Goal: Information Seeking & Learning: Learn about a topic

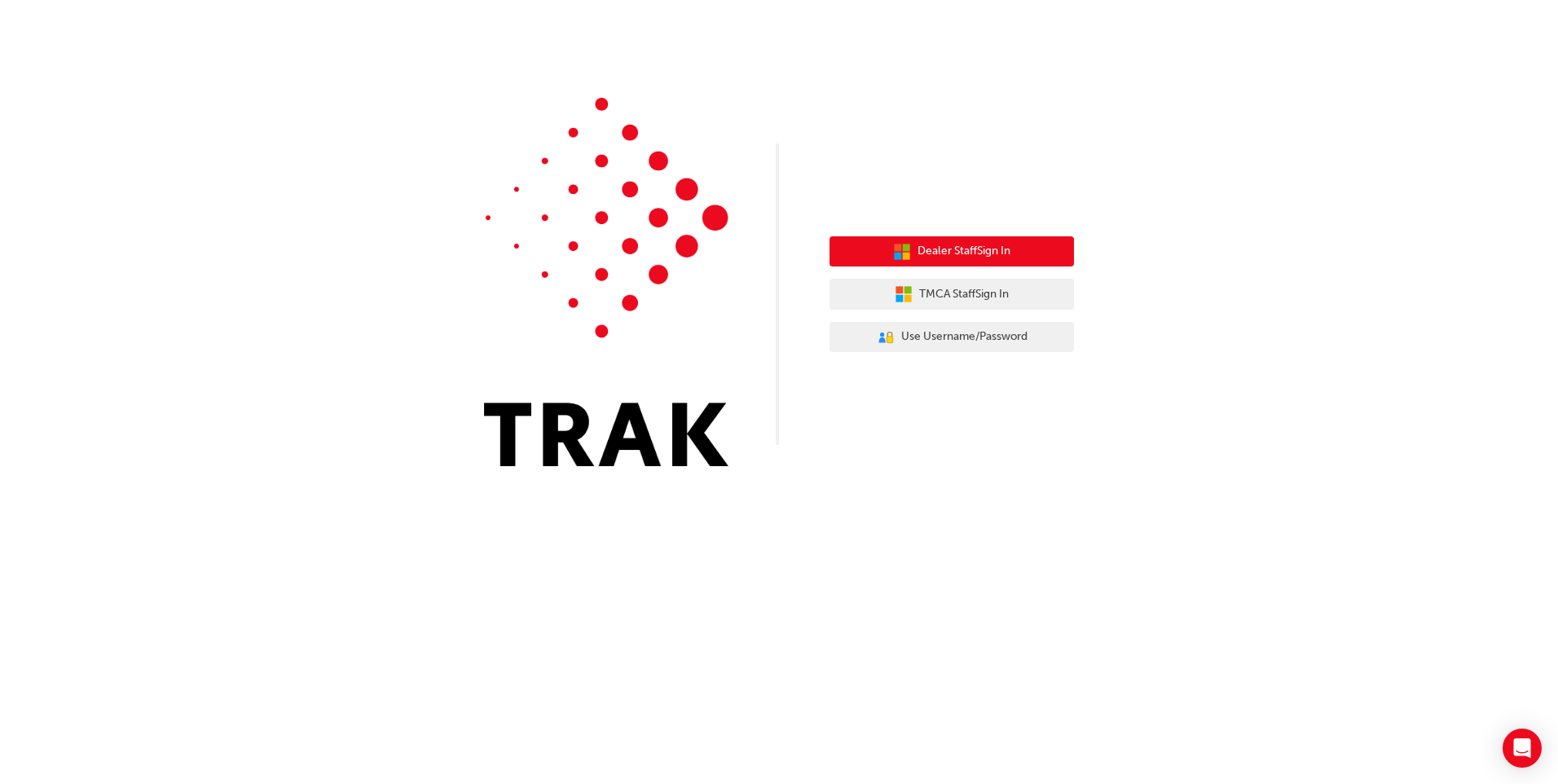
click at [965, 249] on span "Dealer Staff Sign In" at bounding box center [964, 251] width 93 height 19
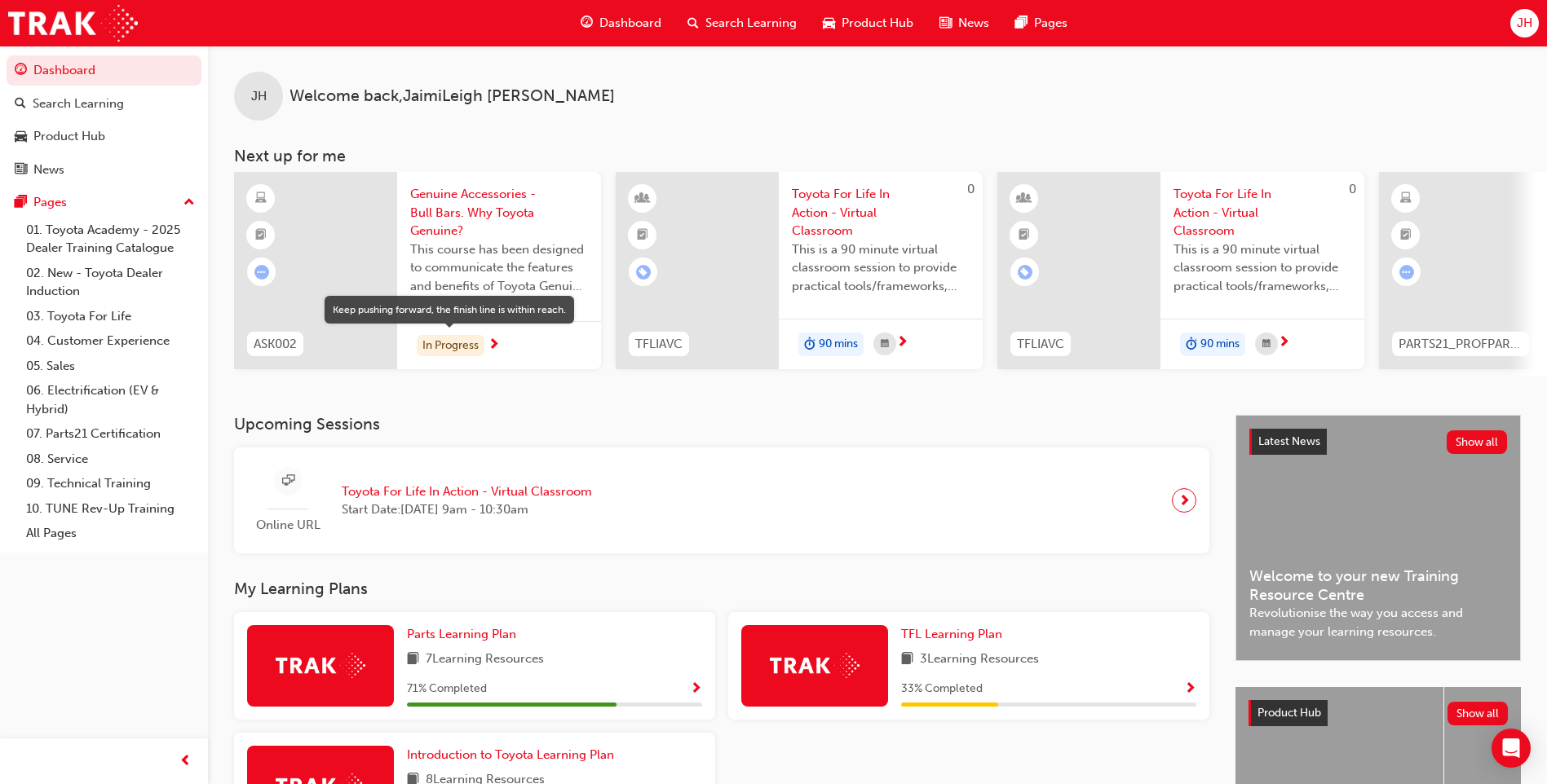
click at [455, 344] on div "In Progress" at bounding box center [451, 345] width 68 height 22
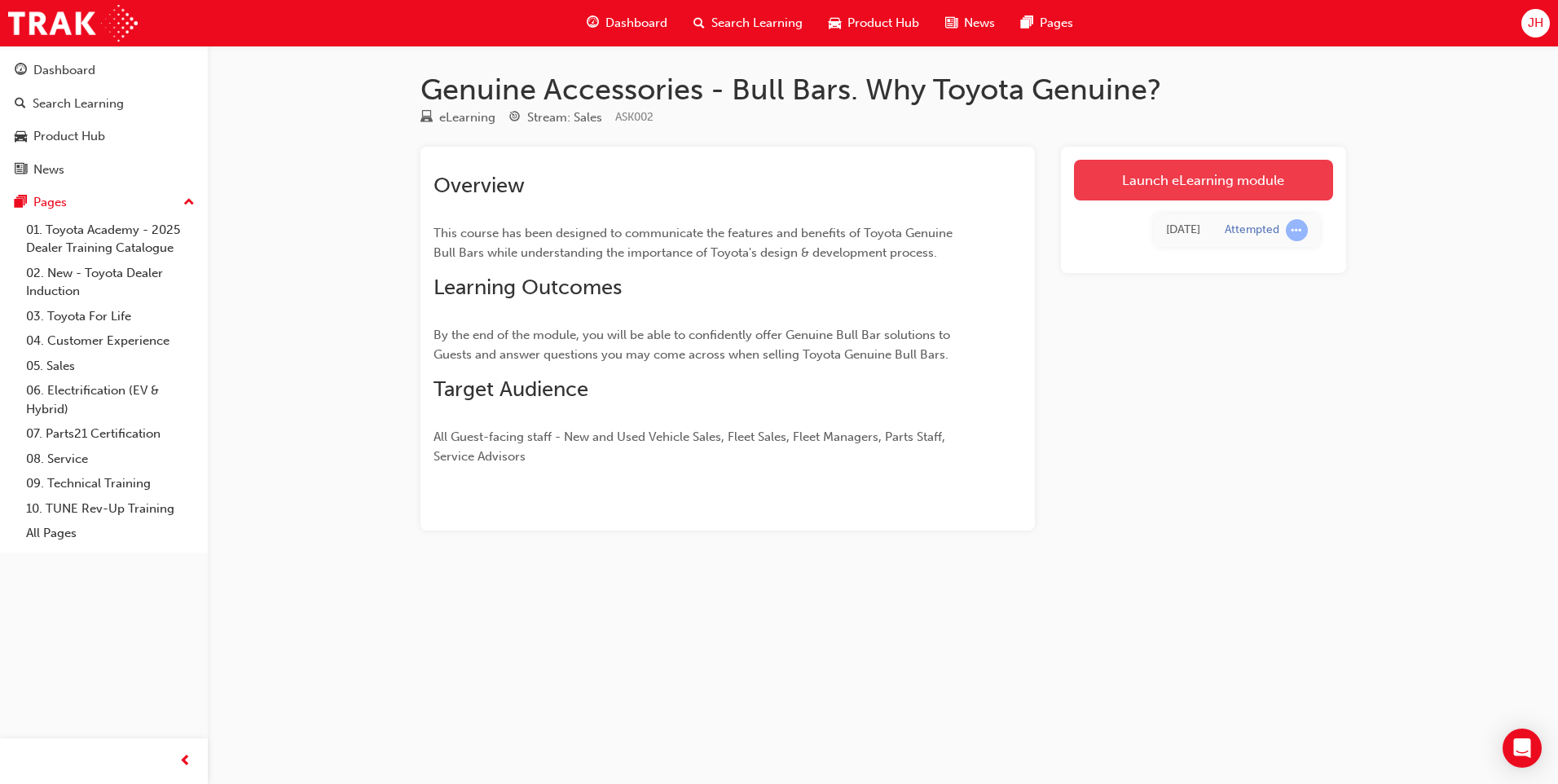
click at [1236, 185] on link "Launch eLearning module" at bounding box center [1203, 180] width 260 height 41
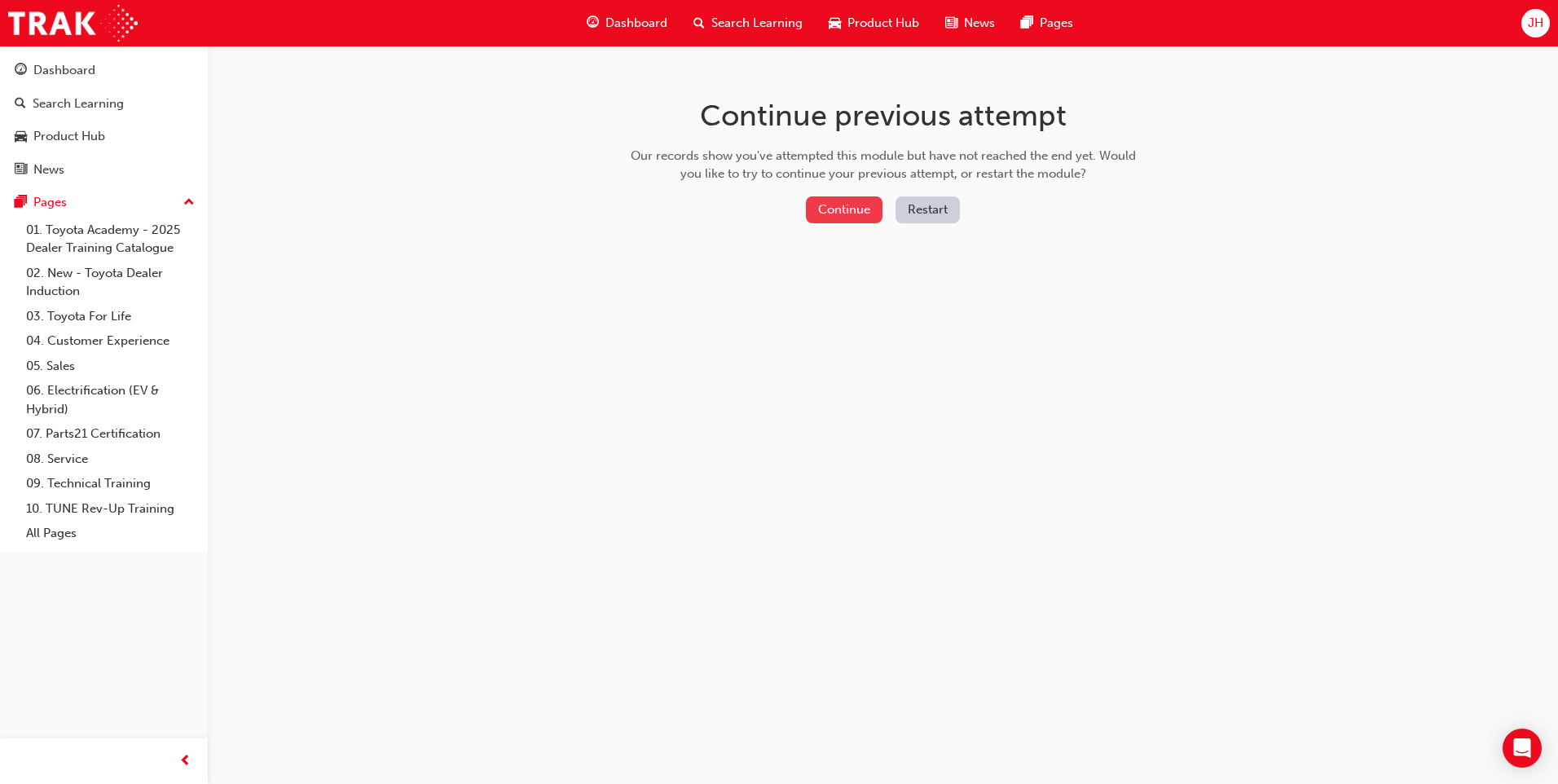
click at [850, 204] on button "Continue" at bounding box center [844, 209] width 77 height 26
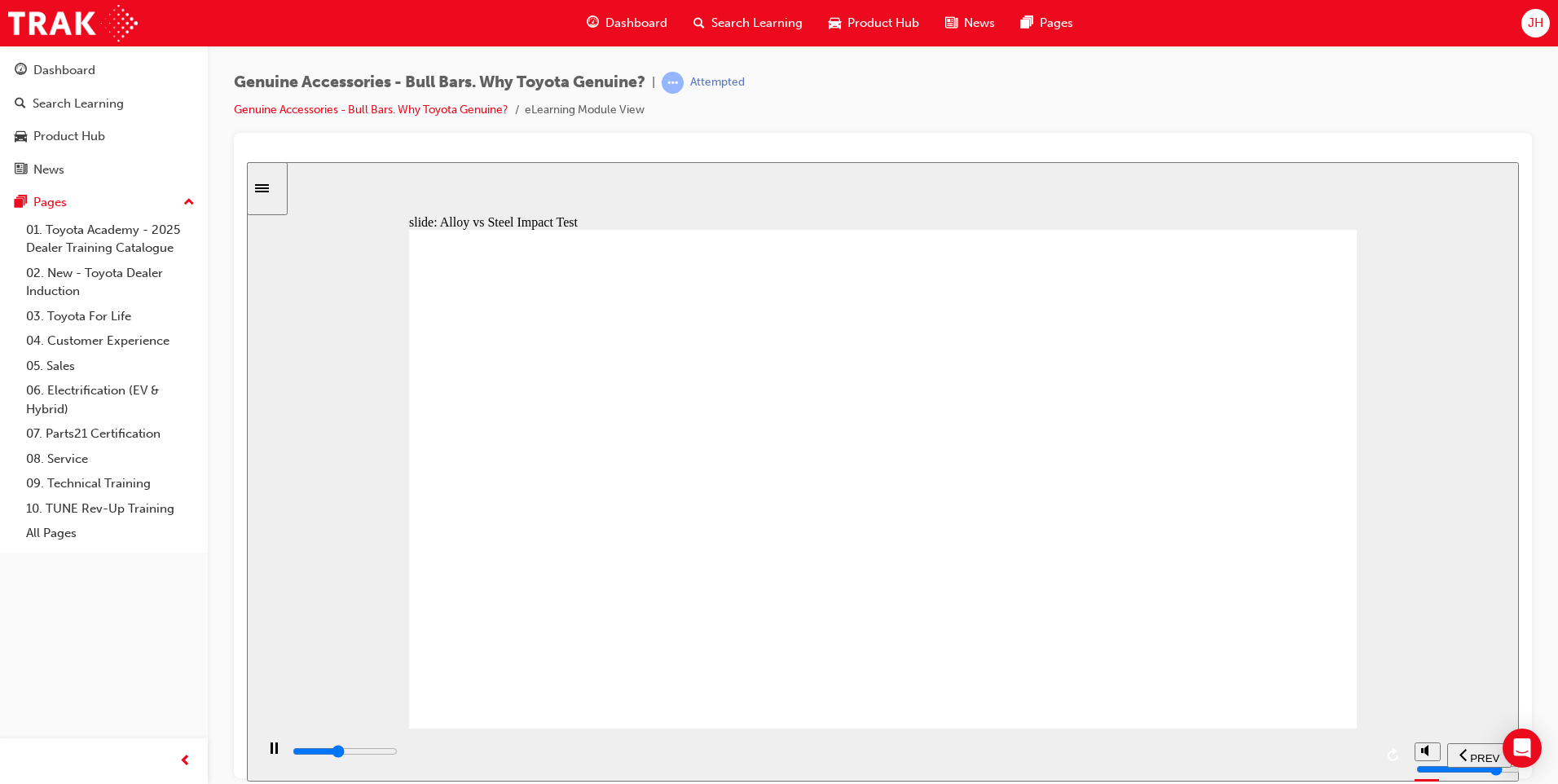
drag, startPoint x: 1224, startPoint y: 261, endPoint x: 1226, endPoint y: 238, distance: 23.1
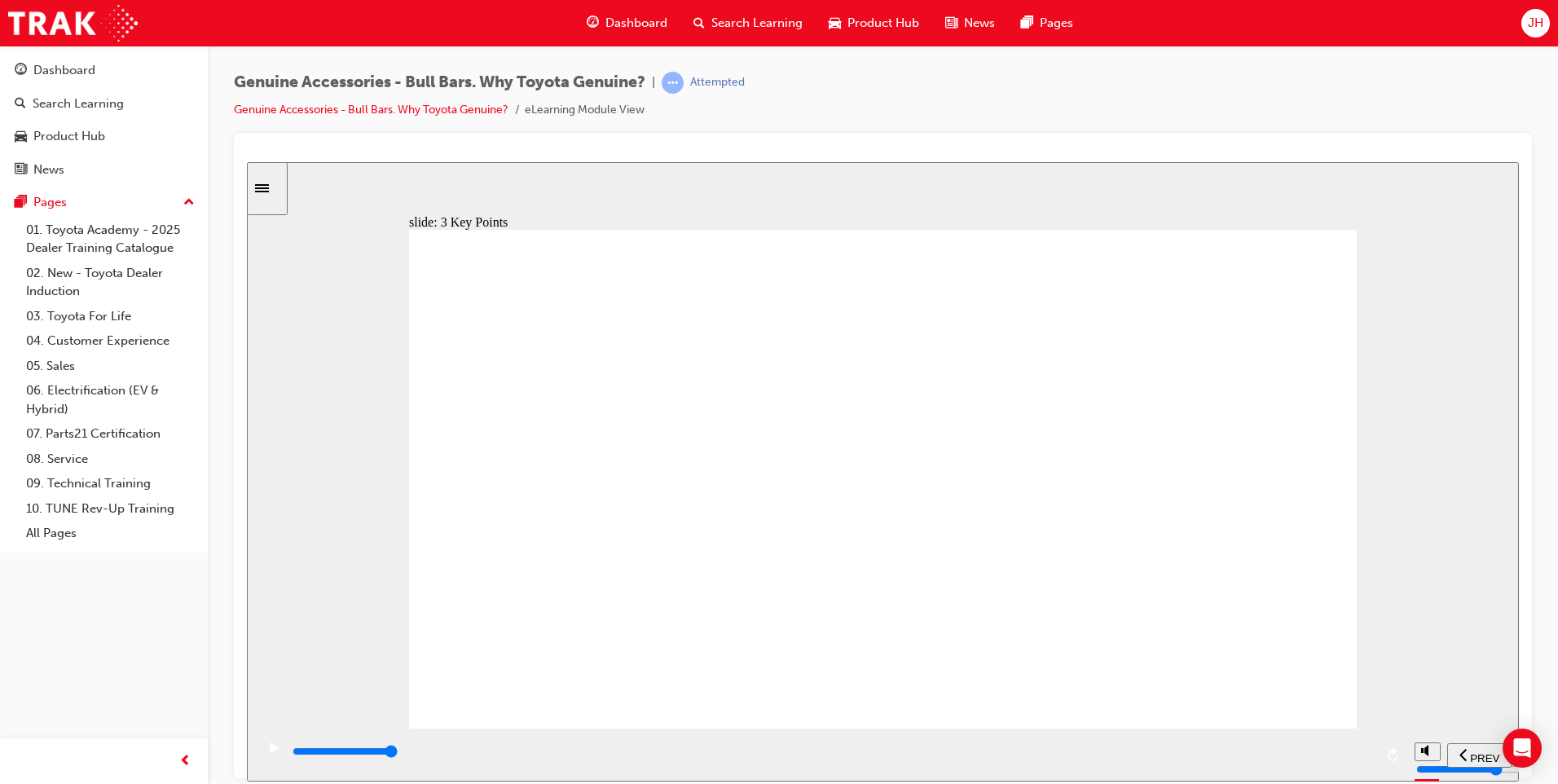
type input "8800"
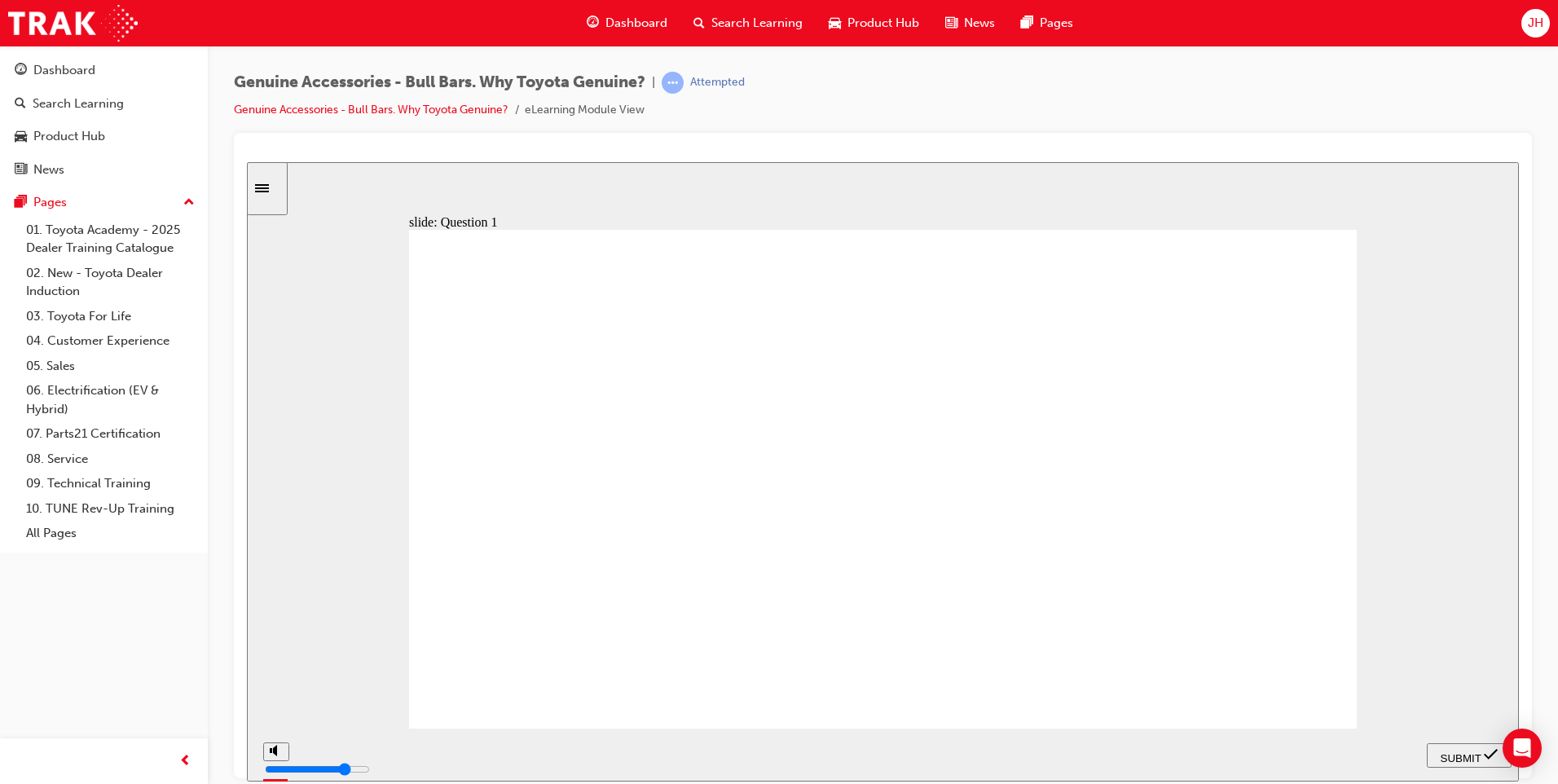
radio input "true"
click at [1484, 759] on div "SUBMIT" at bounding box center [1468, 755] width 71 height 17
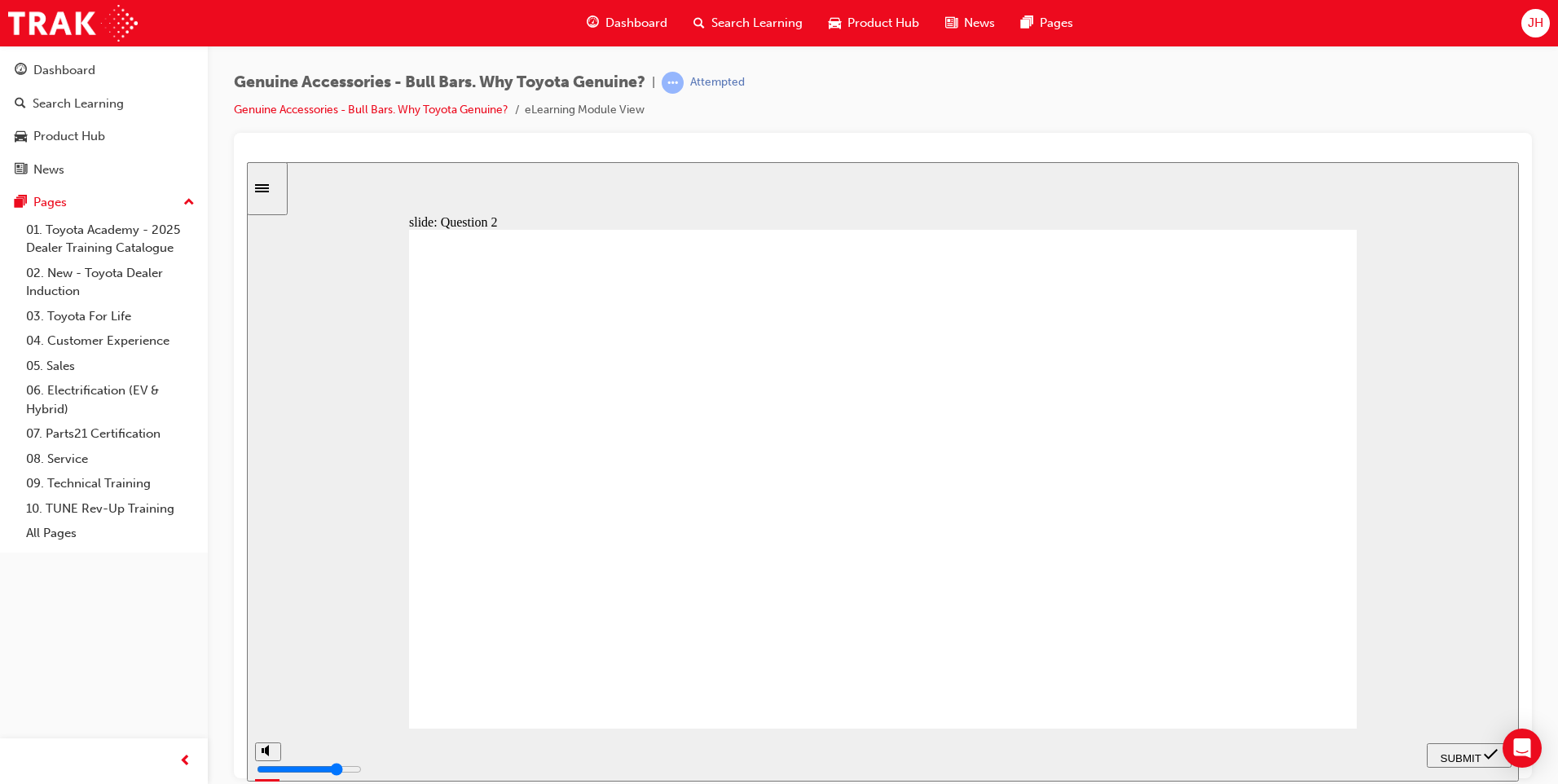
radio input "true"
click at [1454, 757] on span "SUBMIT" at bounding box center [1460, 757] width 41 height 12
radio input "true"
click at [1450, 757] on span "SUBMIT" at bounding box center [1460, 757] width 41 height 12
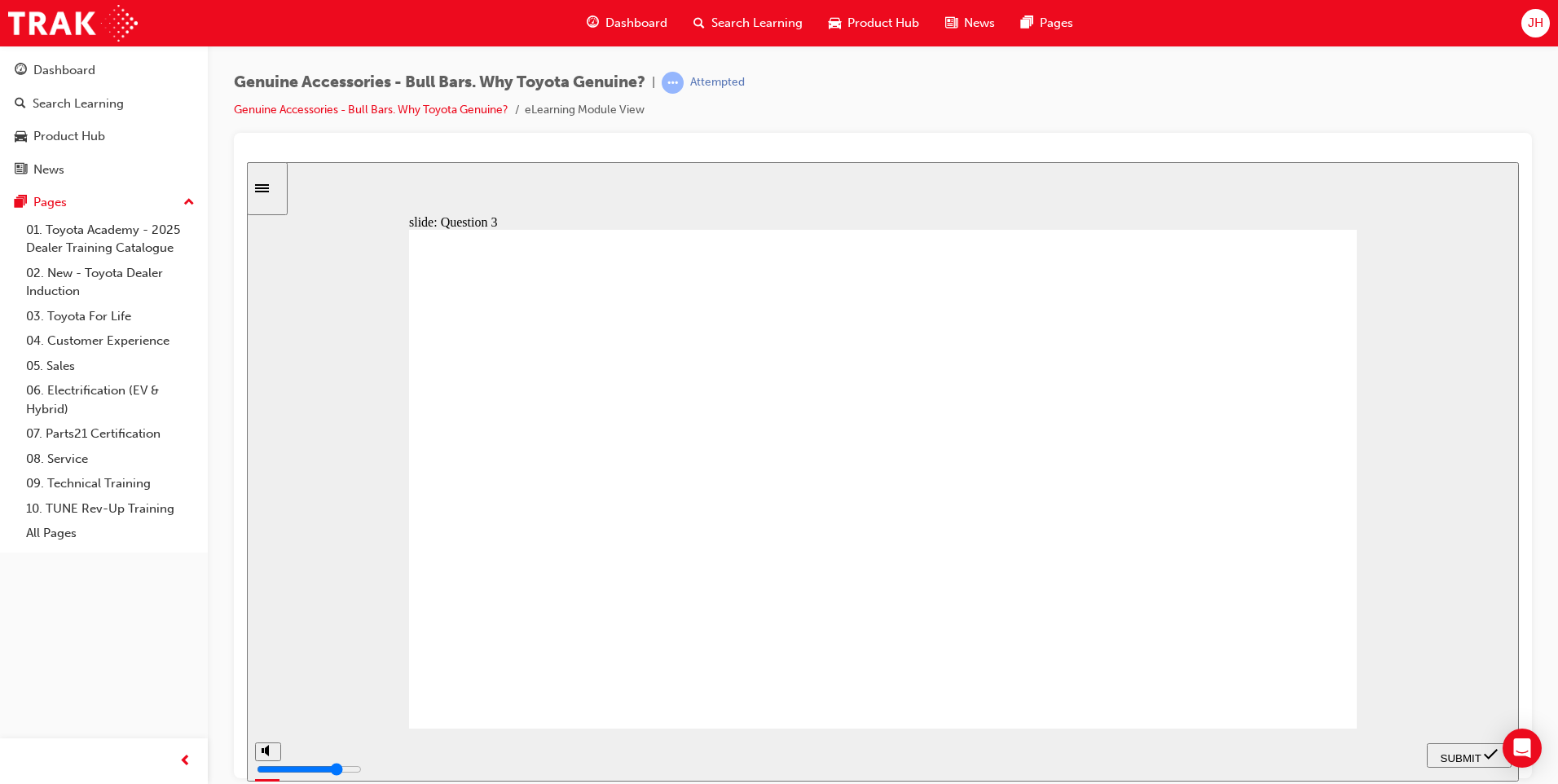
radio input "true"
click at [1456, 754] on span "SUBMIT" at bounding box center [1460, 757] width 41 height 12
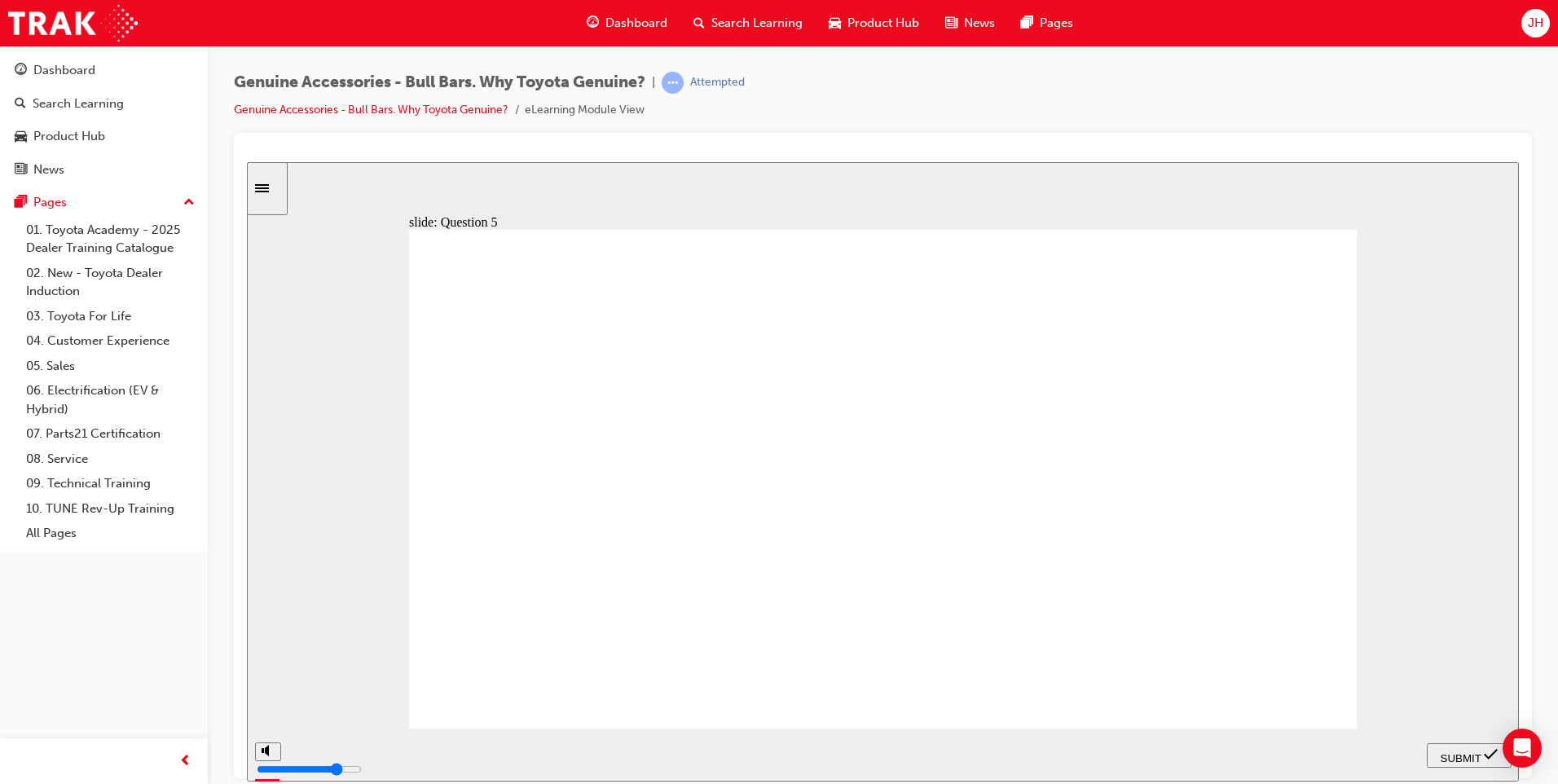
radio input "true"
click at [1457, 758] on span "SUBMIT" at bounding box center [1460, 757] width 41 height 12
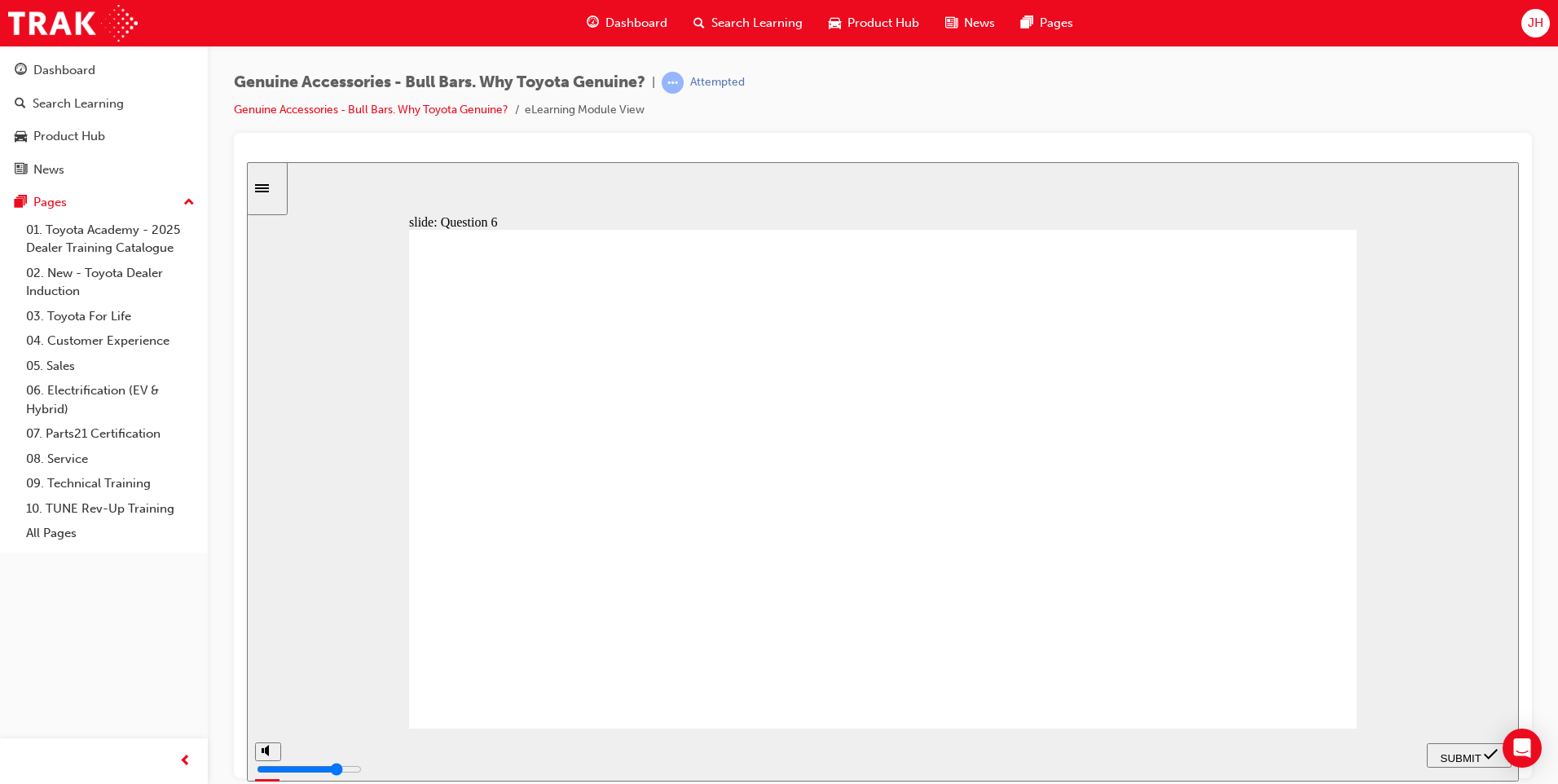
radio input "true"
click at [1468, 757] on span "SUBMIT" at bounding box center [1460, 757] width 41 height 12
radio input "true"
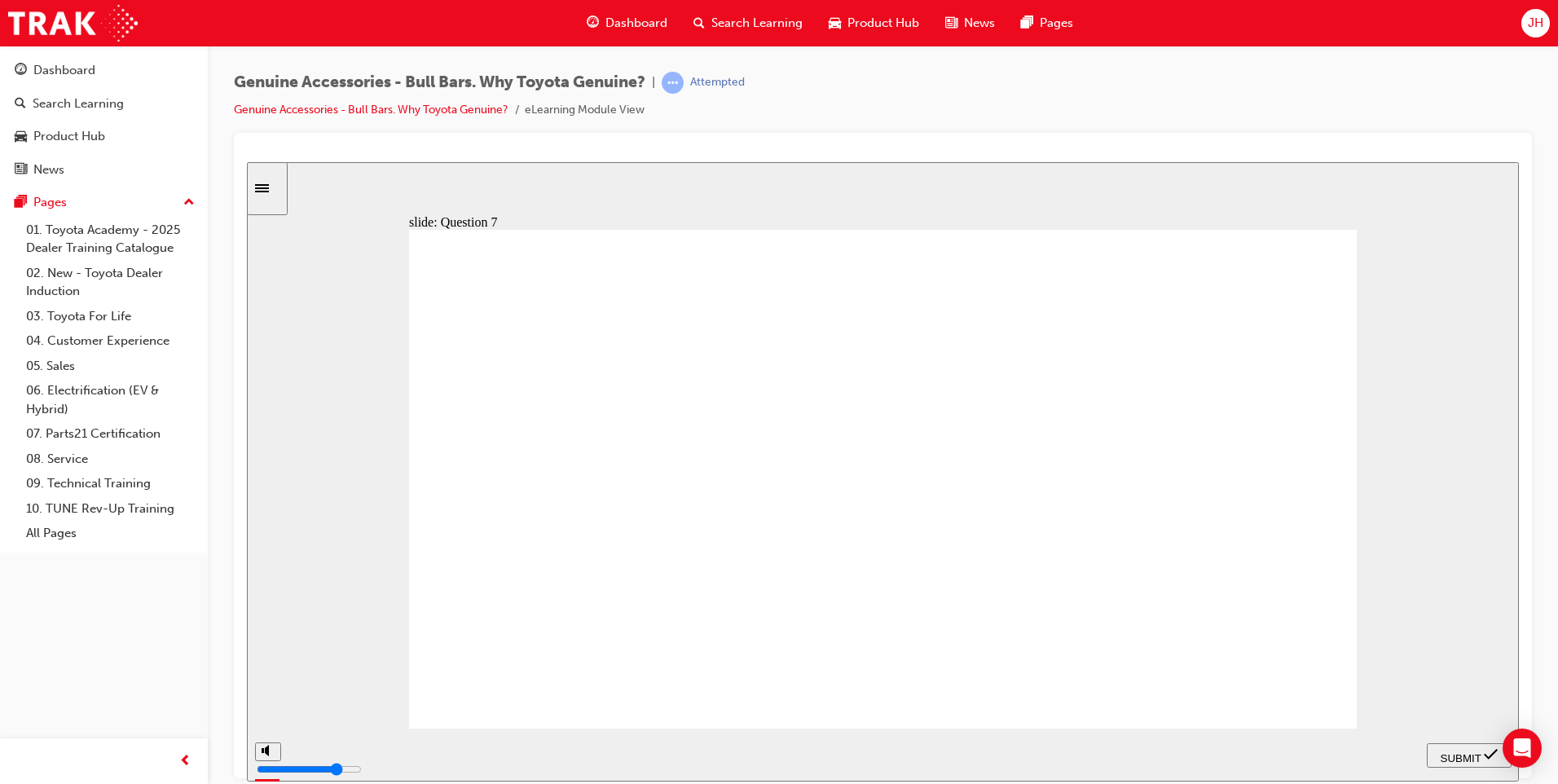
click at [1463, 754] on span "SUBMIT" at bounding box center [1460, 757] width 41 height 12
type input "23000"
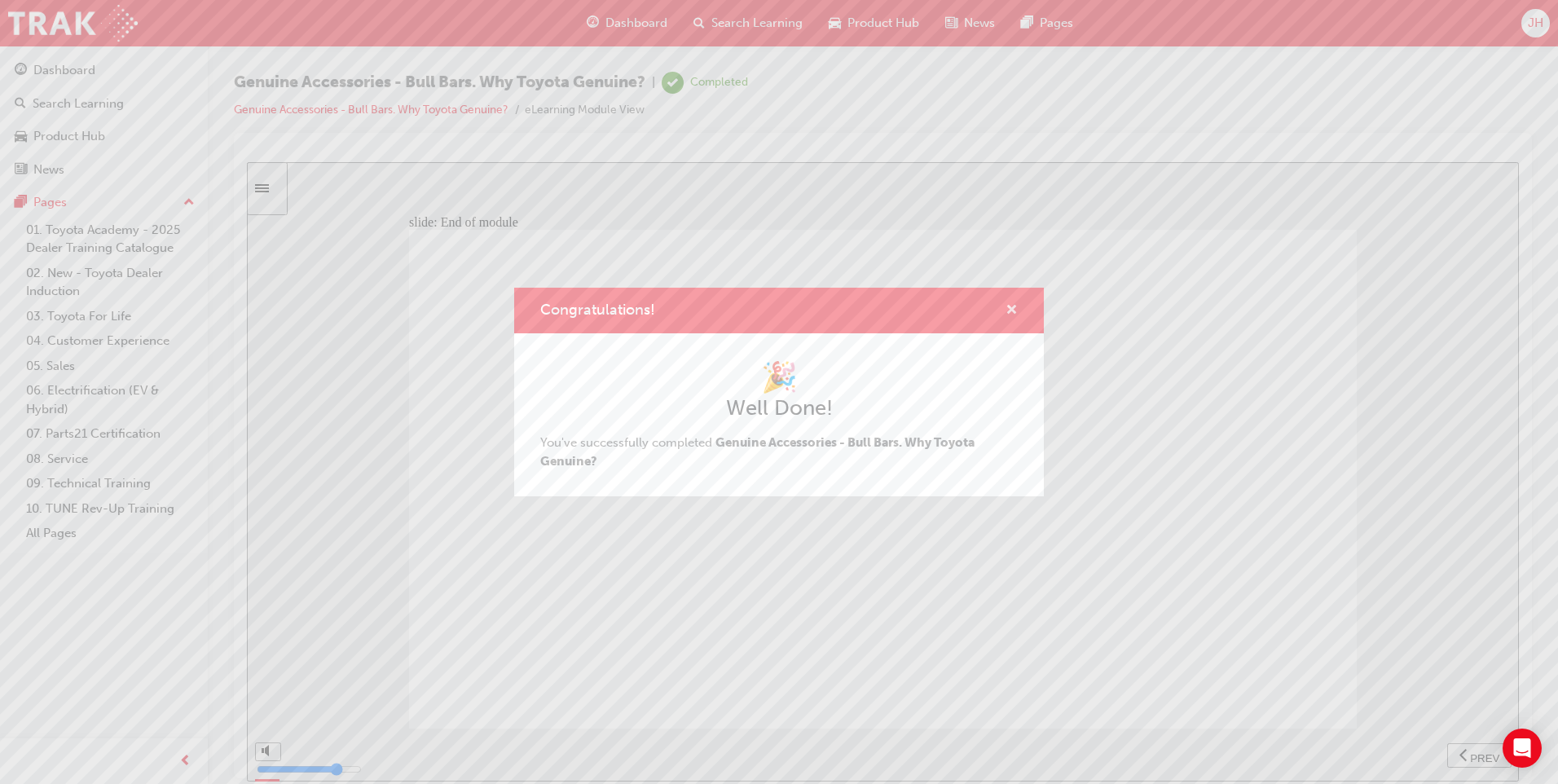
click at [1008, 306] on span "cross-icon" at bounding box center [1011, 312] width 12 height 15
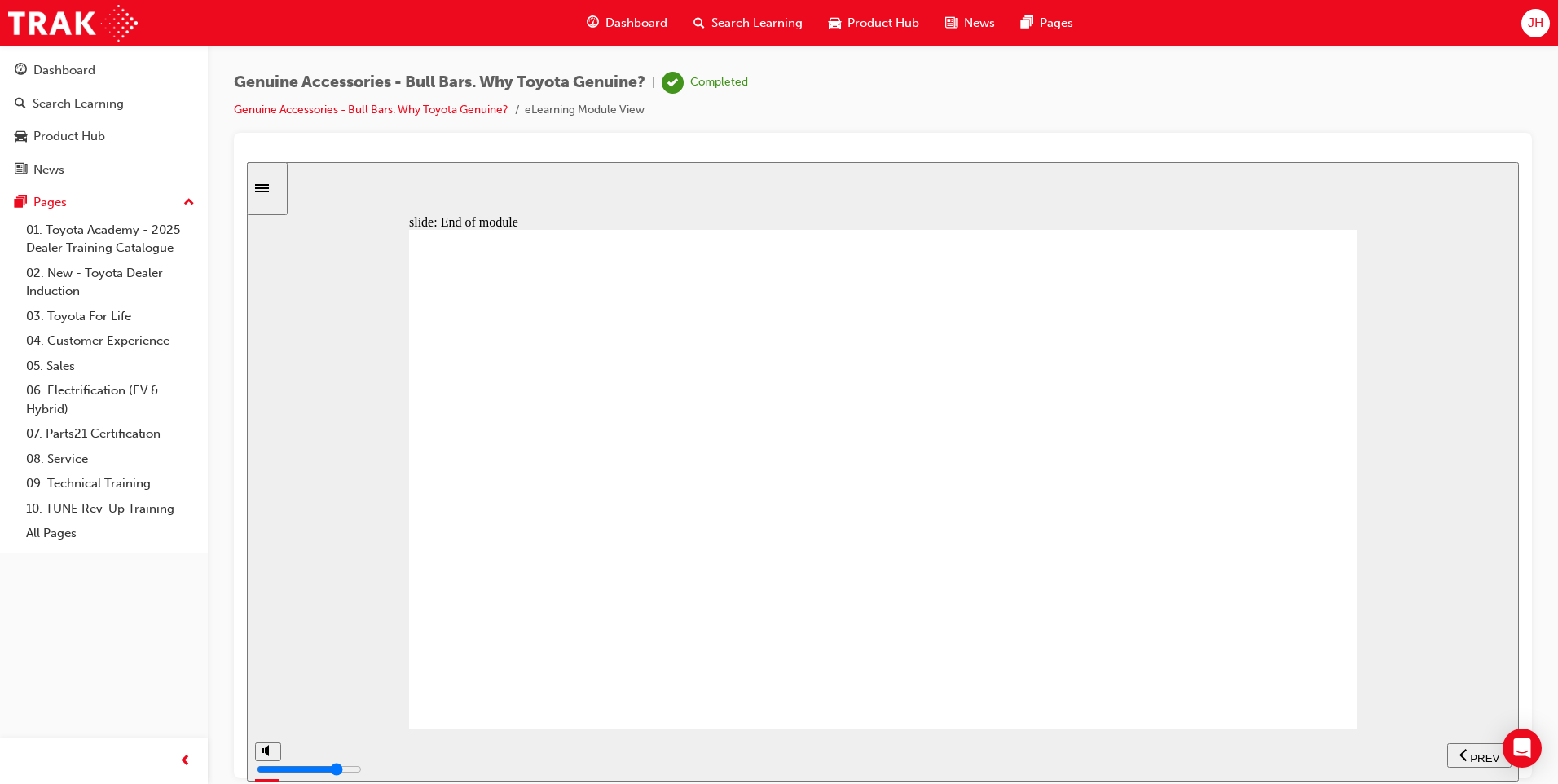
click at [643, 16] on span "Dashboard" at bounding box center [637, 23] width 62 height 19
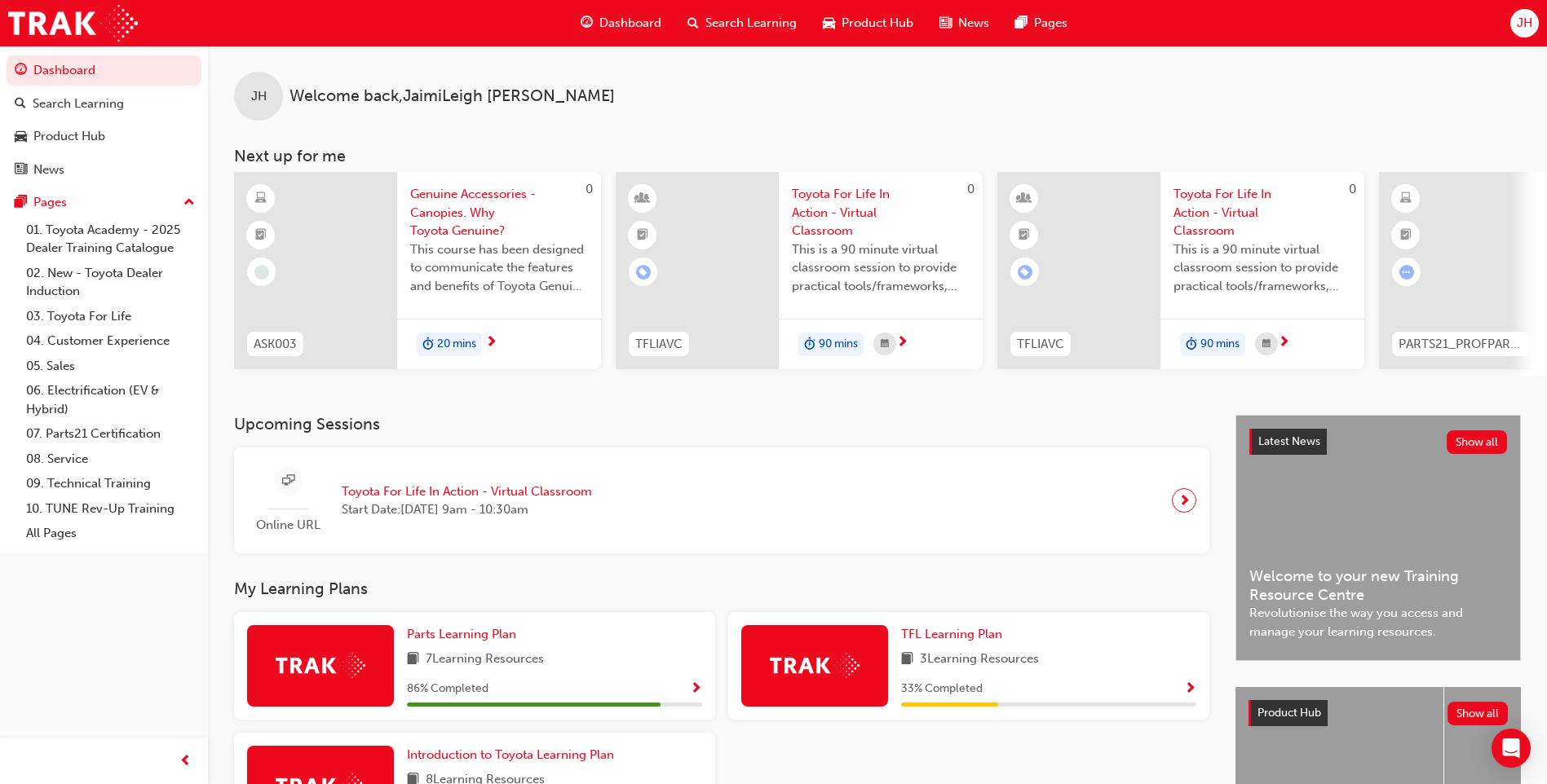
click at [471, 203] on span "Genuine Accessories - Canopies. Why Toyota Genuine?" at bounding box center [499, 212] width 177 height 56
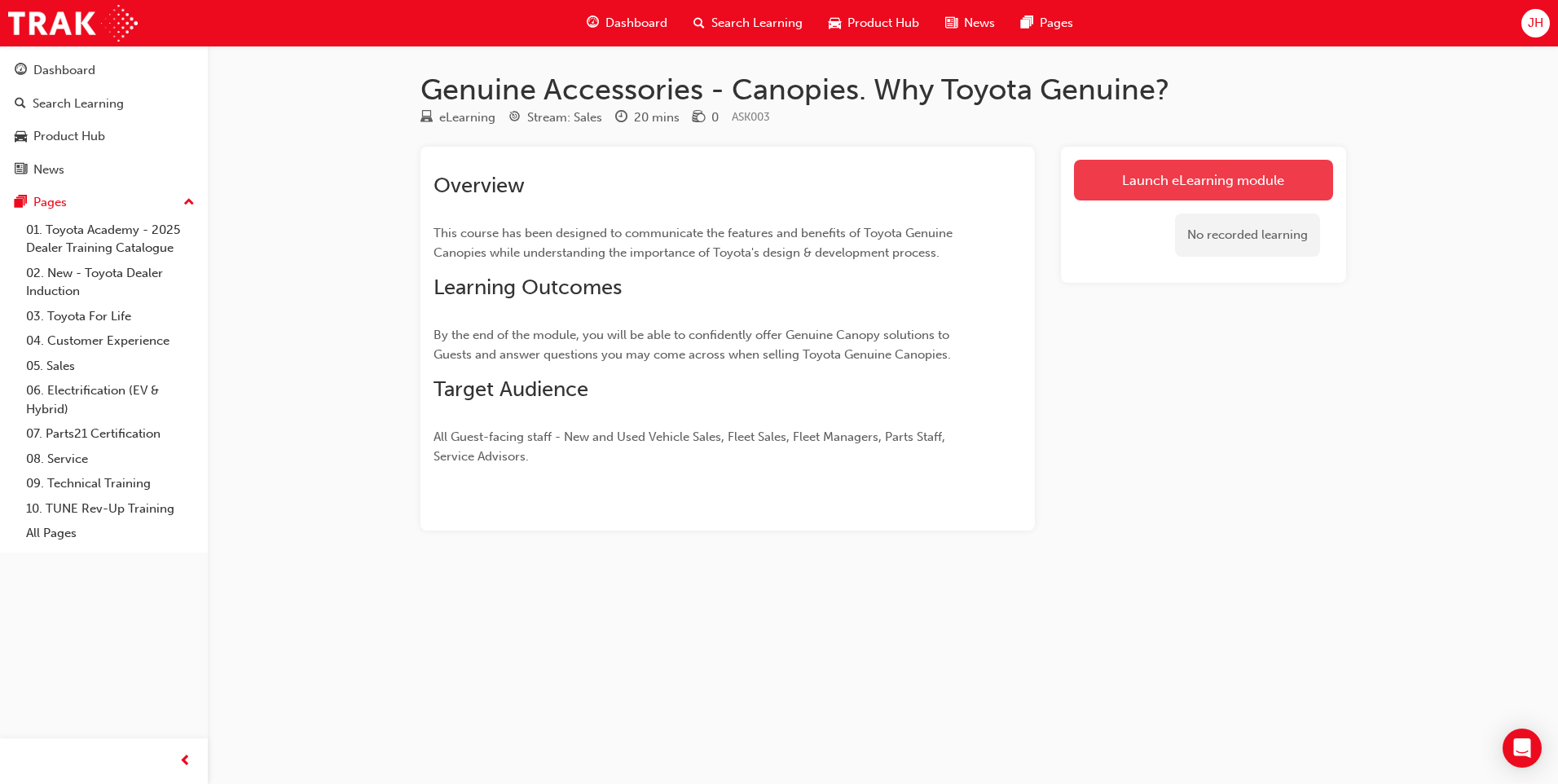
click at [1200, 185] on link "Launch eLearning module" at bounding box center [1203, 180] width 260 height 41
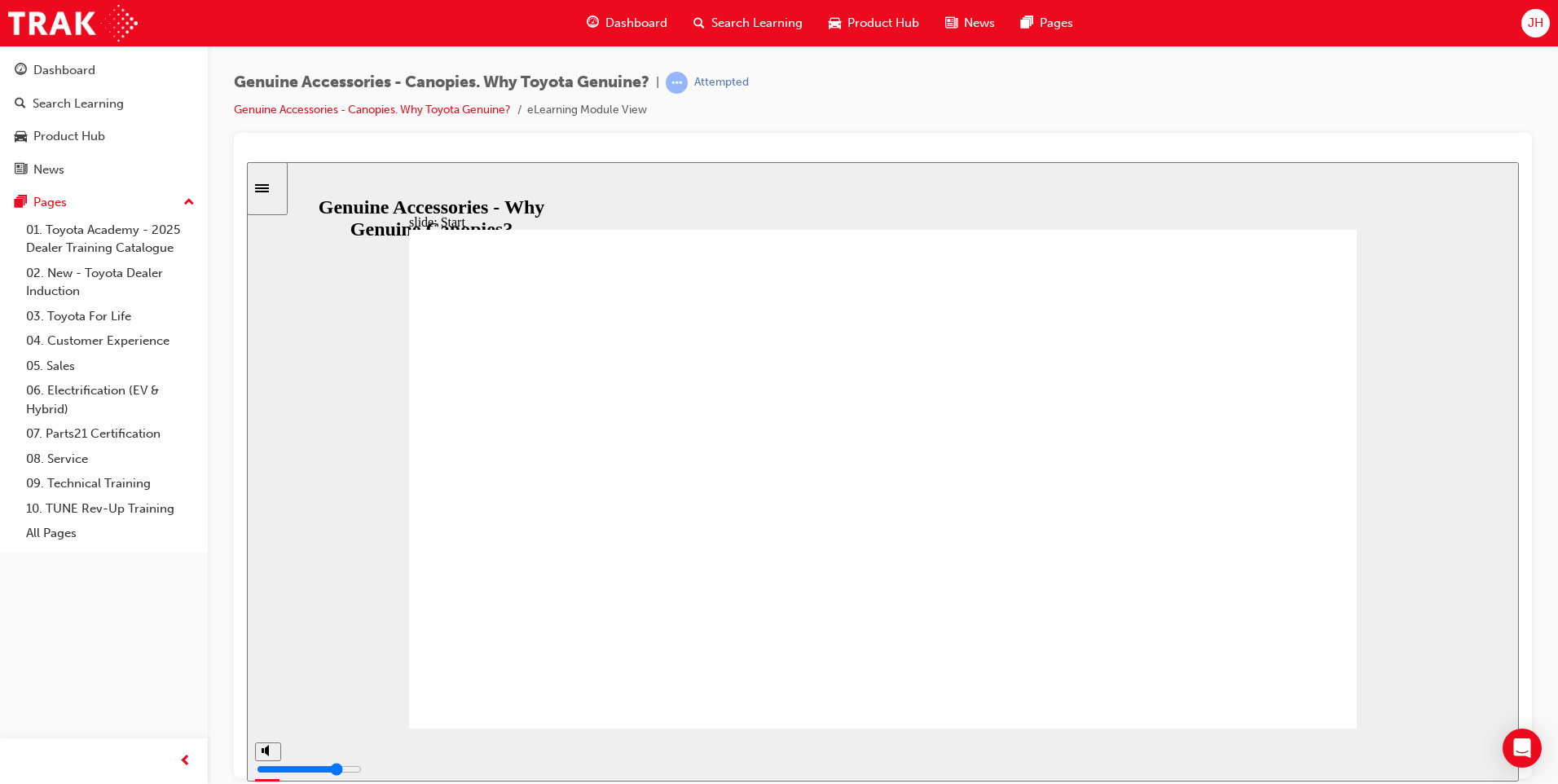
drag, startPoint x: 609, startPoint y: 405, endPoint x: 623, endPoint y: 400, distance: 14.9
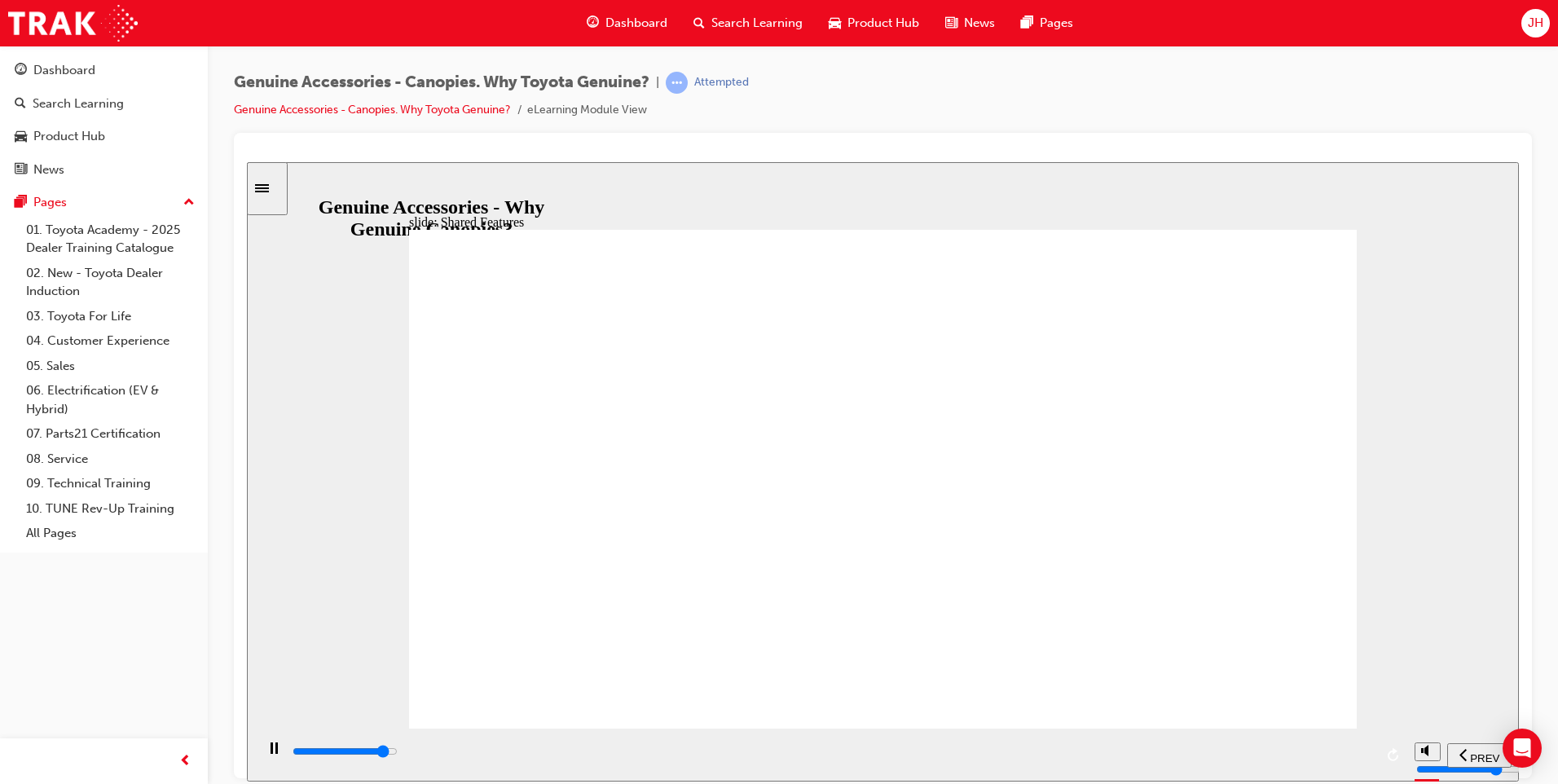
drag, startPoint x: 1077, startPoint y: 651, endPoint x: 1097, endPoint y: 651, distance: 20.0
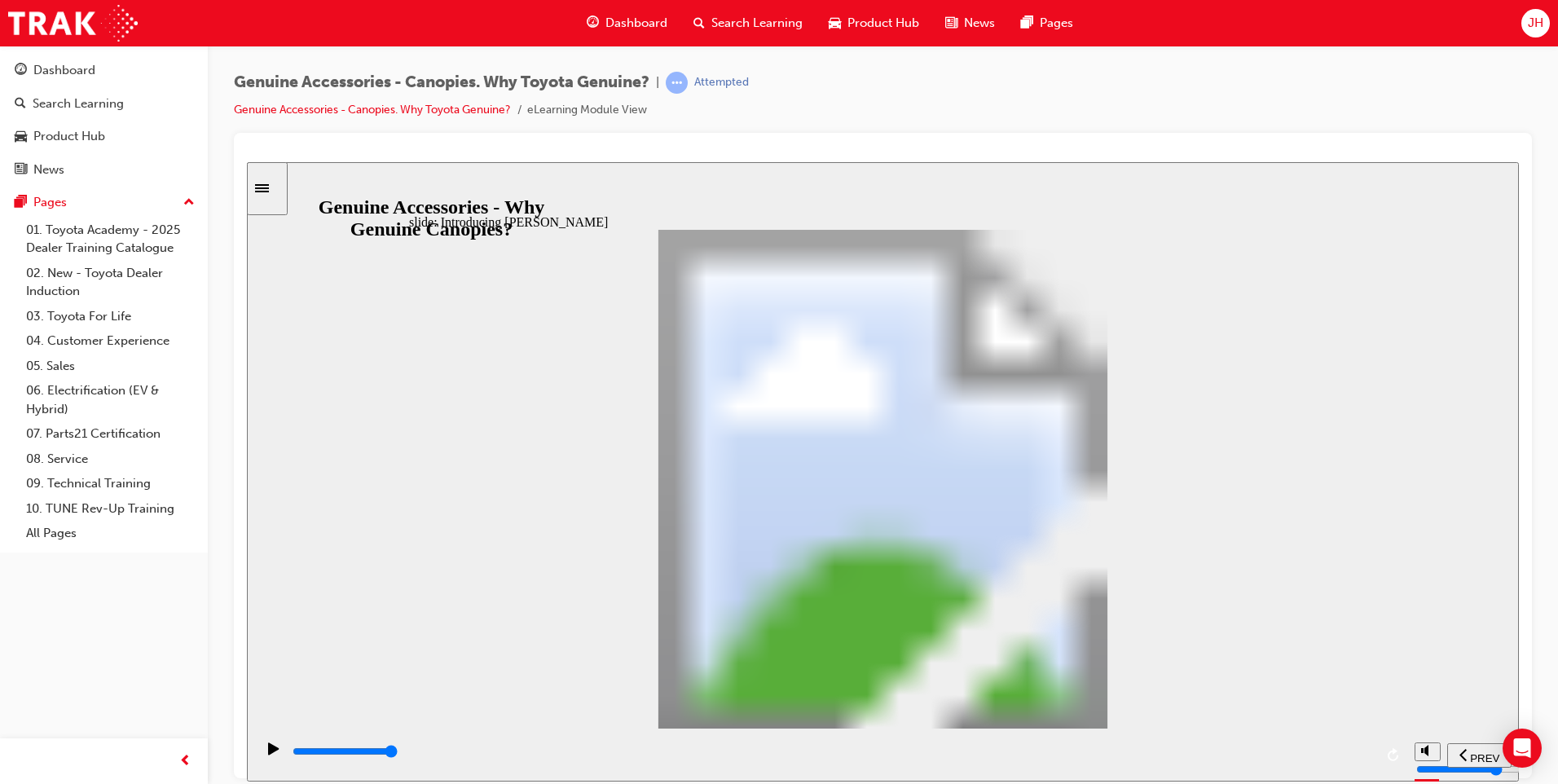
drag, startPoint x: 698, startPoint y: 675, endPoint x: 709, endPoint y: 695, distance: 22.8
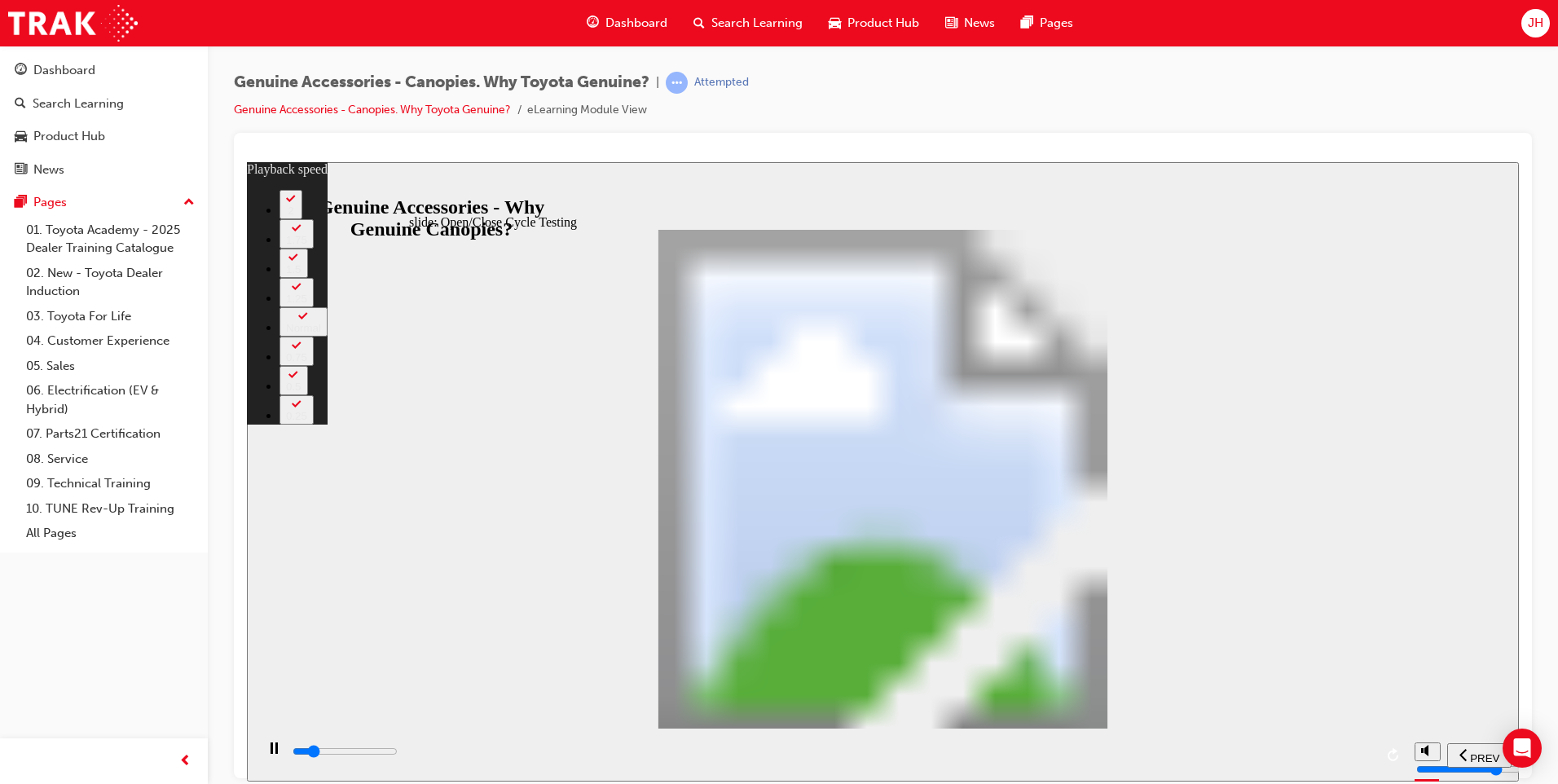
type input "5500"
type input "0"
type input "5500"
type input "0"
type input "5600"
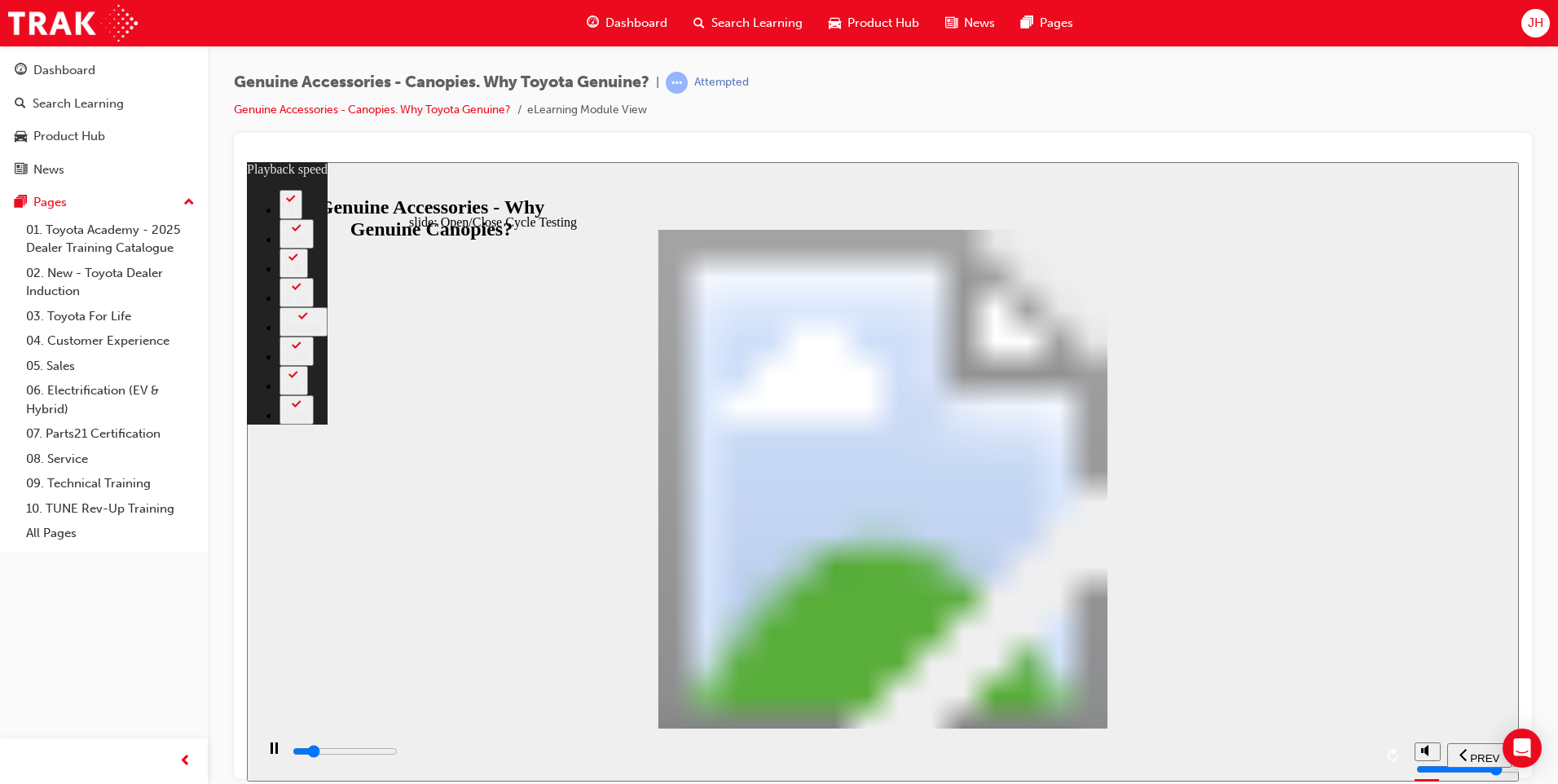
type input "0"
type input "5600"
type input "0"
type input "5600"
type input "0"
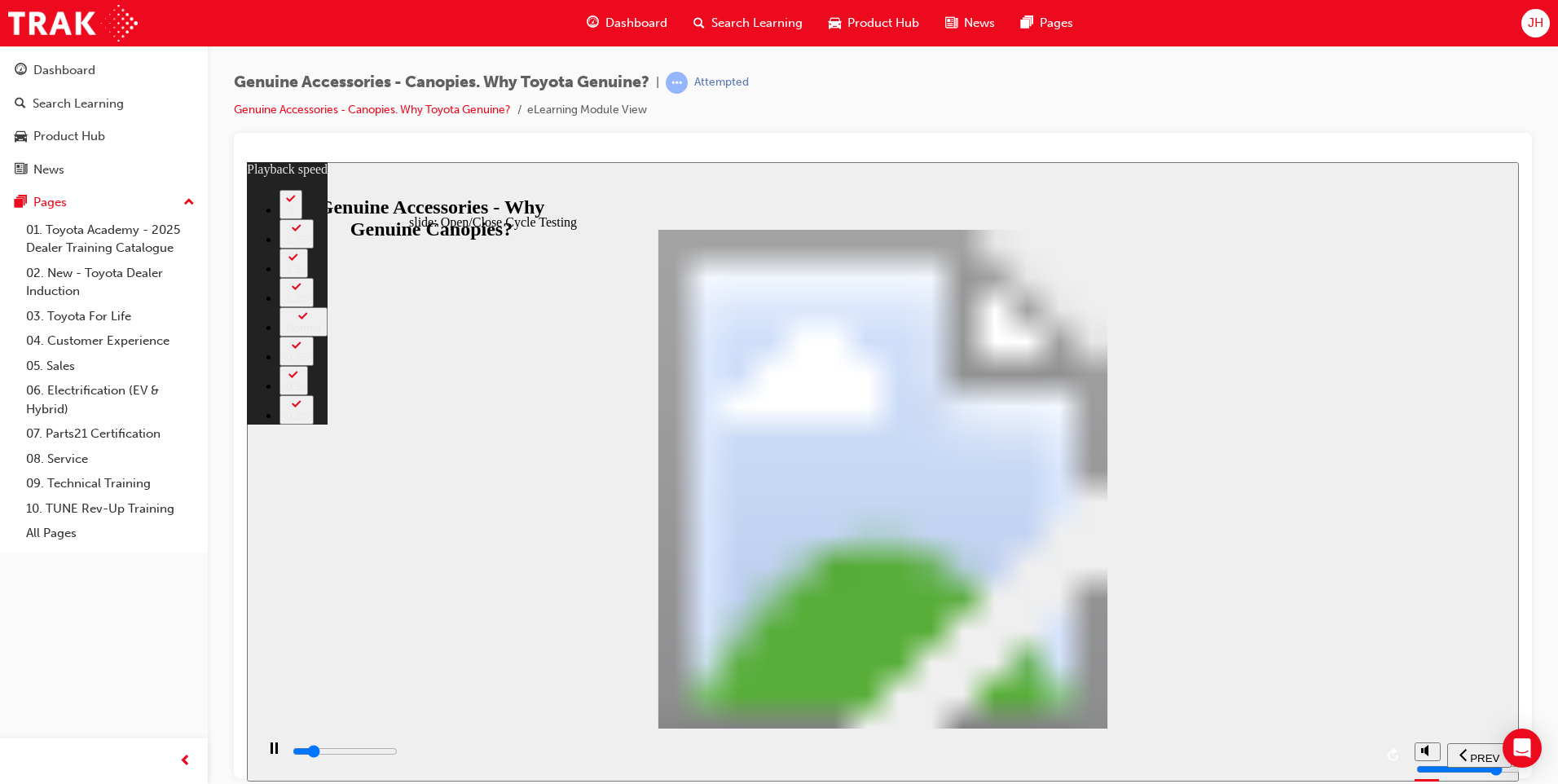
type input "5600"
type input "0"
type input "5600"
type input "0"
type input "5600"
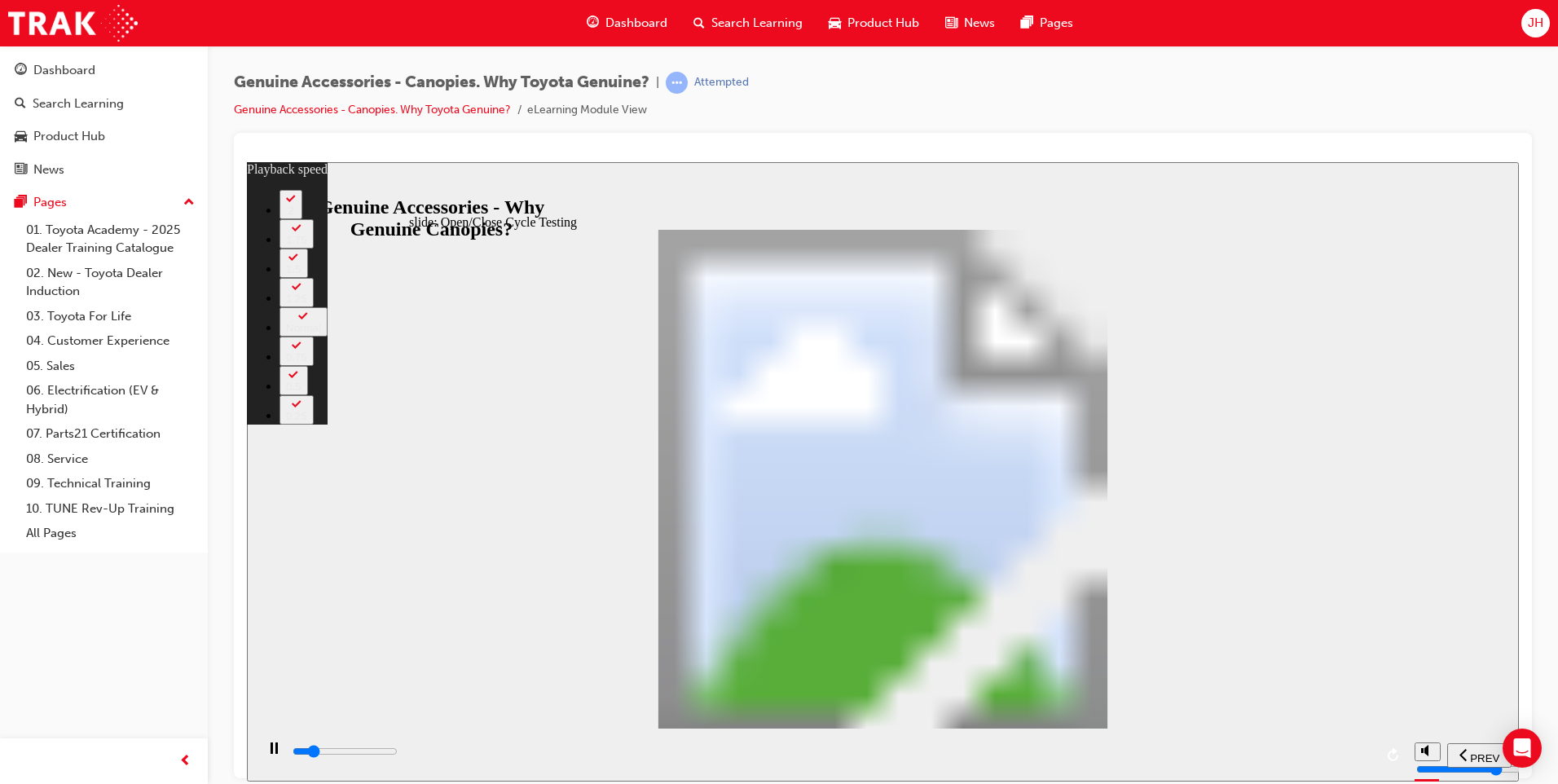
type input "0"
type input "5700"
type input "0"
type input "5700"
type input "0"
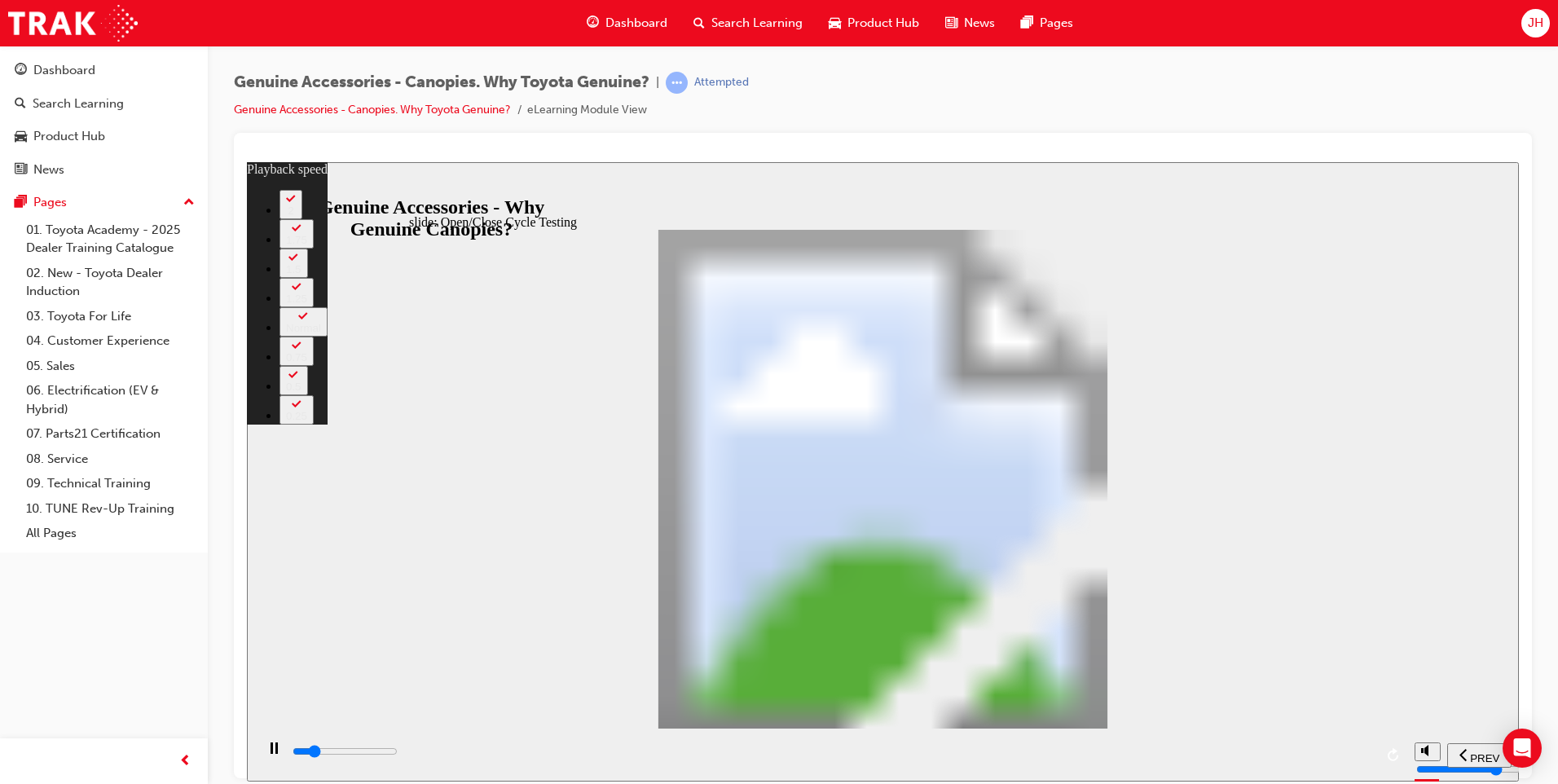
type input "5700"
type input "0"
type input "5700"
type input "0"
type input "5700"
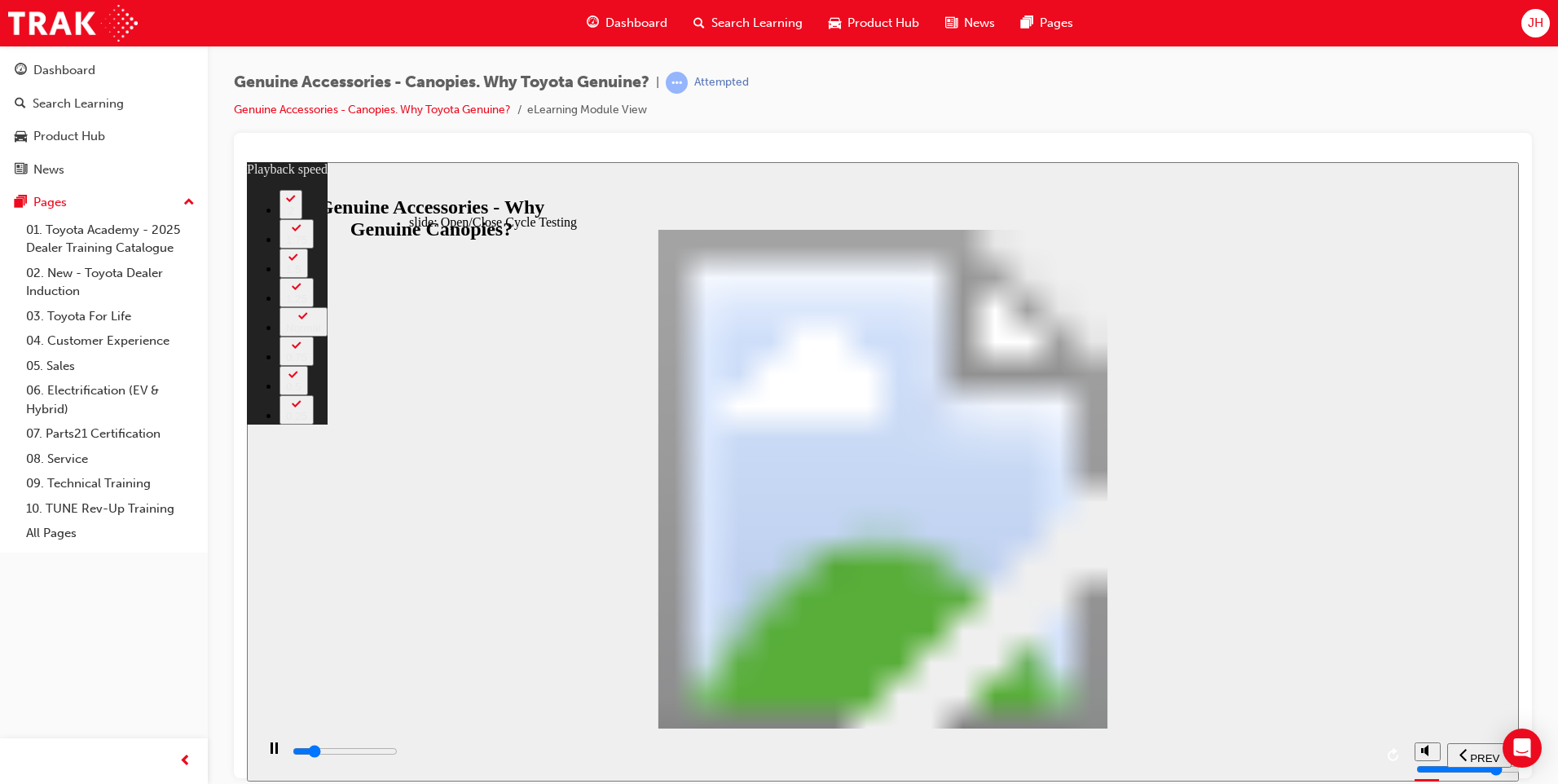
type input "0"
type input "5700"
type input "0"
type input "5800"
type input "0"
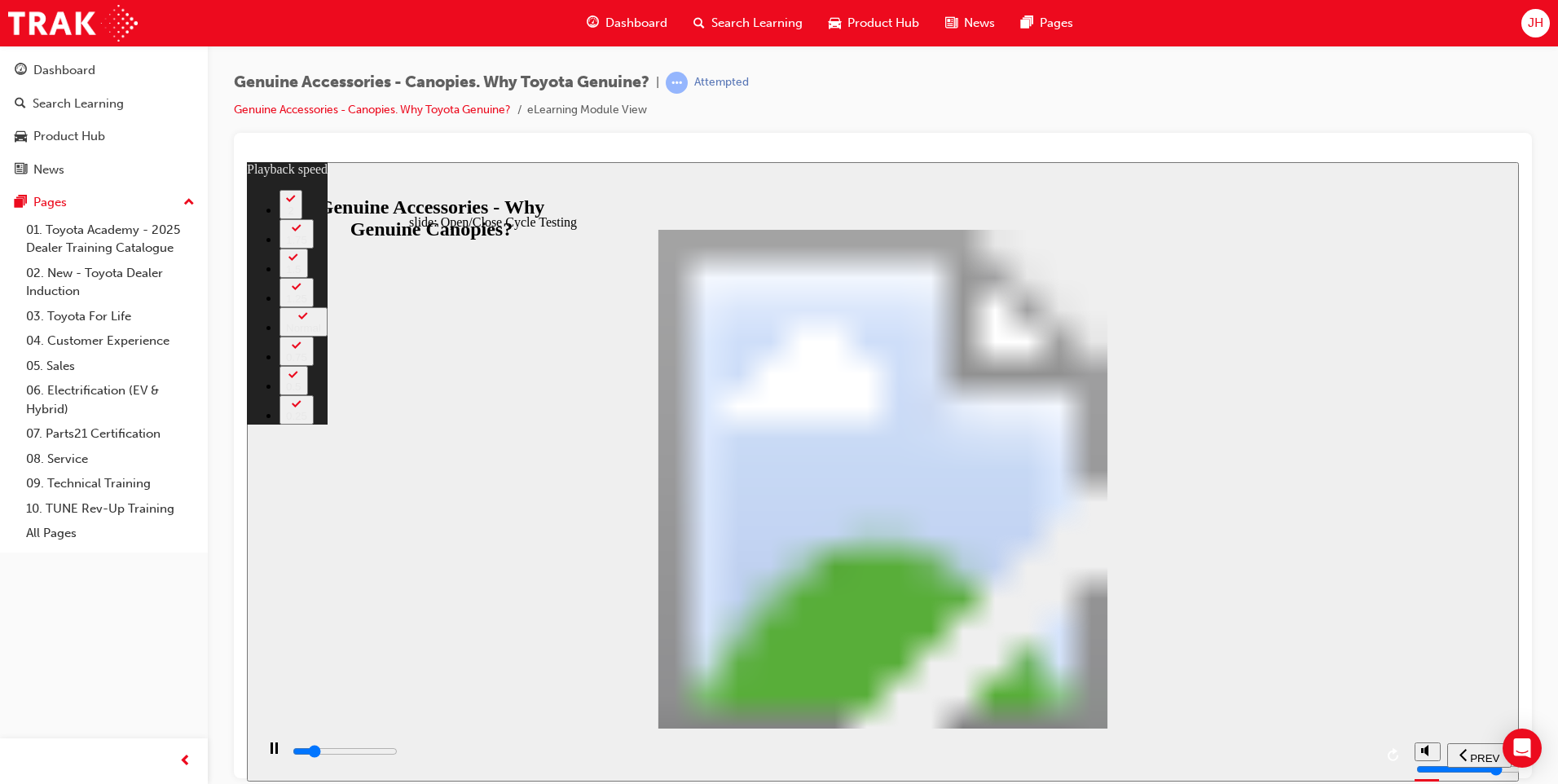
type input "5800"
type input "0"
type input "5800"
type input "0"
type input "5800"
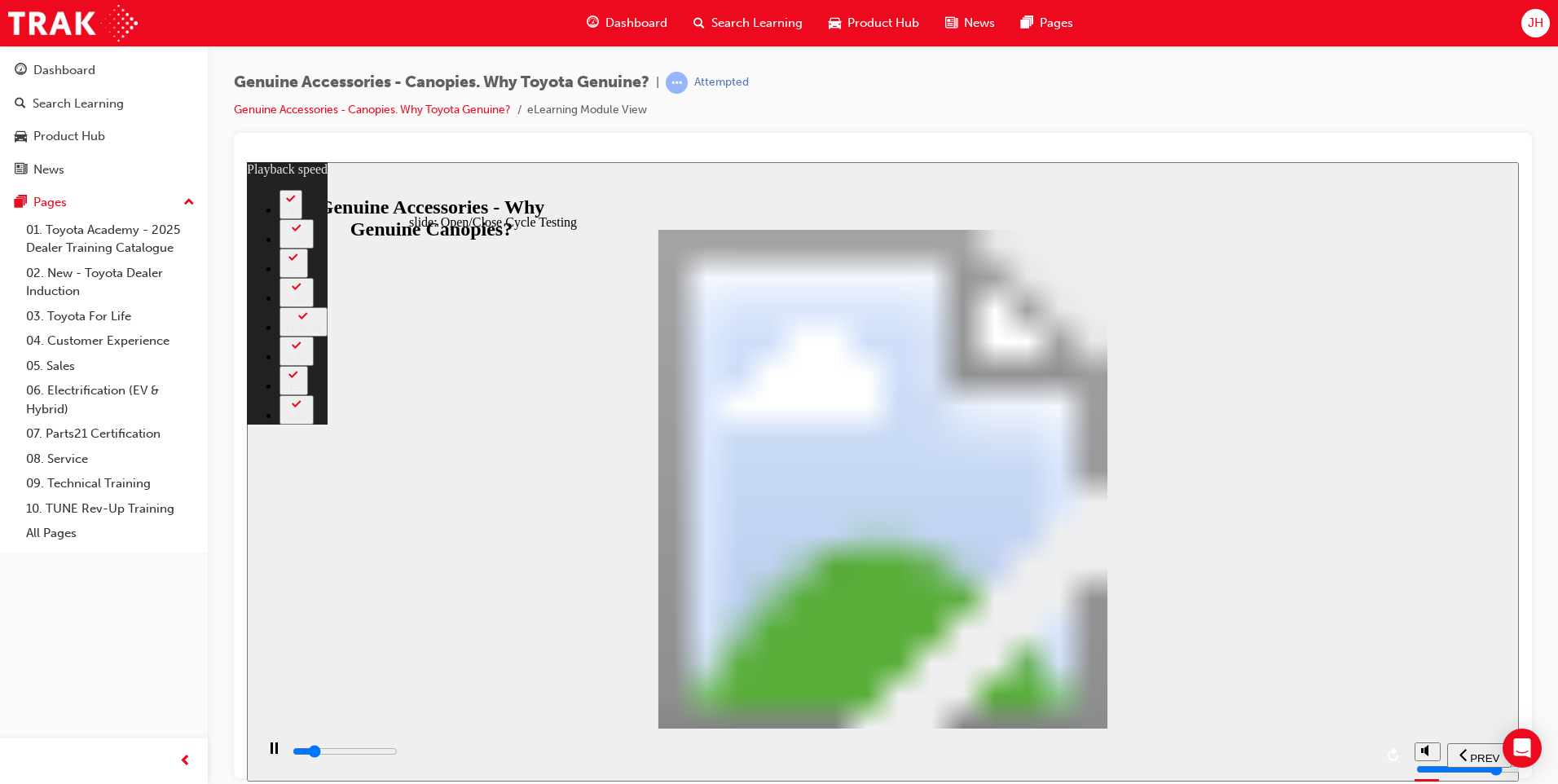
type input "0"
type input "5800"
type input "0"
type input "5800"
type input "0"
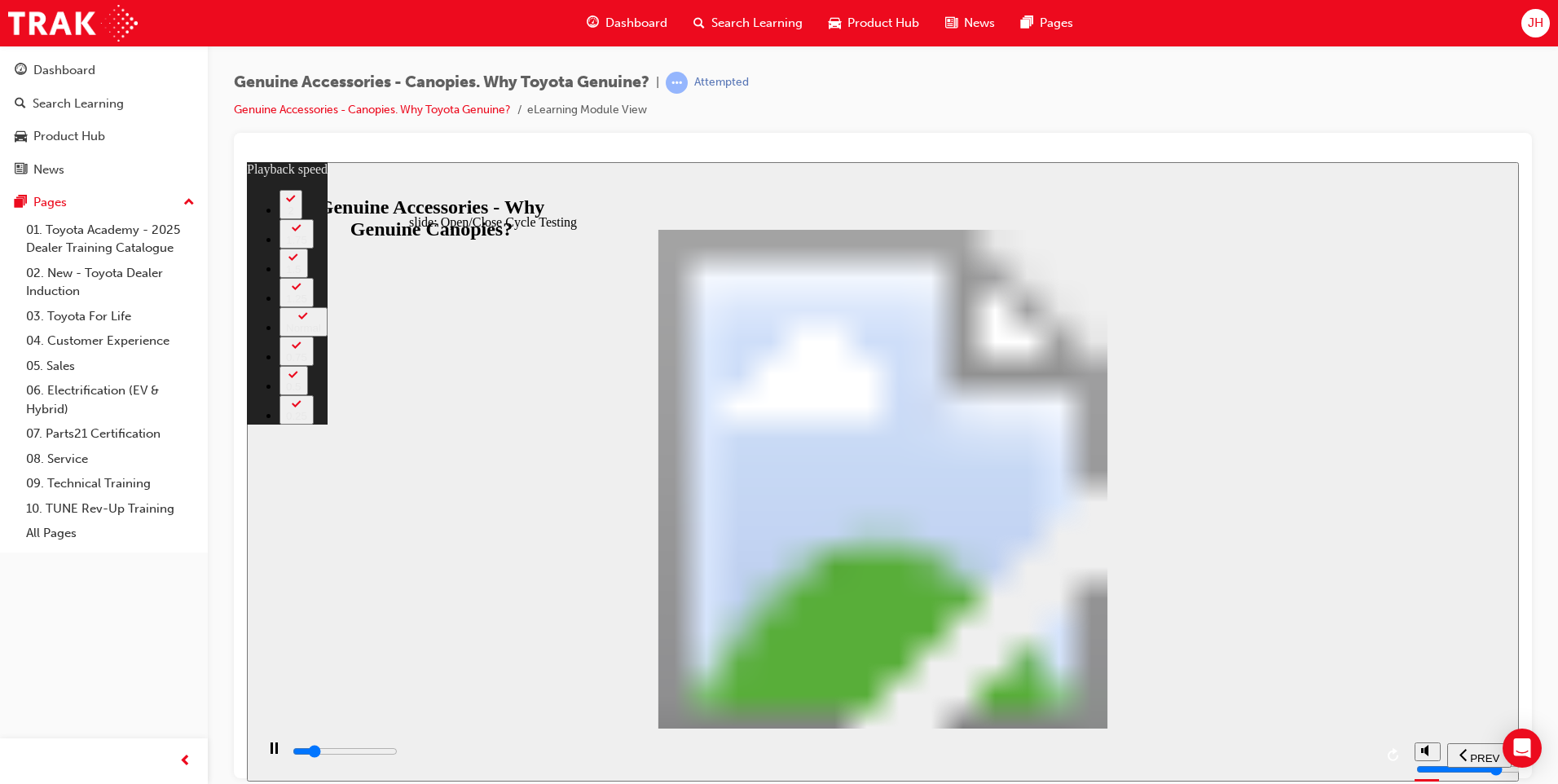
type input "5900"
type input "0"
type input "5900"
type input "0"
type input "5900"
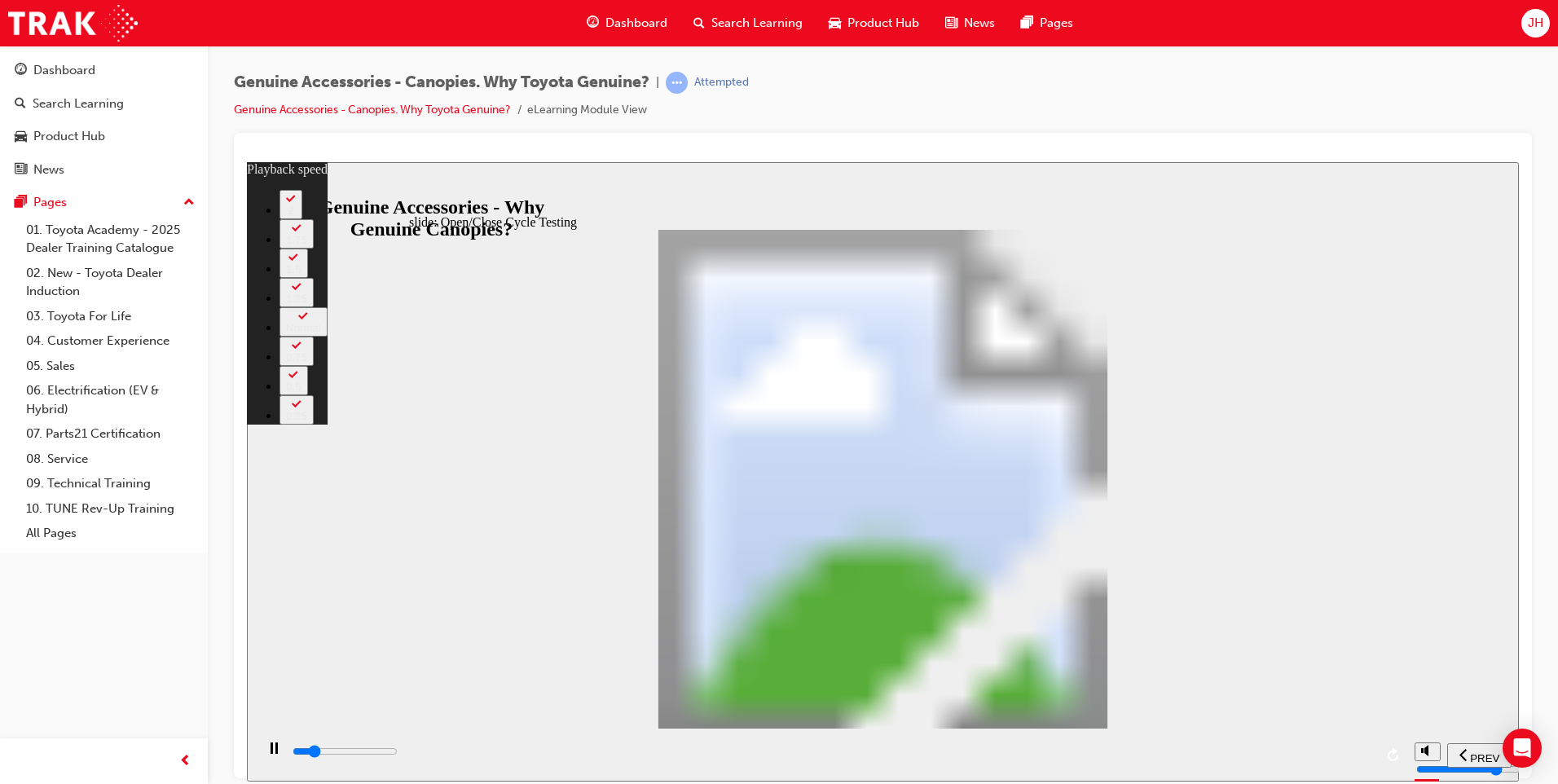
type input "0"
type input "5900"
type input "0"
type input "5900"
type input "0"
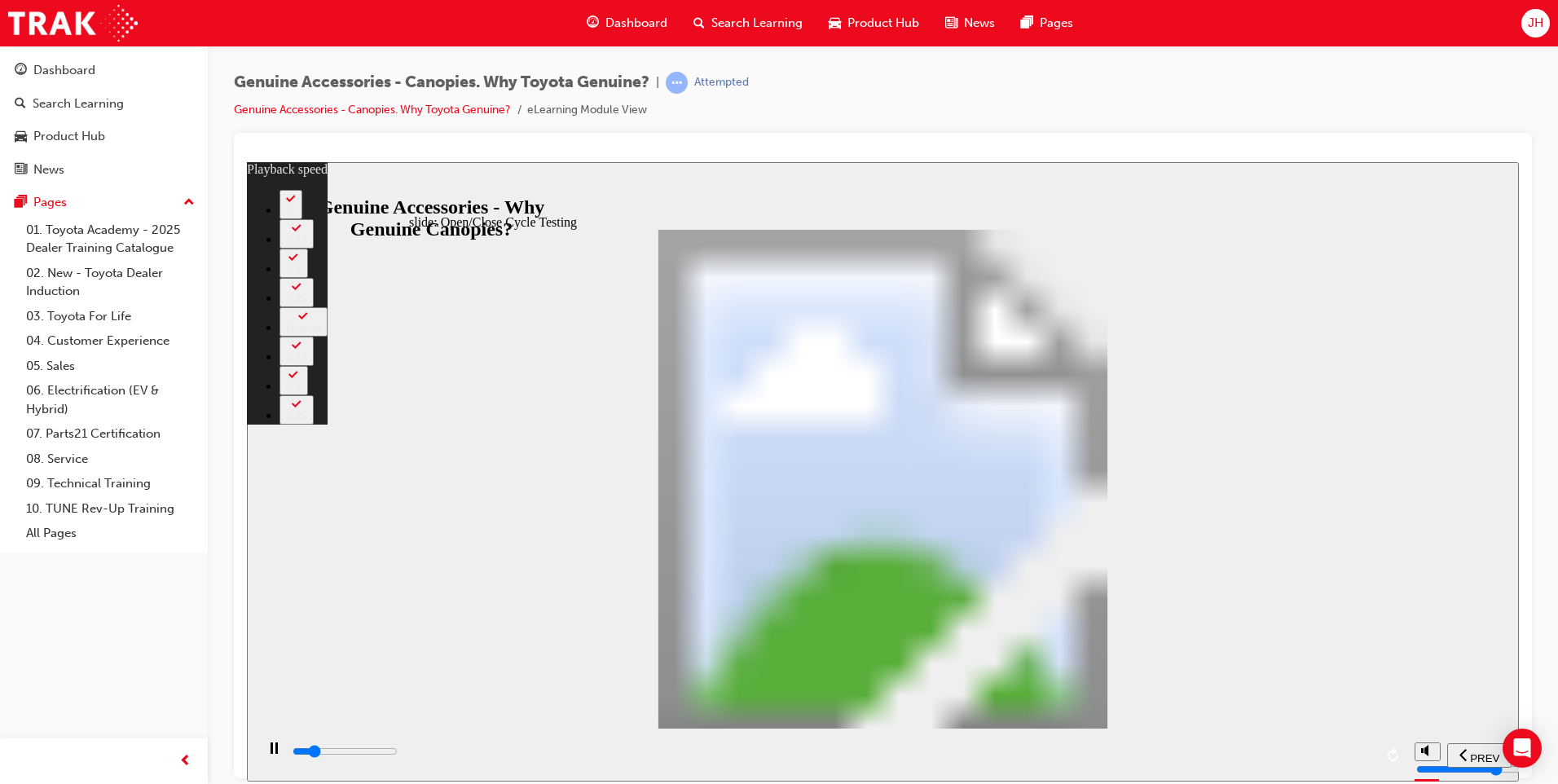
type input "5900"
type input "0"
type input "6000"
type input "0"
type input "6000"
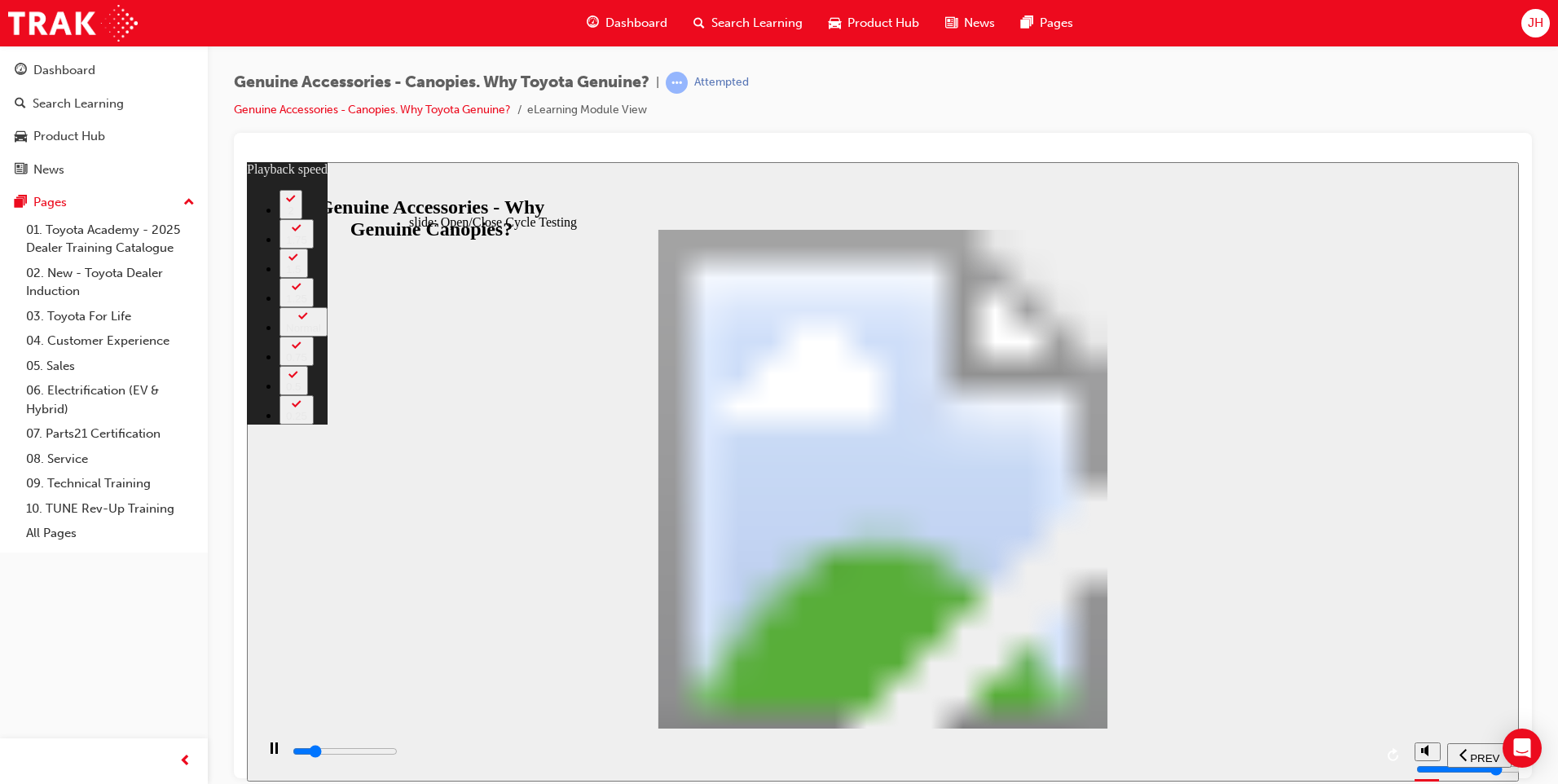
type input "0"
type input "6000"
type input "0"
type input "6000"
type input "0"
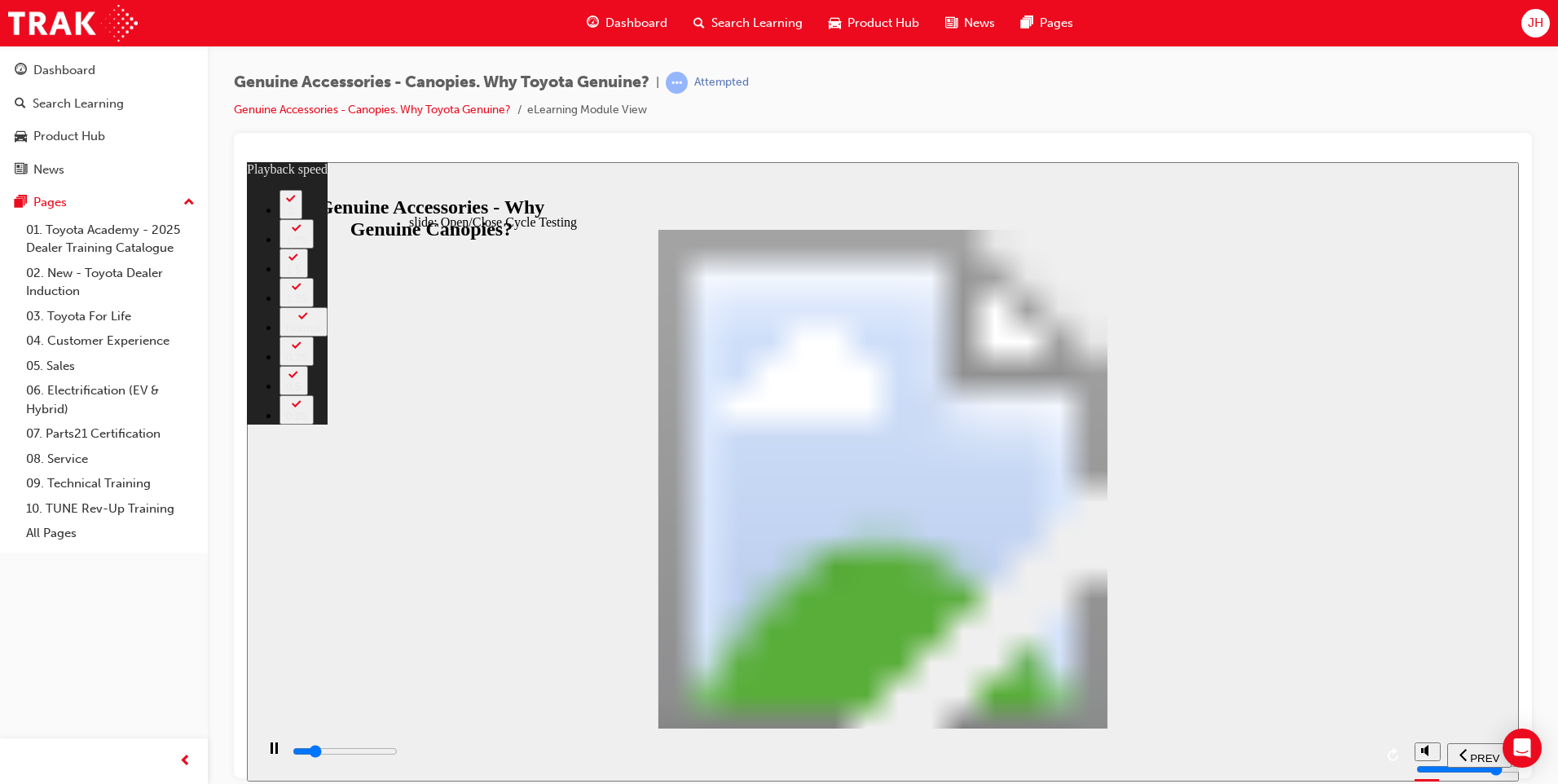
type input "6000"
type input "0"
type input "6000"
type input "0"
type input "6100"
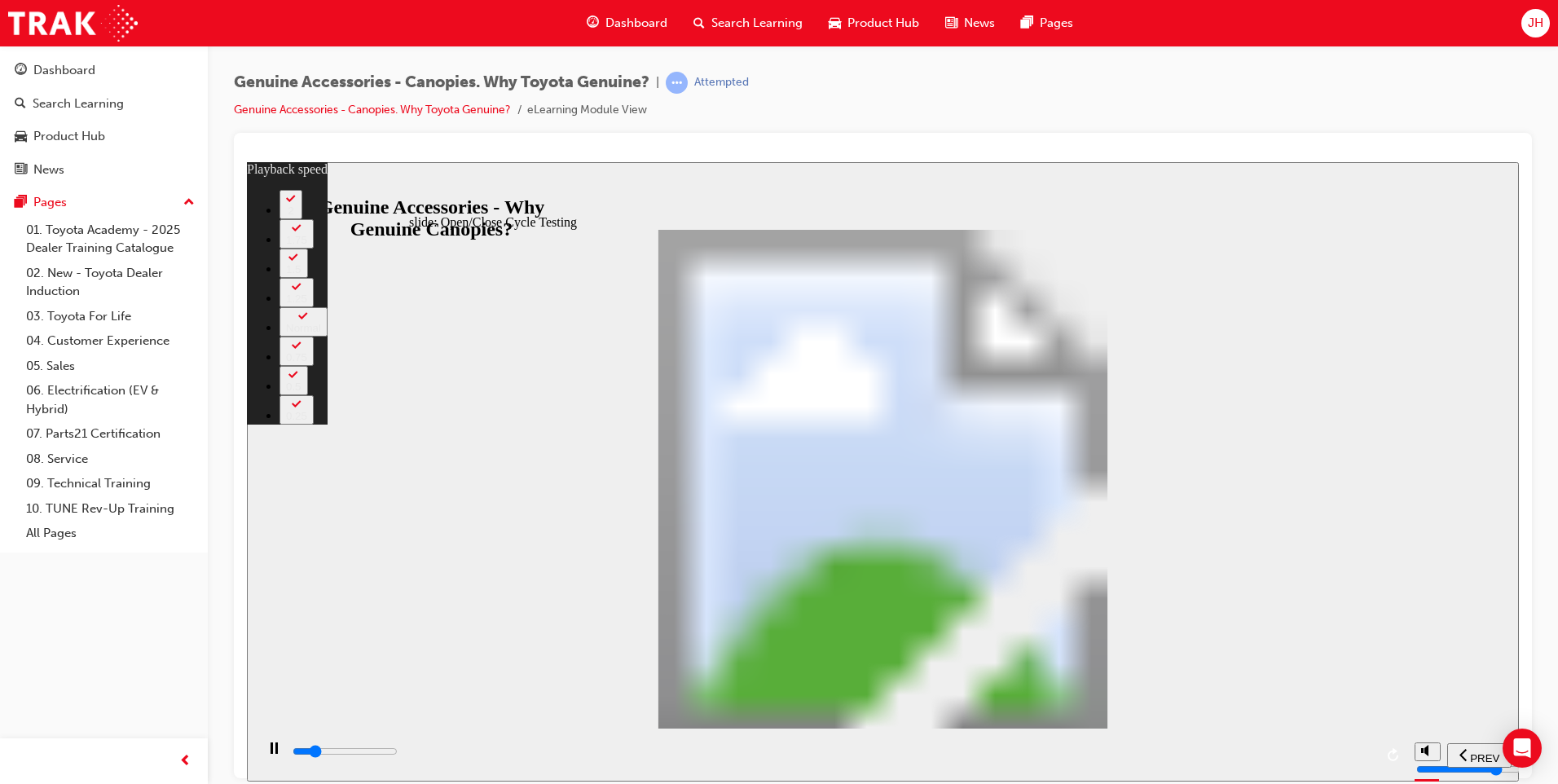
type input "0"
type input "6100"
type input "0"
type input "6100"
type input "0"
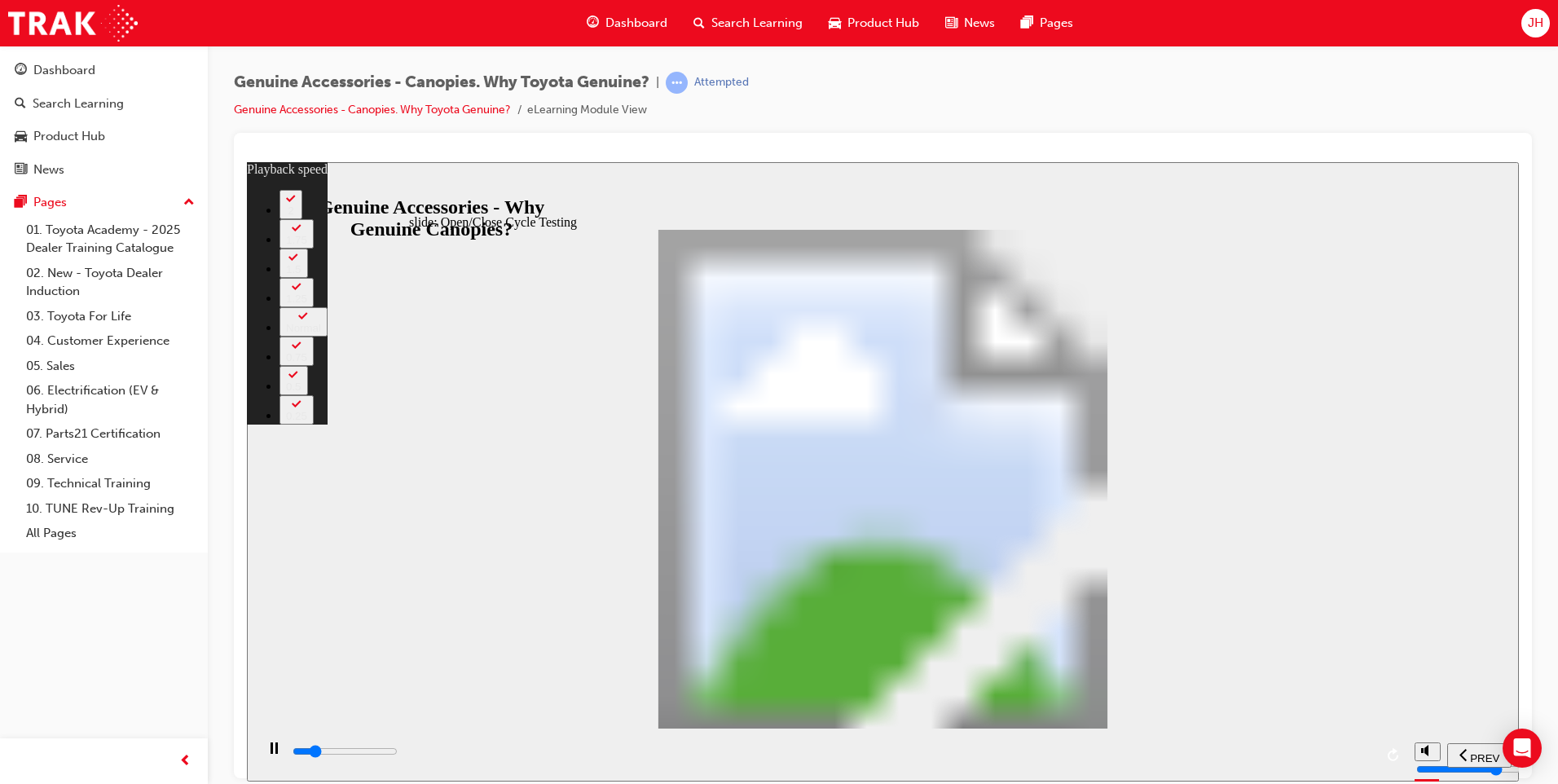
type input "6100"
type input "0"
type input "6100"
type input "0"
type input "6100"
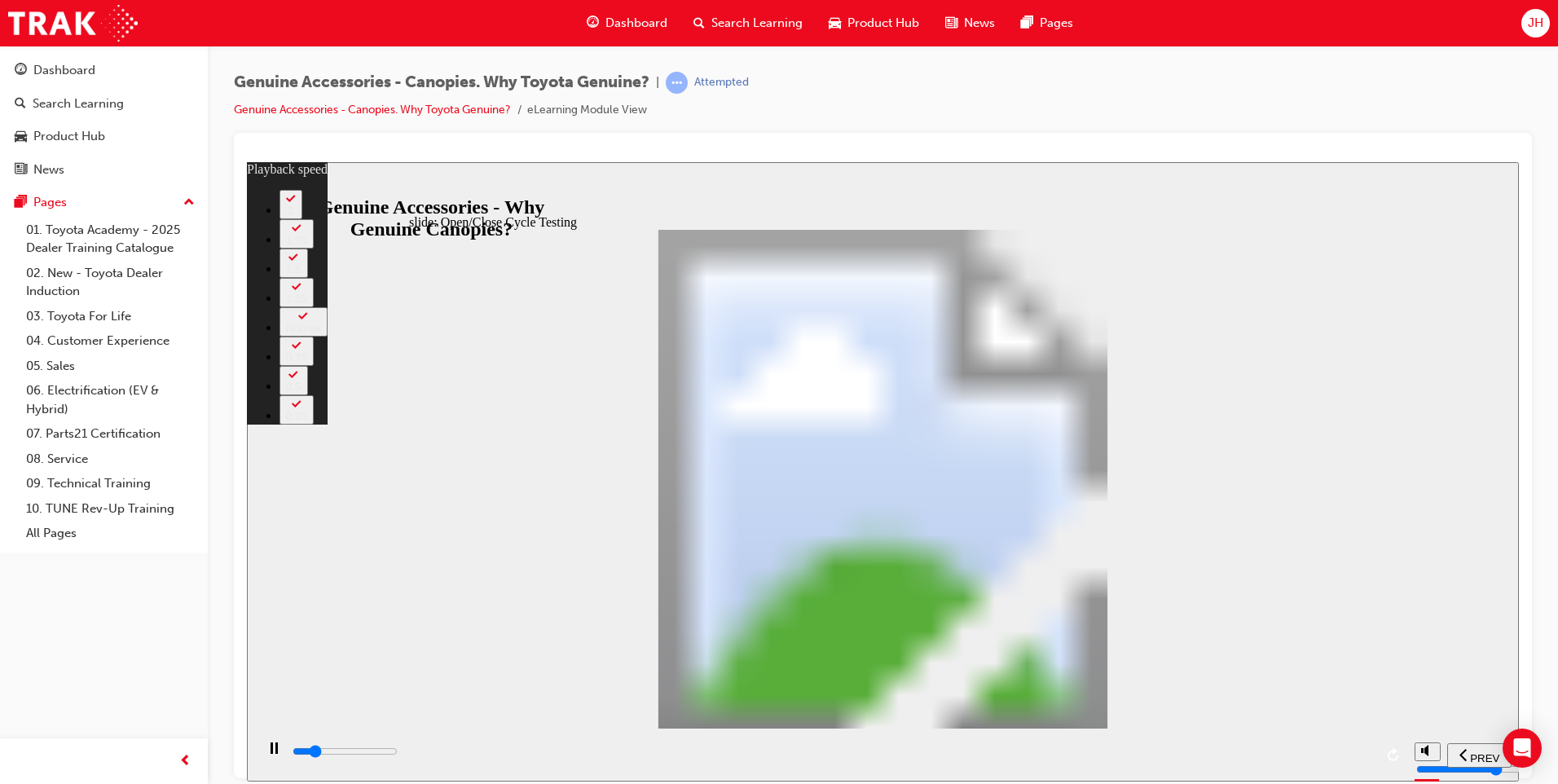
type input "0"
type input "6200"
type input "0"
type input "6200"
type input "0"
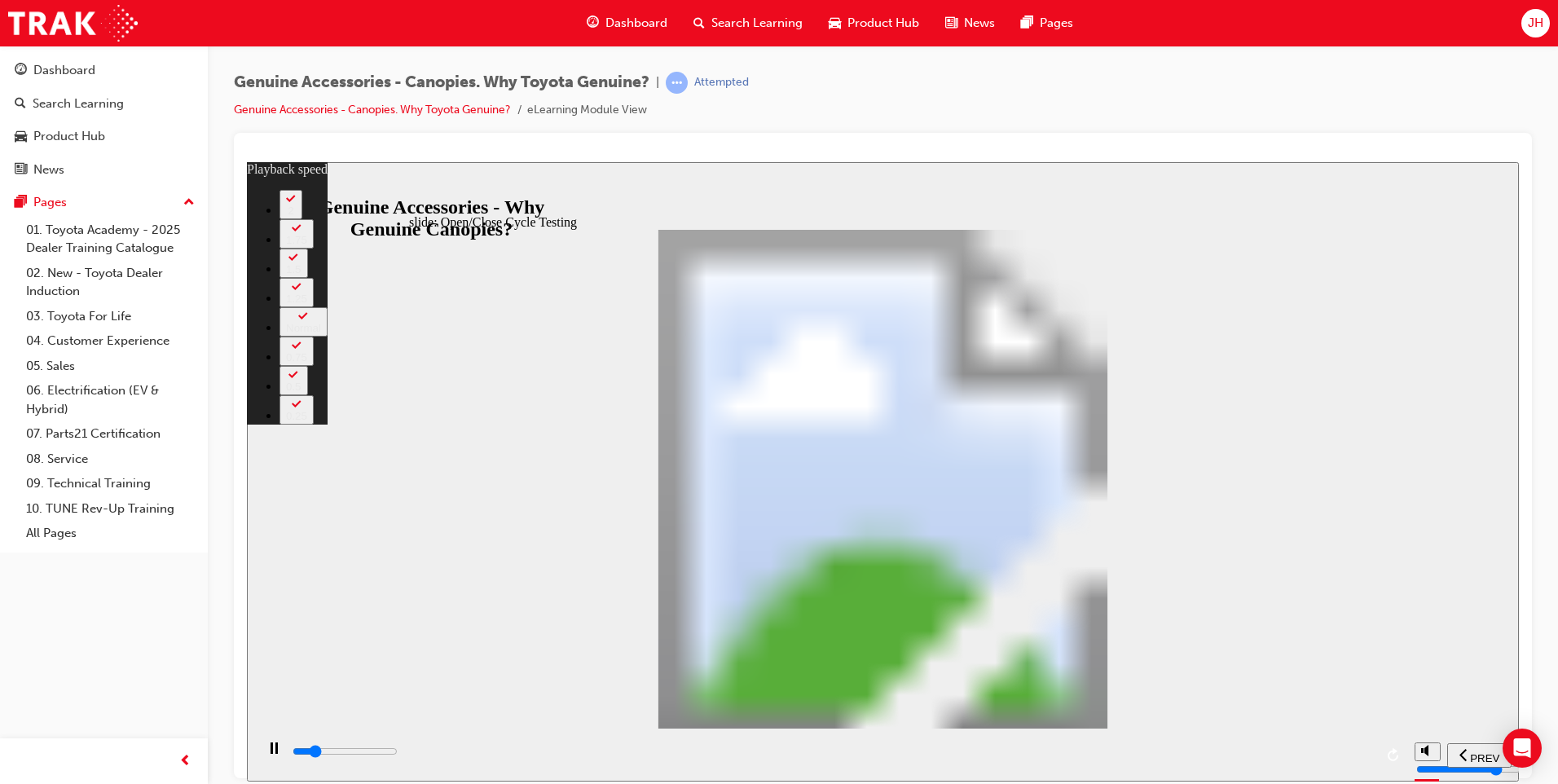
type input "6200"
type input "0"
type input "6200"
type input "0"
type input "6200"
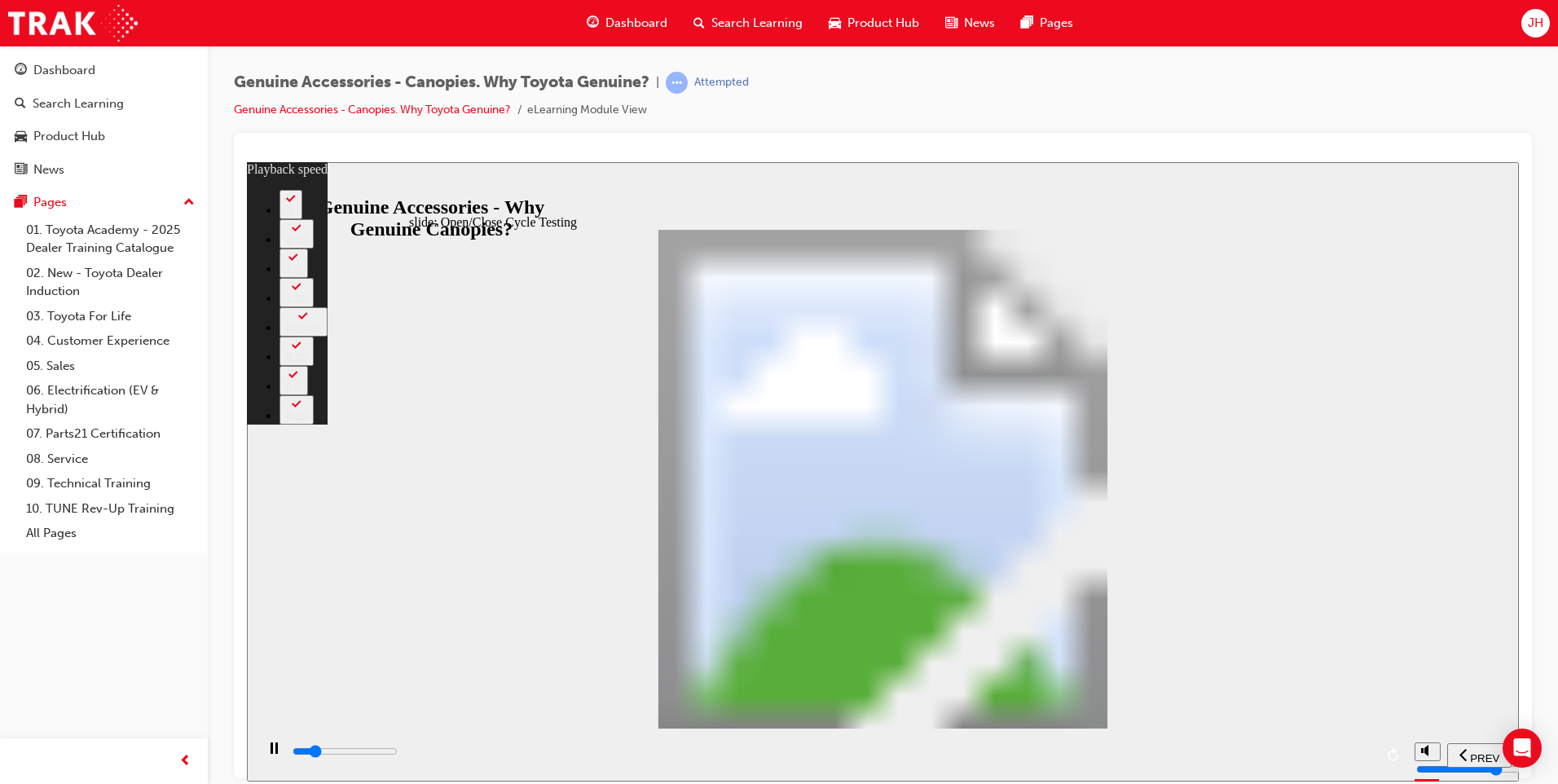
type input "0"
type input "6200"
type input "0"
type input "6300"
type input "0"
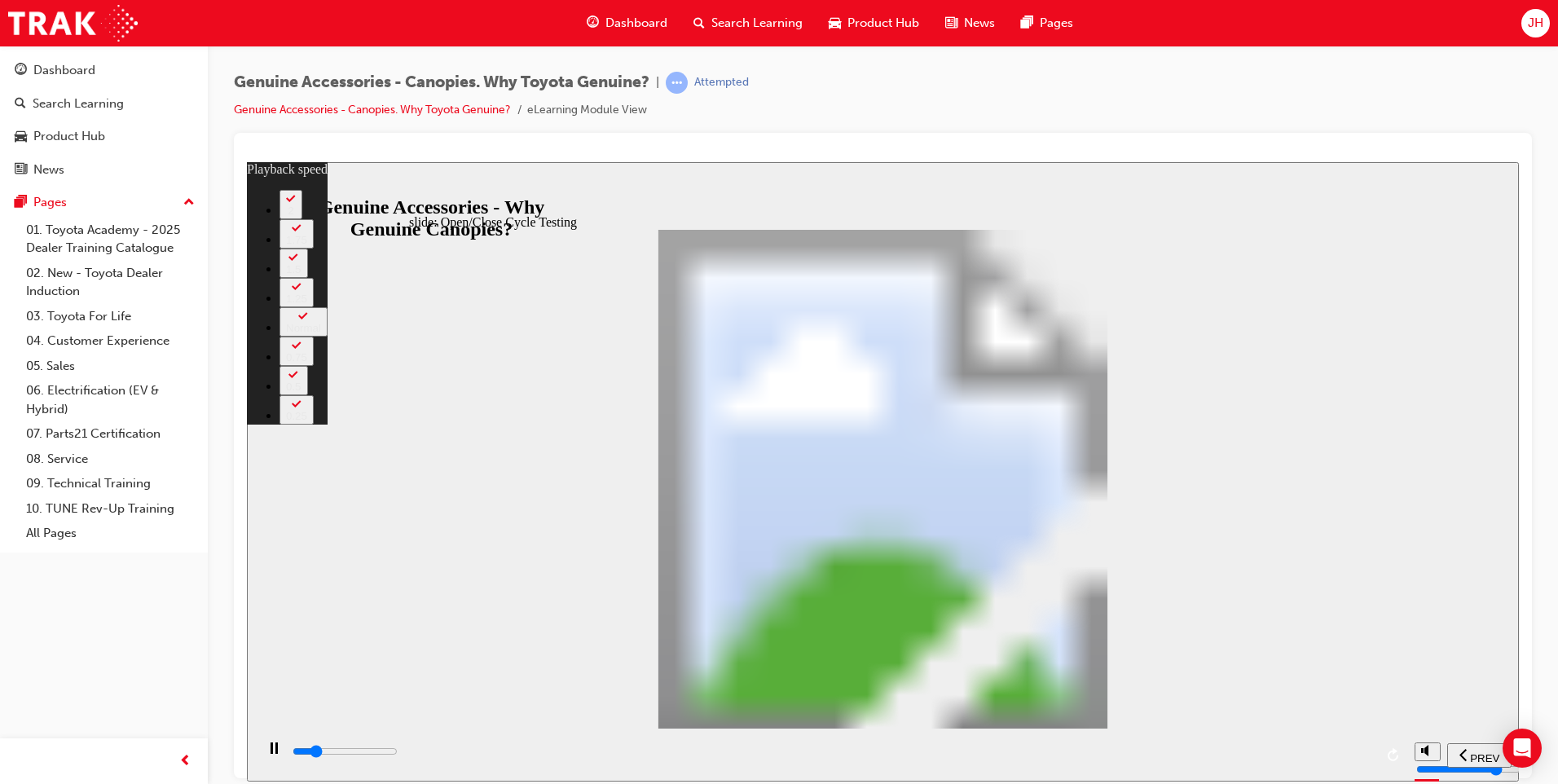
type input "6300"
type input "1"
type input "6600"
type input "1"
type input "6800"
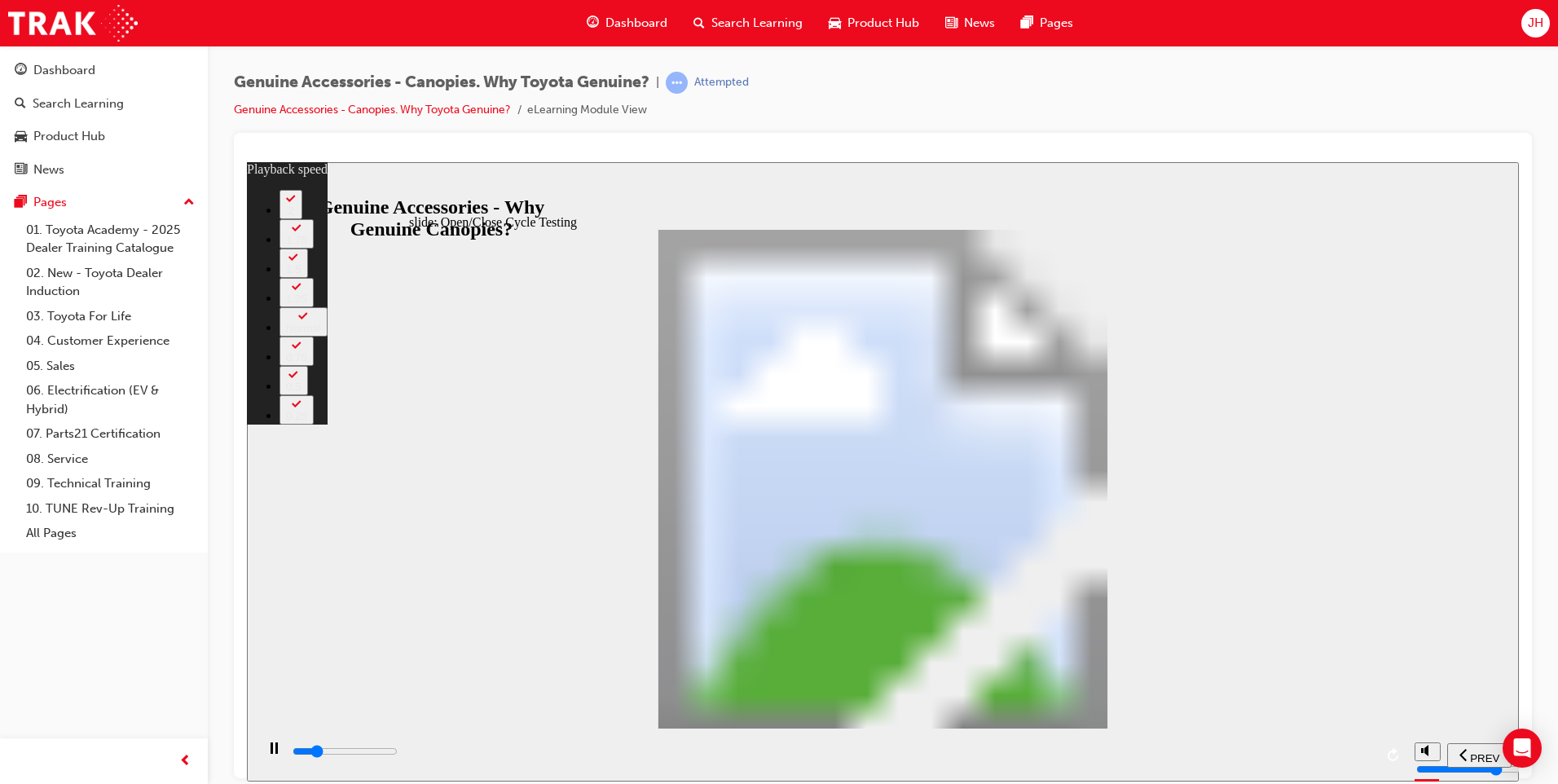
type input "1"
type input "7100"
type input "2"
type input "7400"
type input "2"
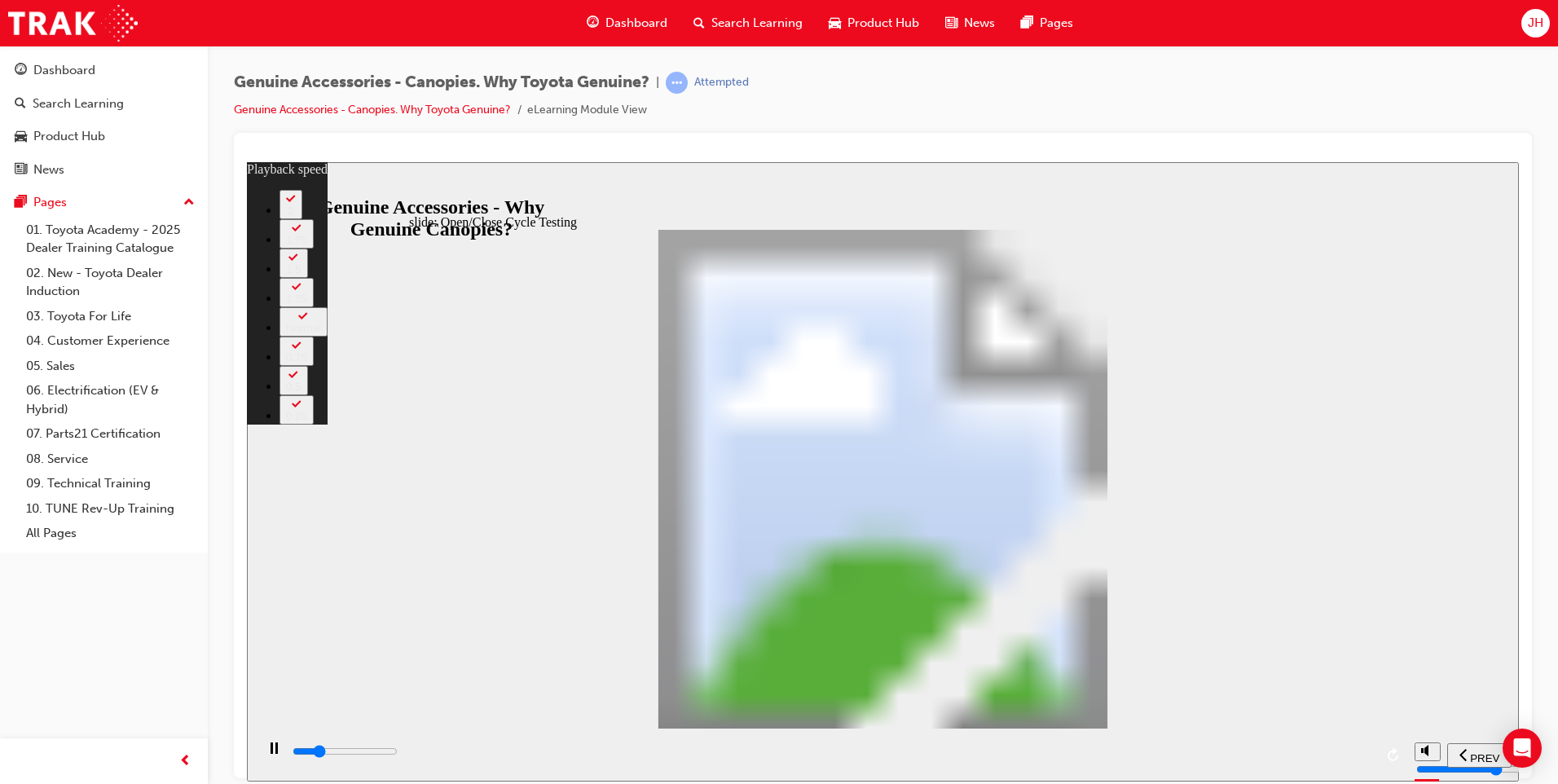
type input "7600"
type input "2"
type input "7900"
type input "2"
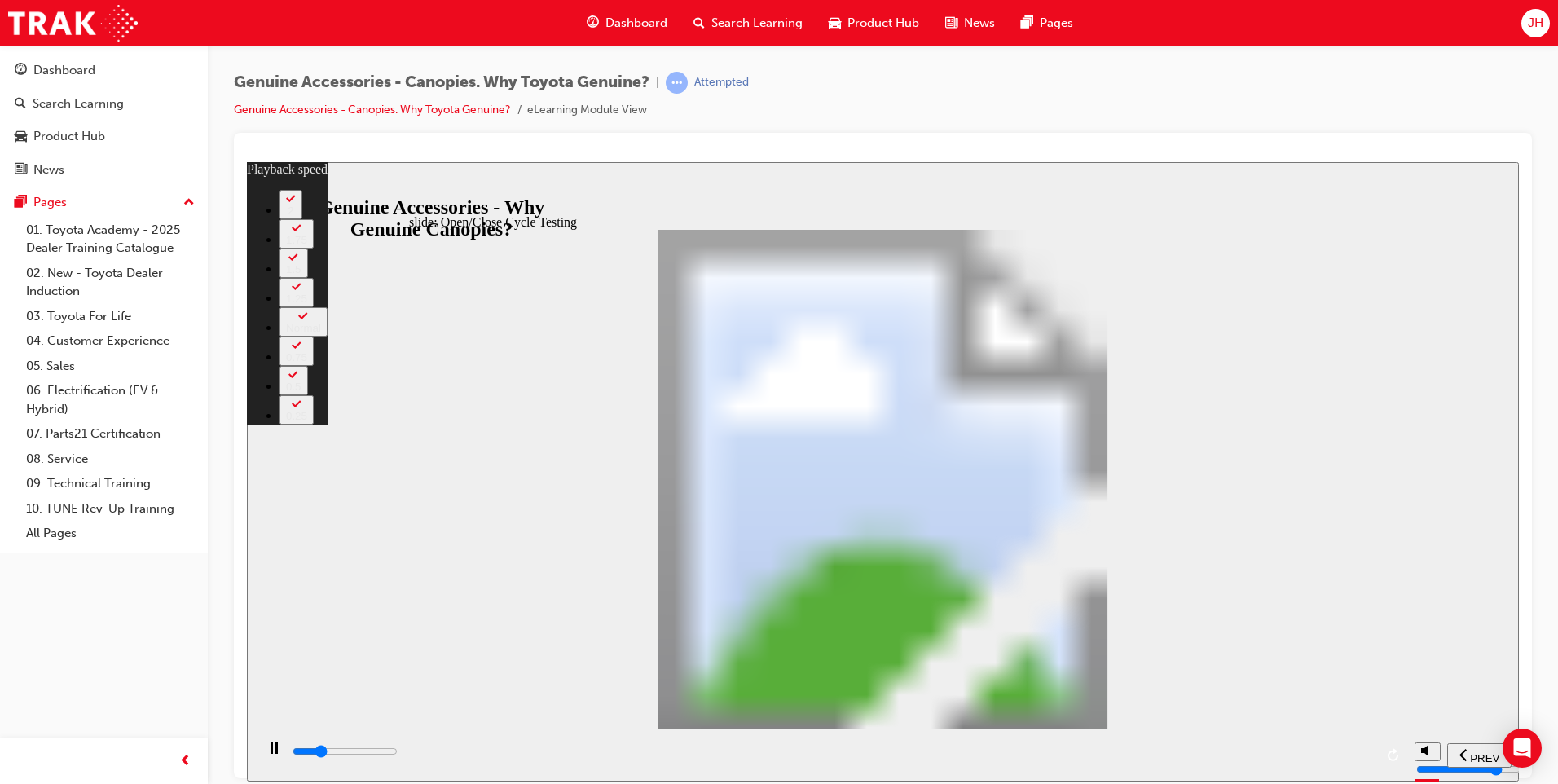
type input "8100"
type input "2"
type input "8200"
type input "3"
type input "8400"
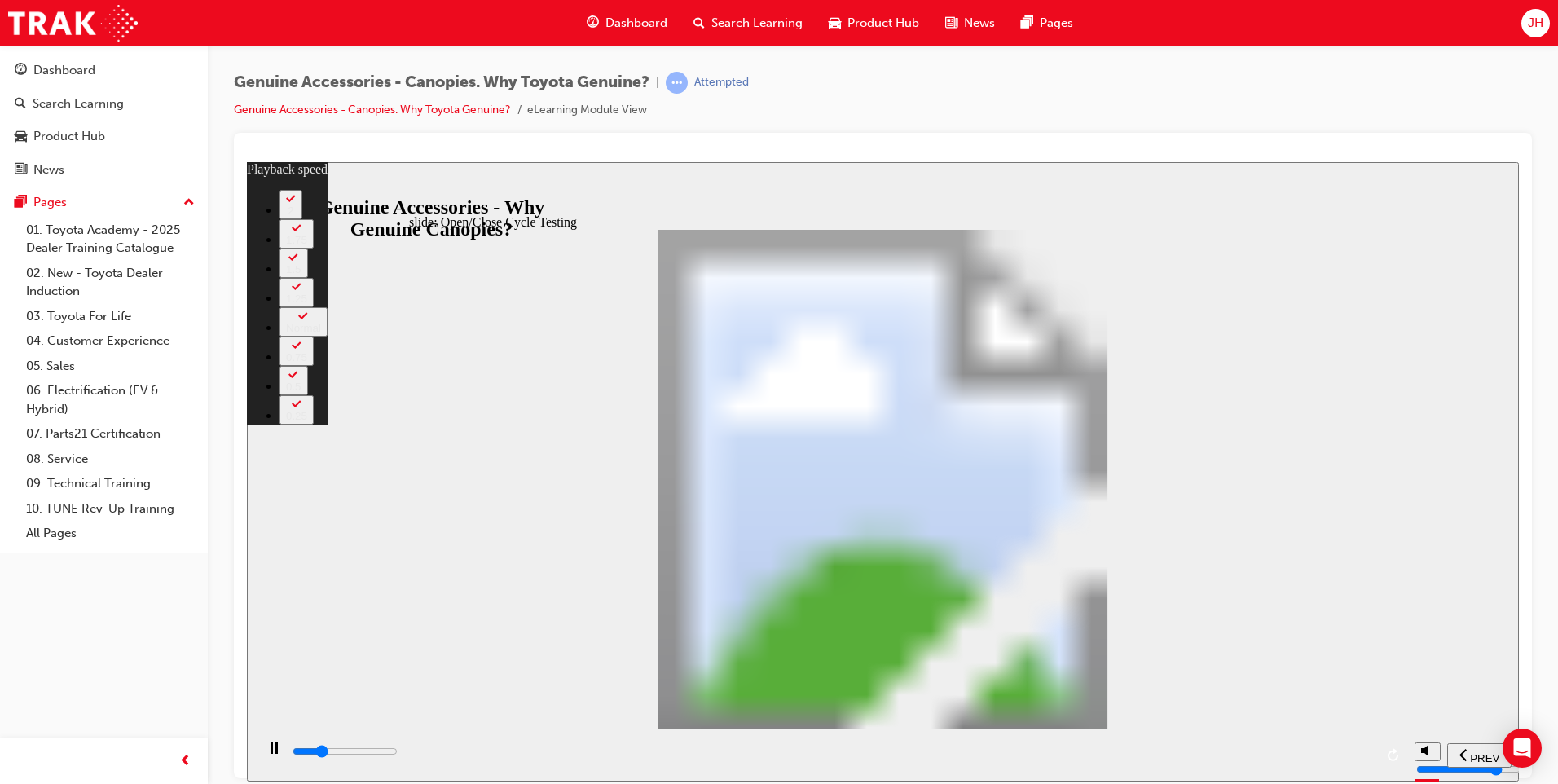
type input "3"
type input "8700"
type input "3"
type input "9000"
type input "3"
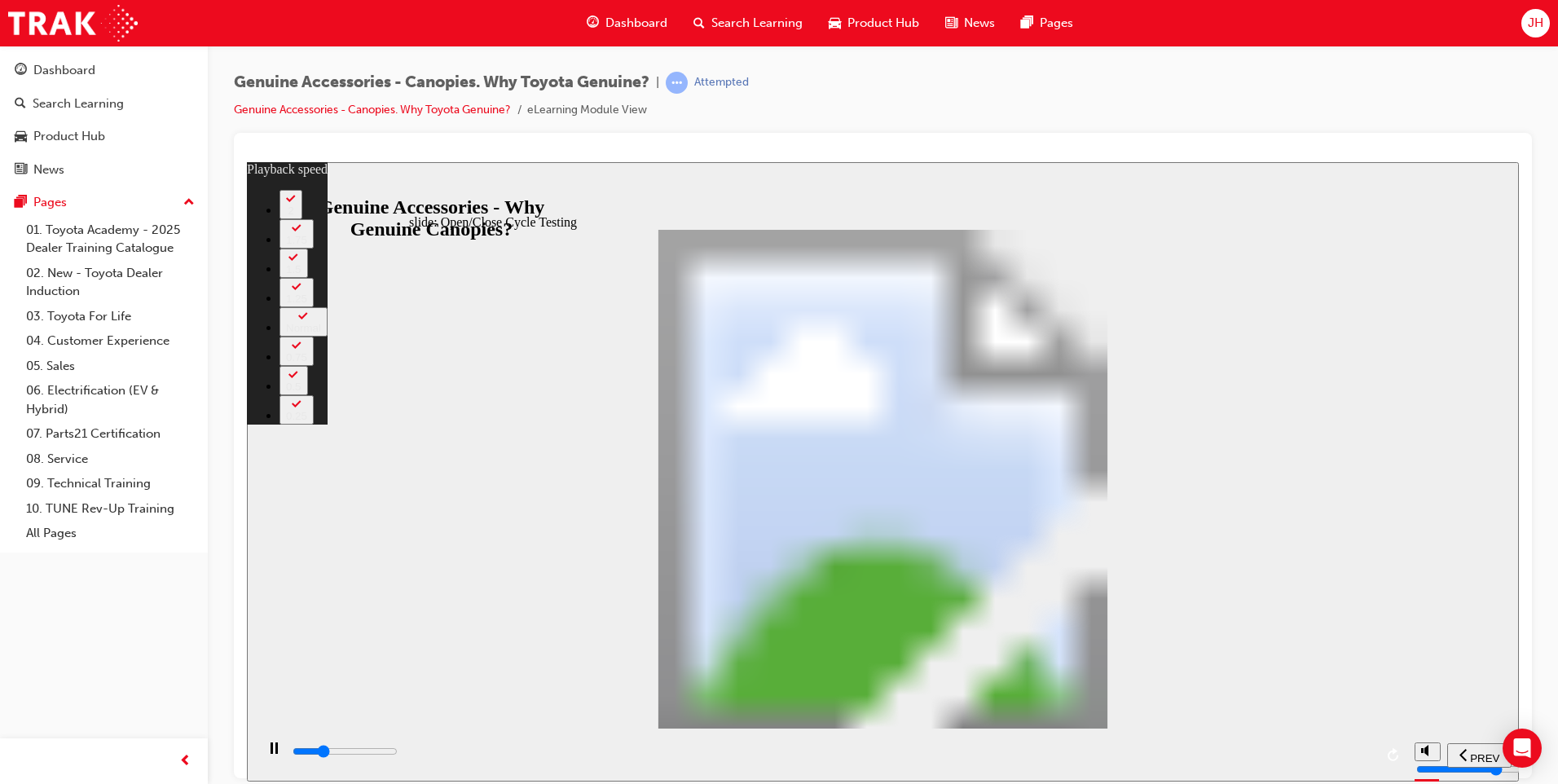
type input "9200"
type input "4"
type input "9500"
type input "4"
type input "9800"
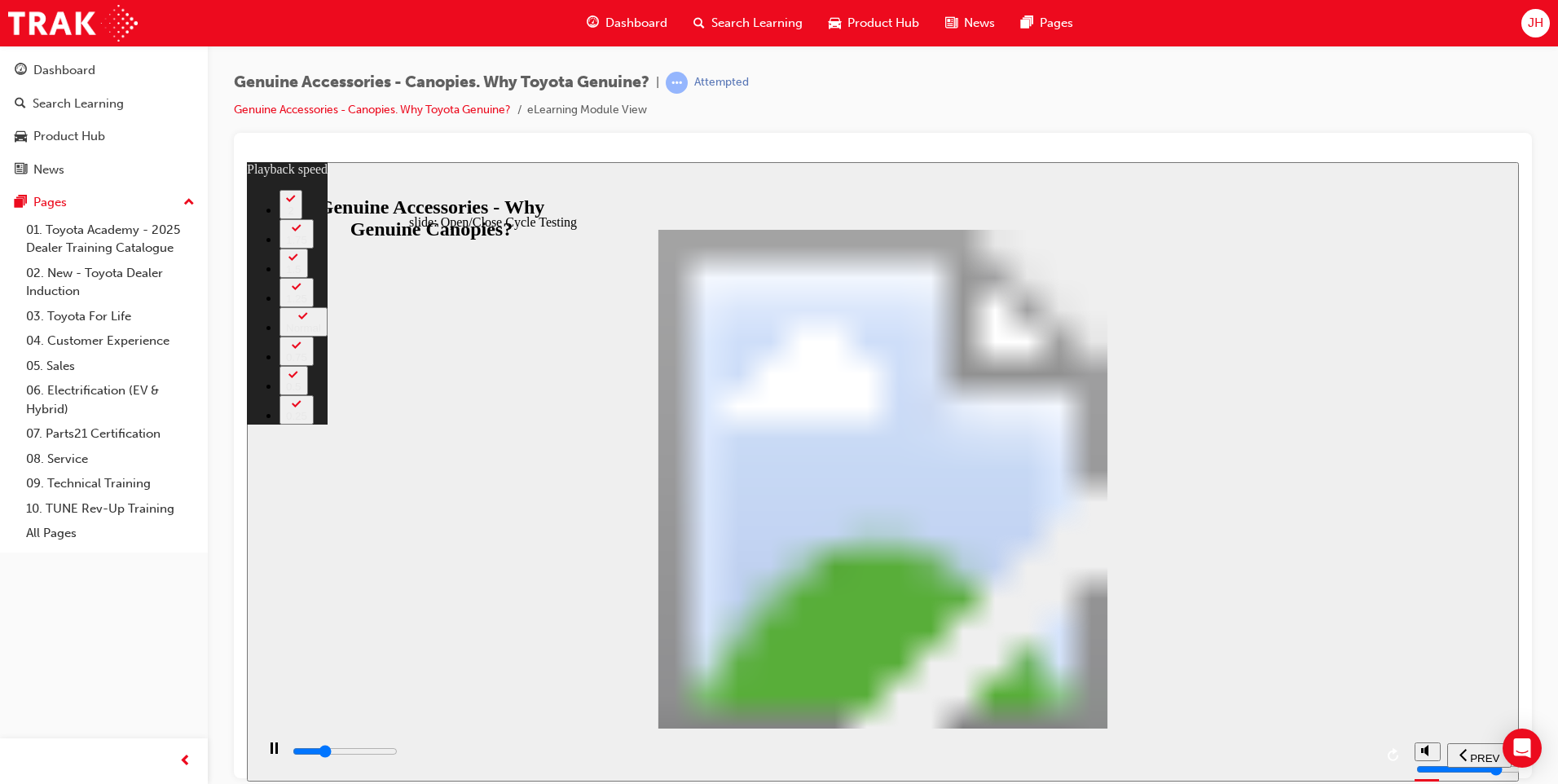
type input "4"
type input "10000"
type input "4"
type input "10300"
type input "5"
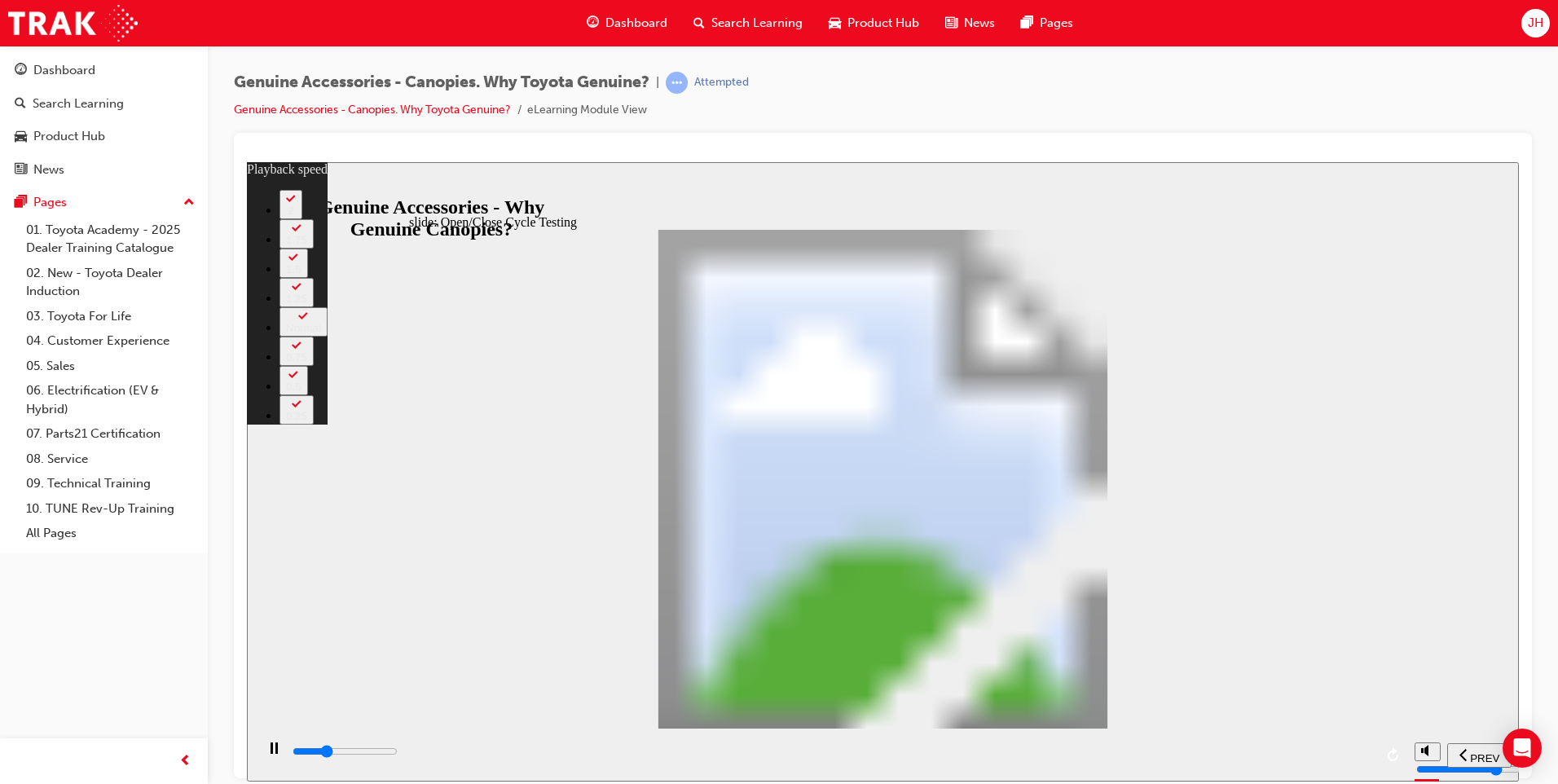
type input "10600"
type input "5"
type input "10800"
type input "5"
type input "11100"
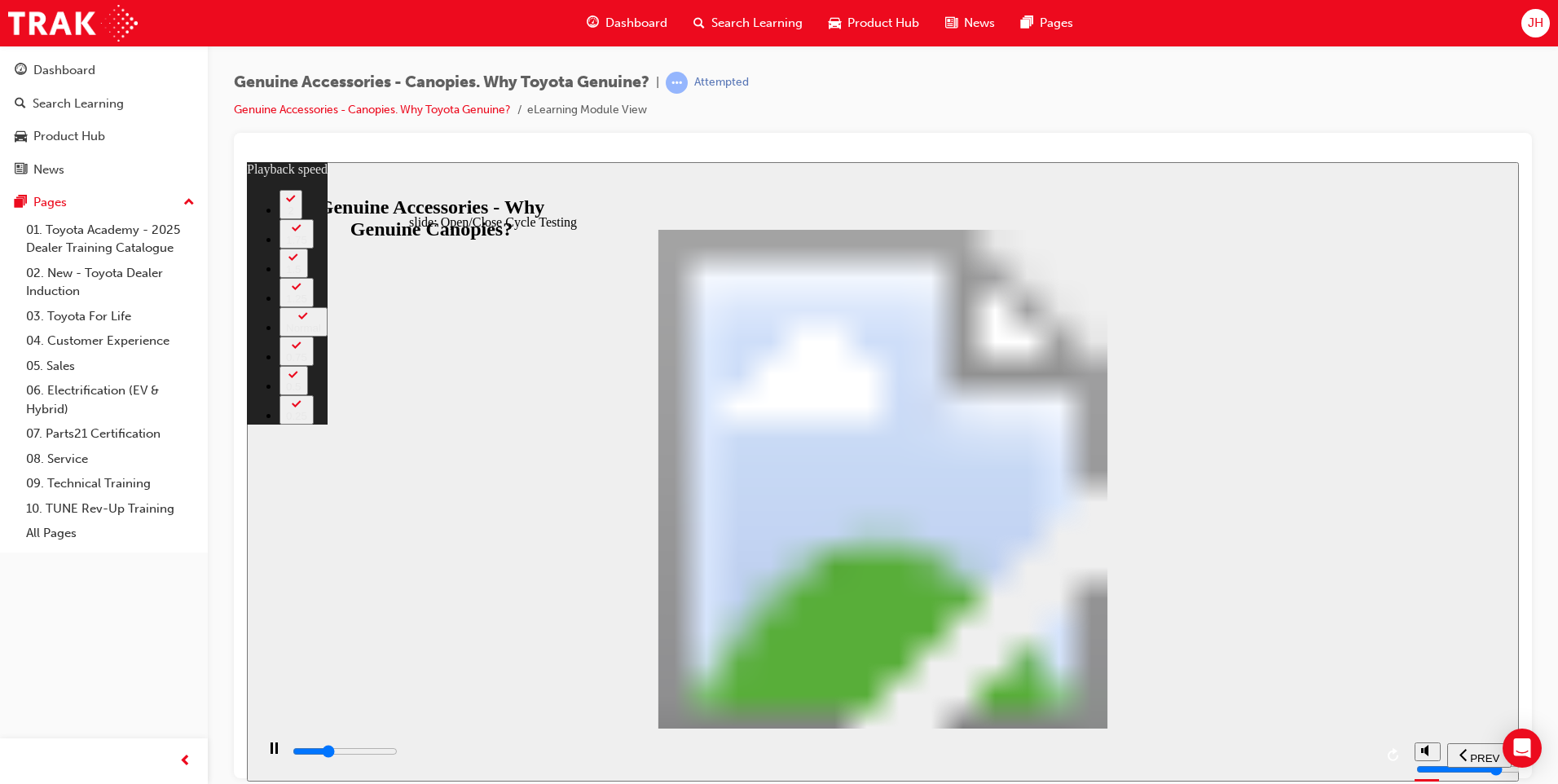
type input "6"
type input "11400"
type input "6"
type input "11600"
type input "6"
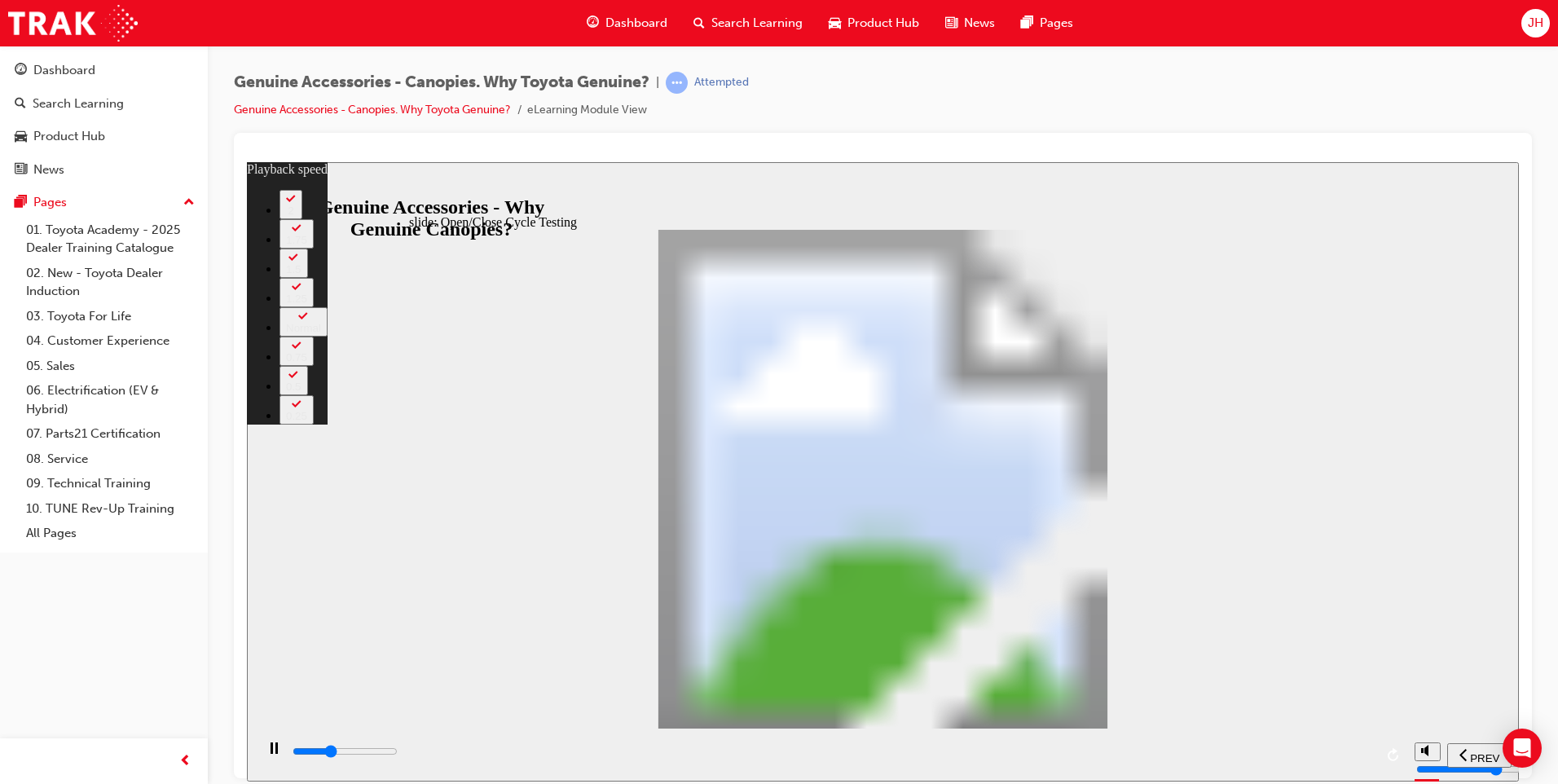
type input "11900"
type input "6"
type input "12200"
type input "7"
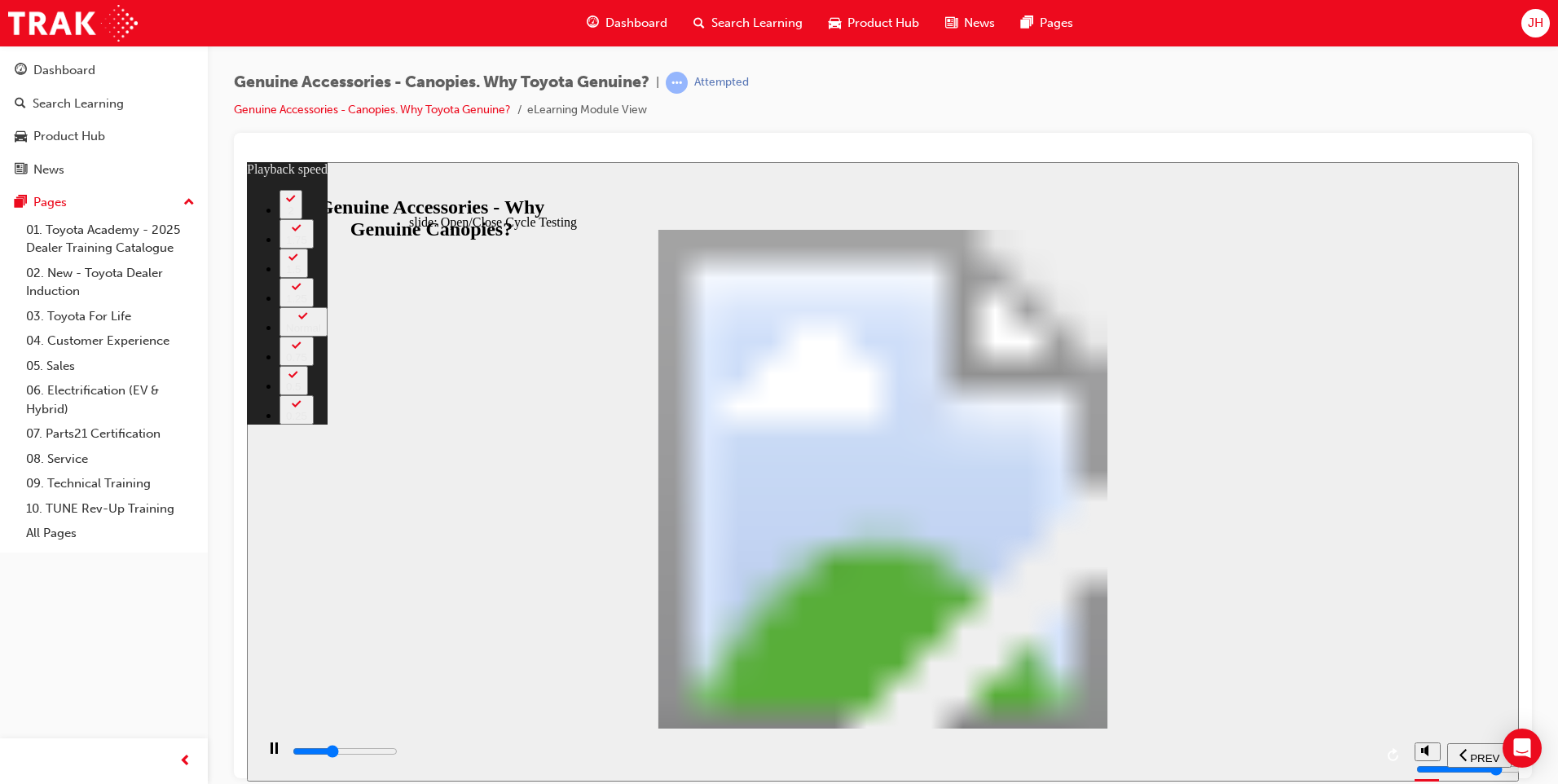
type input "12400"
type input "7"
type input "12700"
type input "7"
type input "12900"
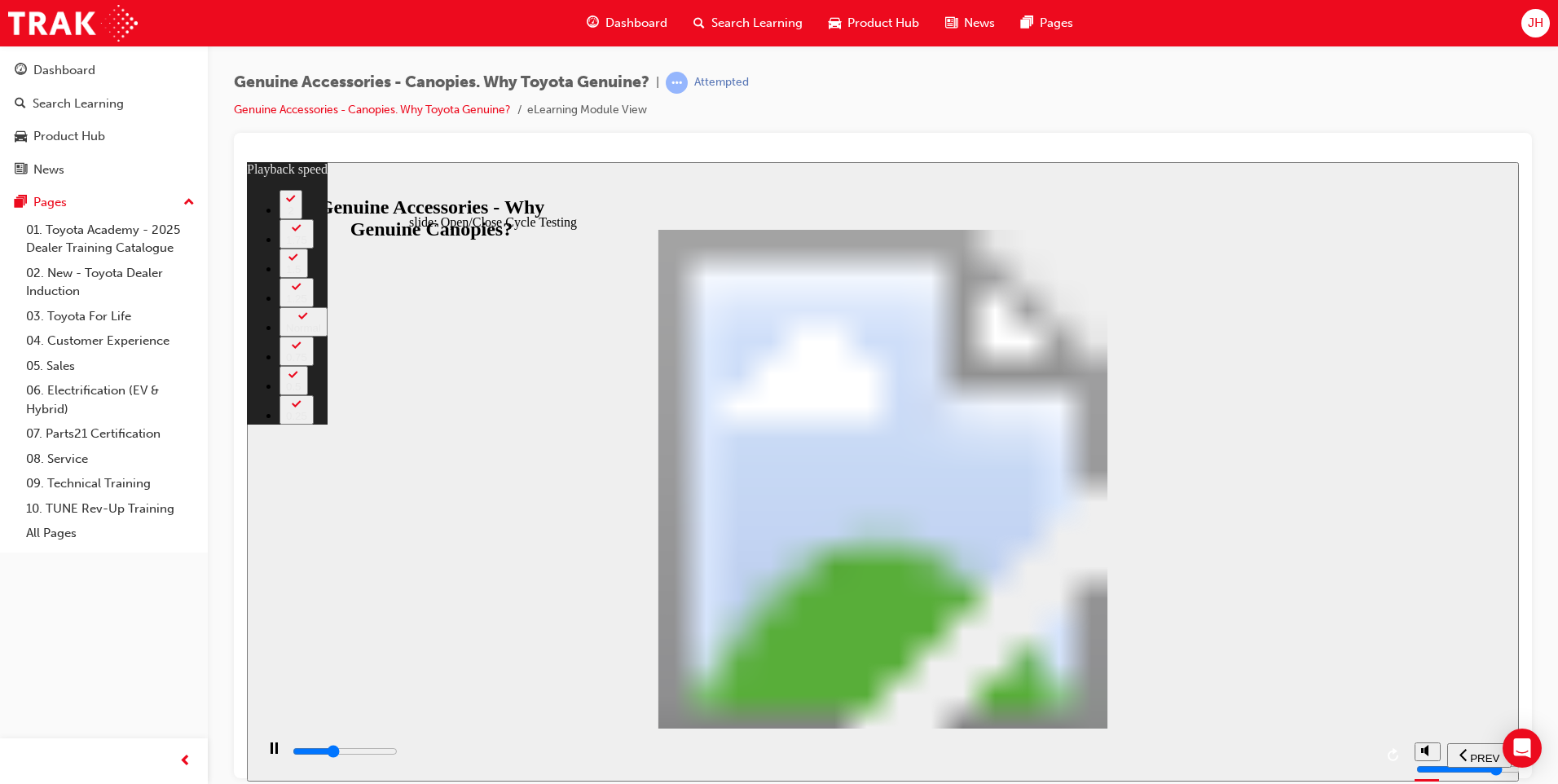
type input "7"
type input "13200"
type input "8"
type input "13500"
type input "8"
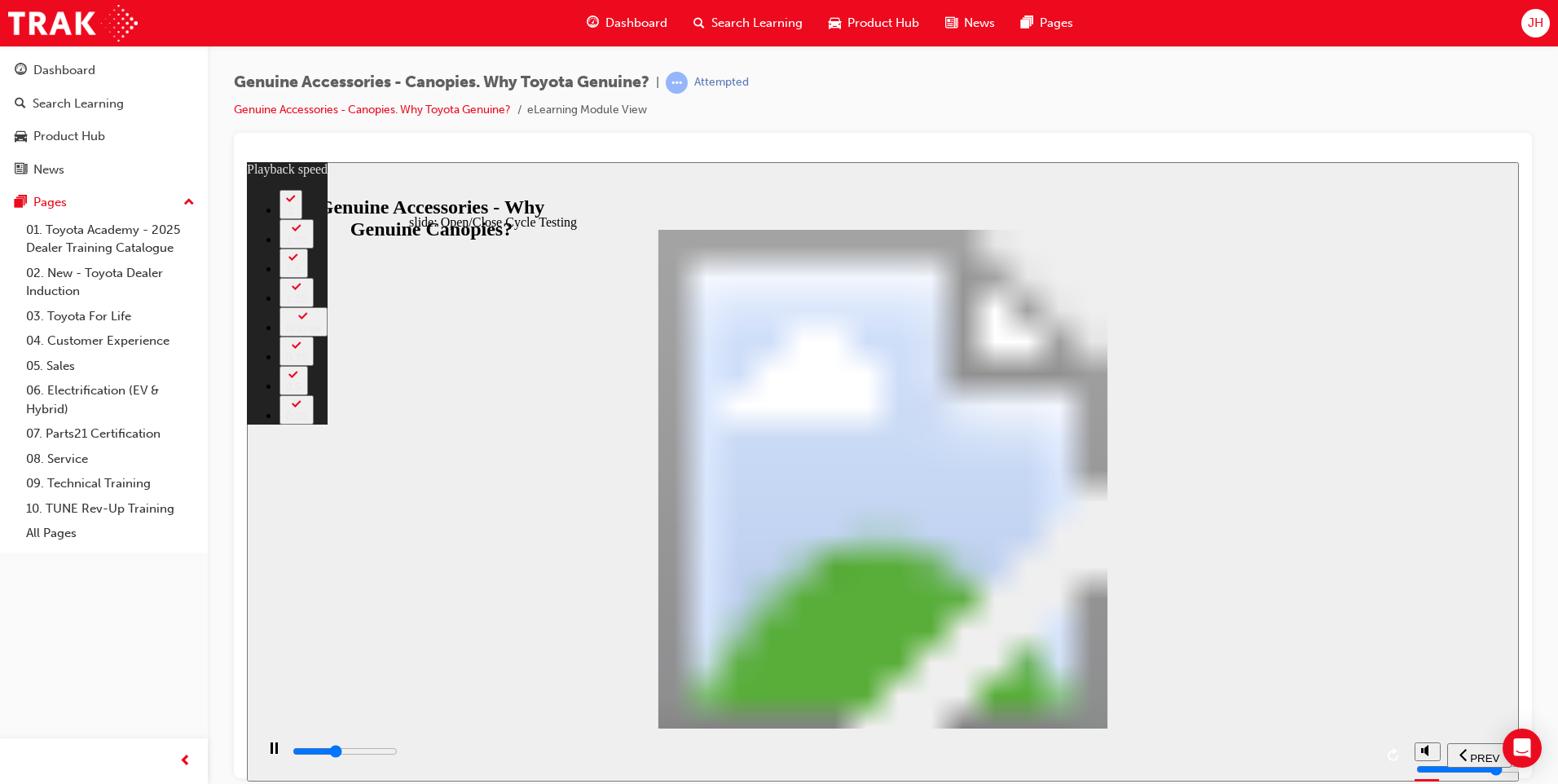
type input "13700"
type input "8"
type input "14000"
type input "8"
type input "14300"
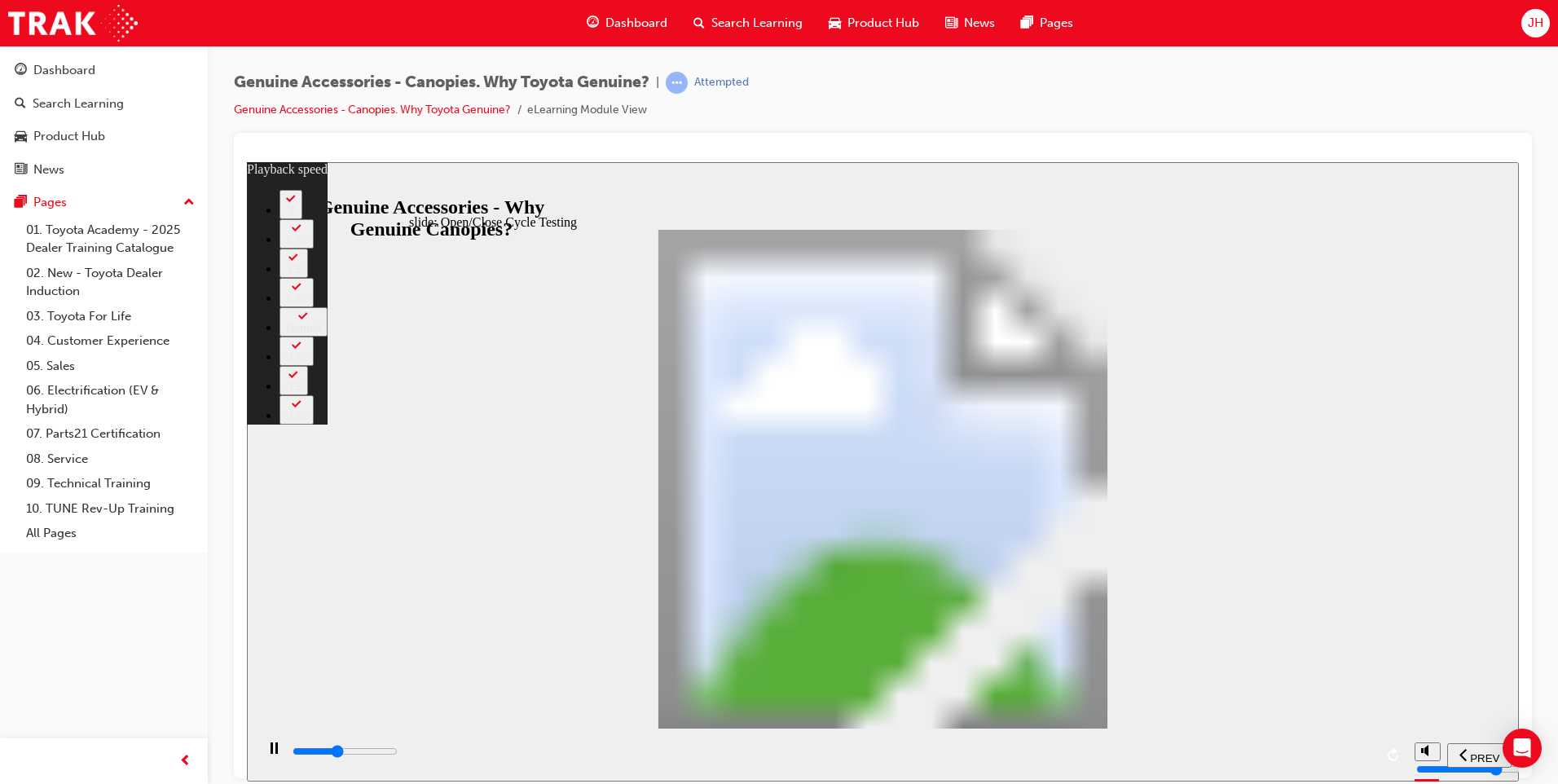
type input "9"
type input "14500"
type input "9"
type input "14800"
type input "9"
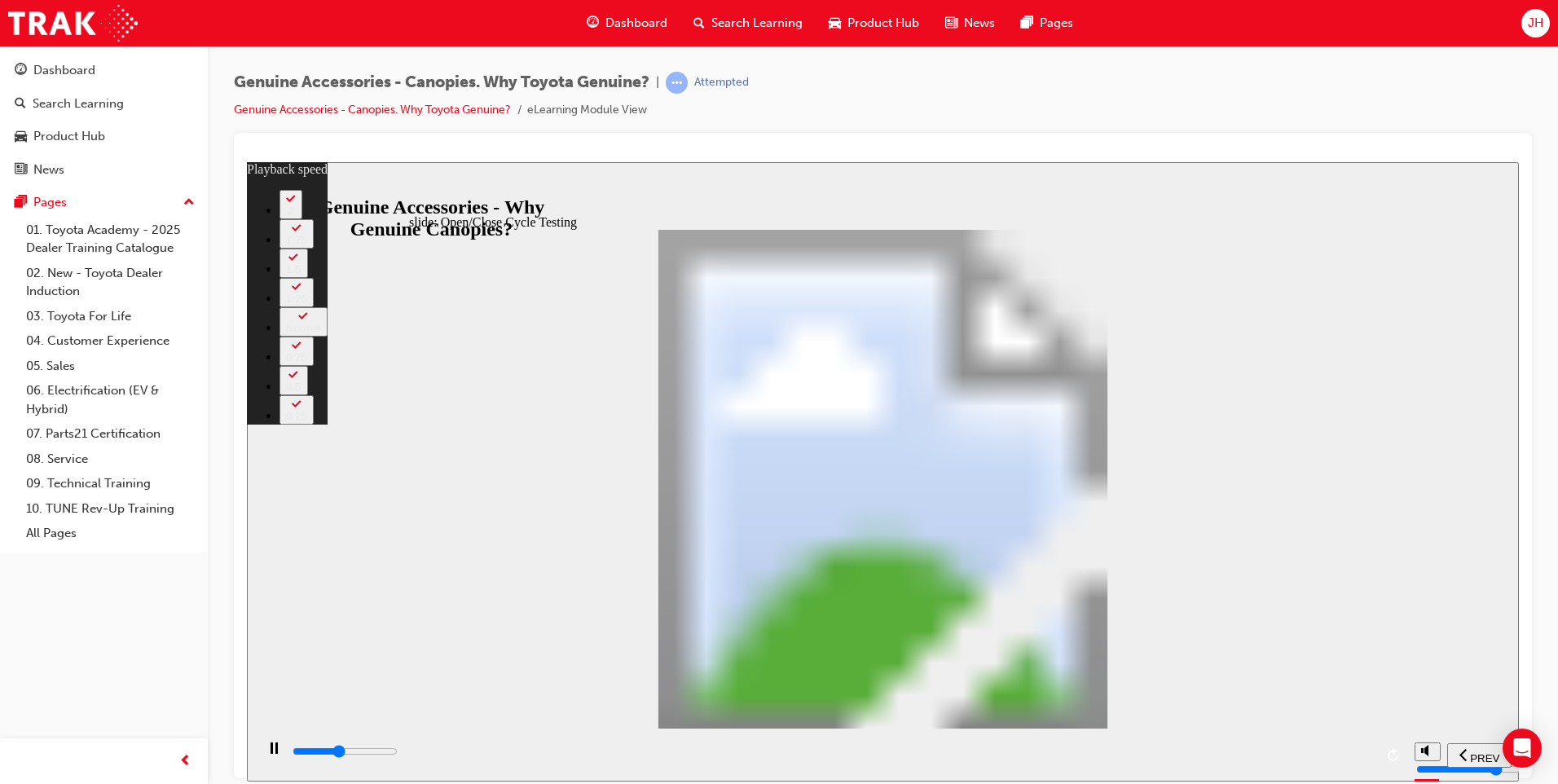
type input "15100"
type input "10"
type input "15300"
type input "10"
type input "15600"
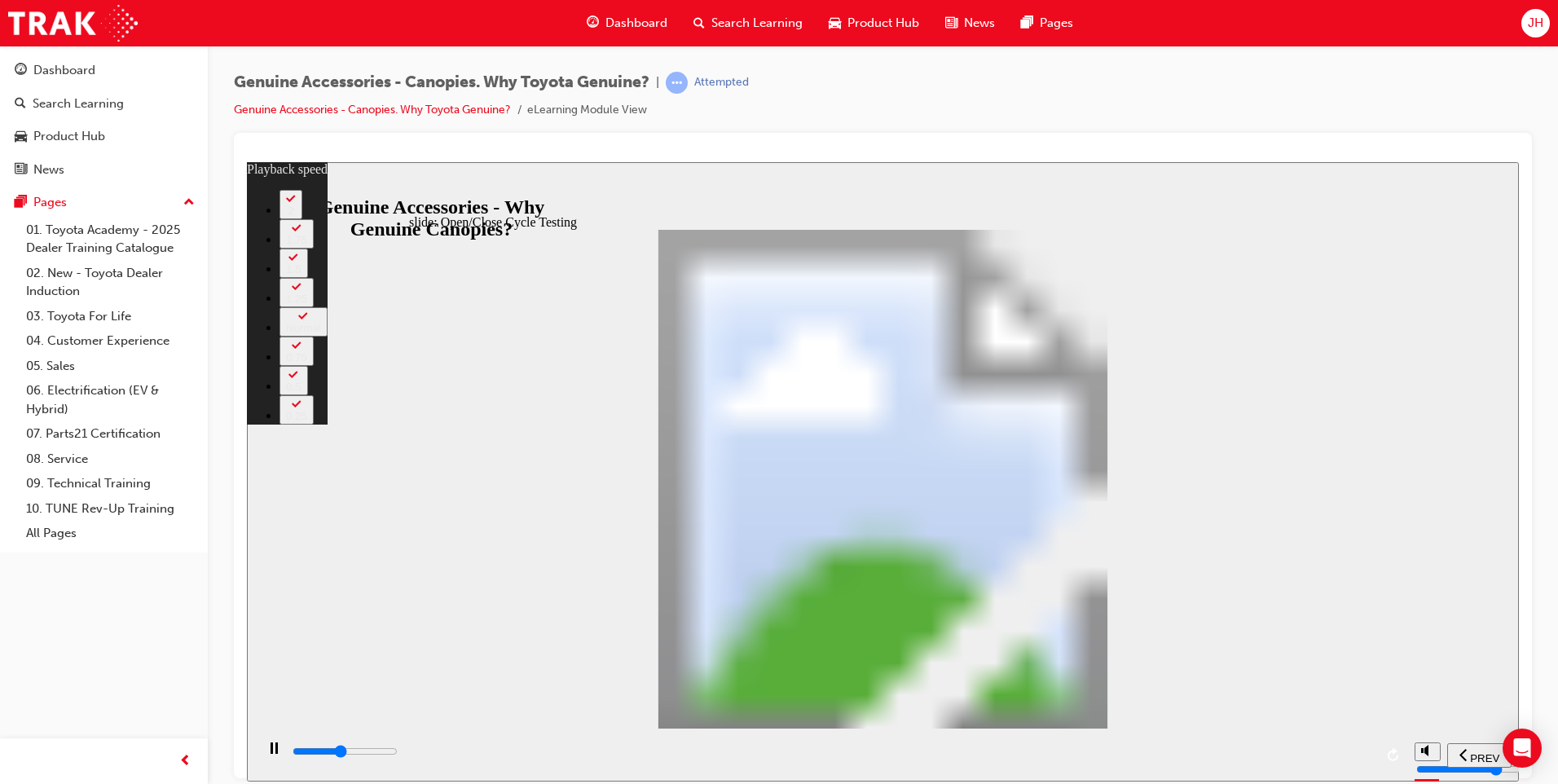
type input "10"
type input "15900"
type input "10"
type input "16100"
type input "11"
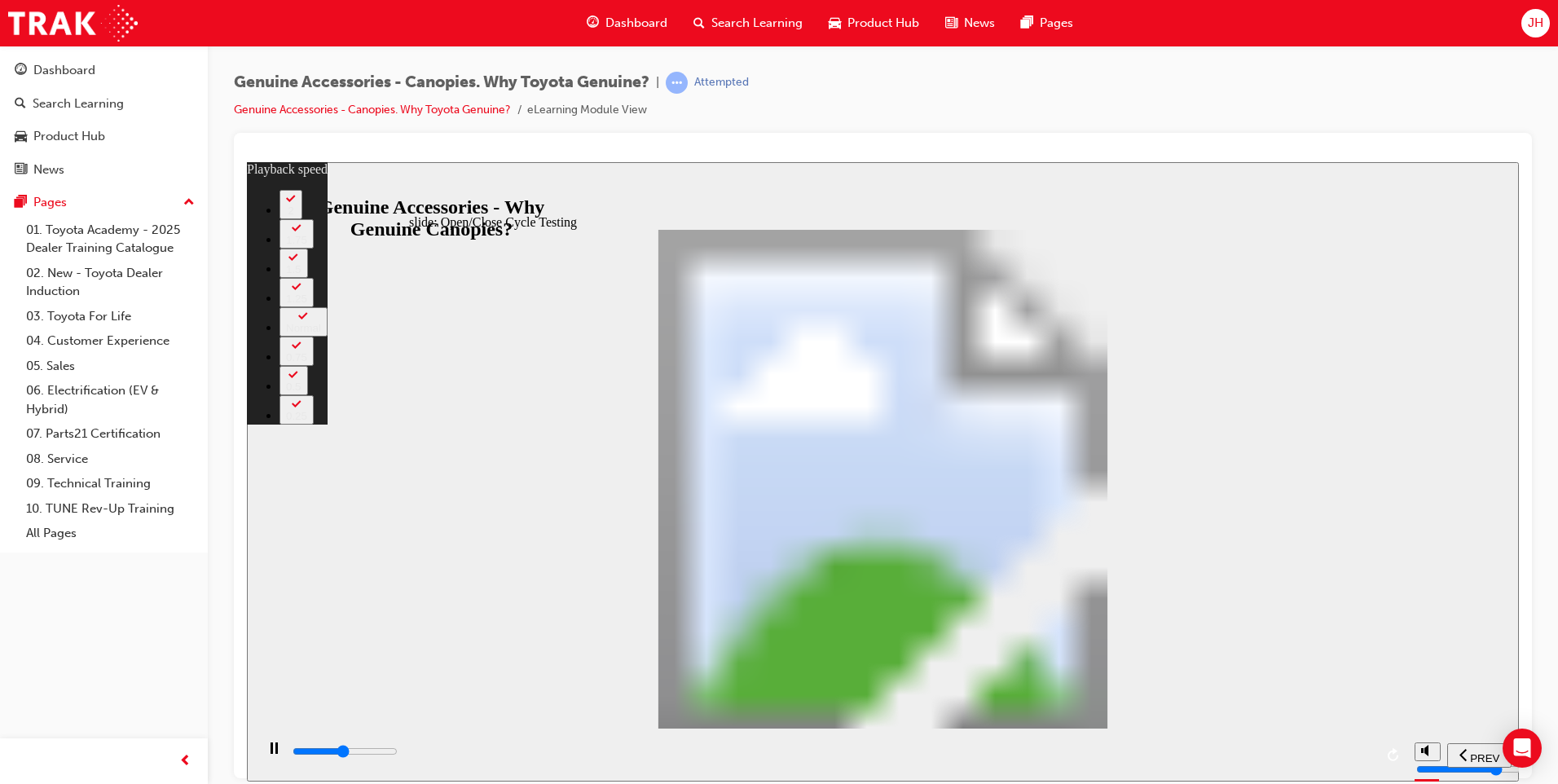
type input "16400"
type input "11"
type input "16700"
type input "11"
type input "16900"
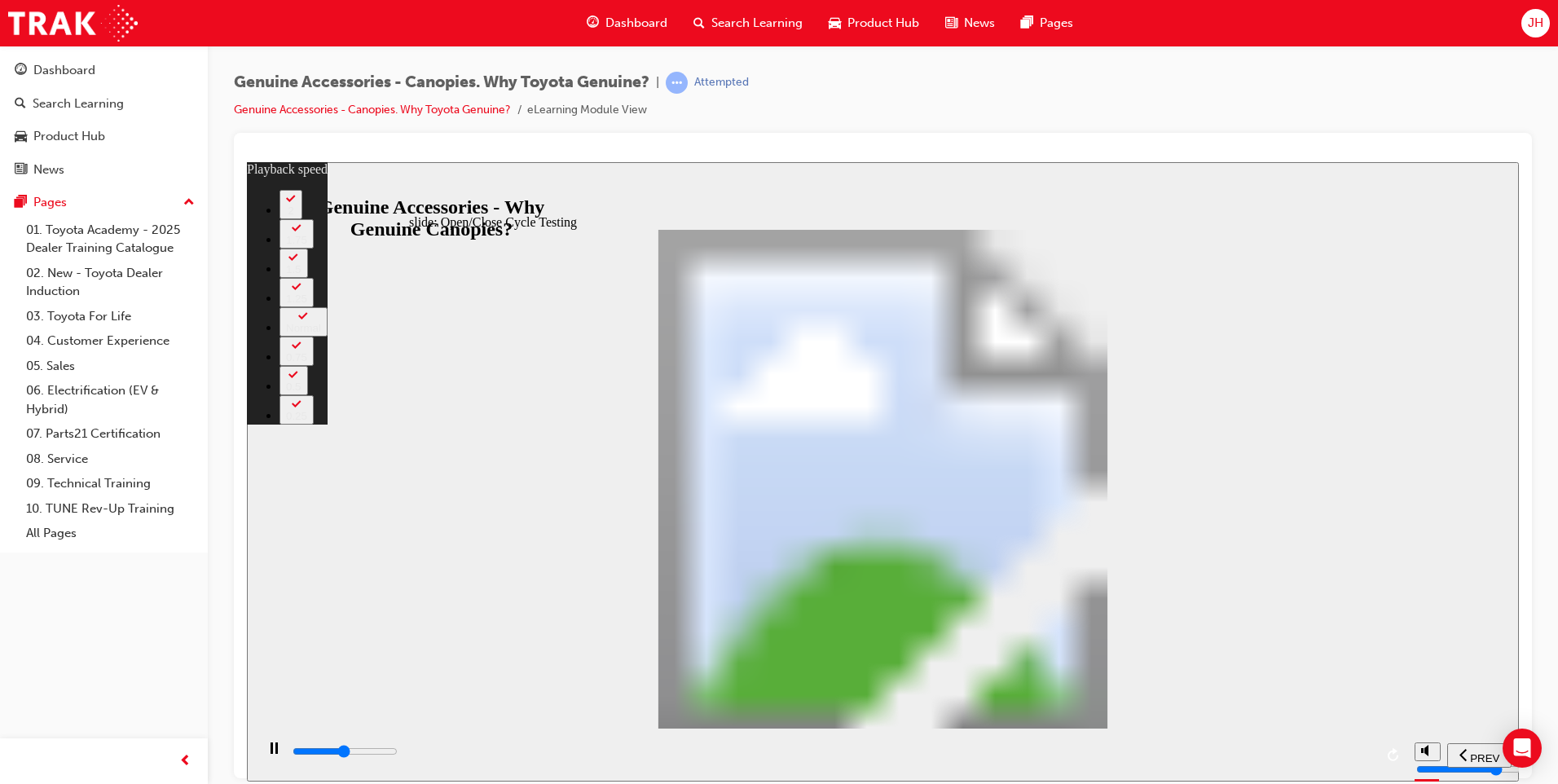
type input "11"
type input "17200"
type input "12"
type input "17500"
type input "12"
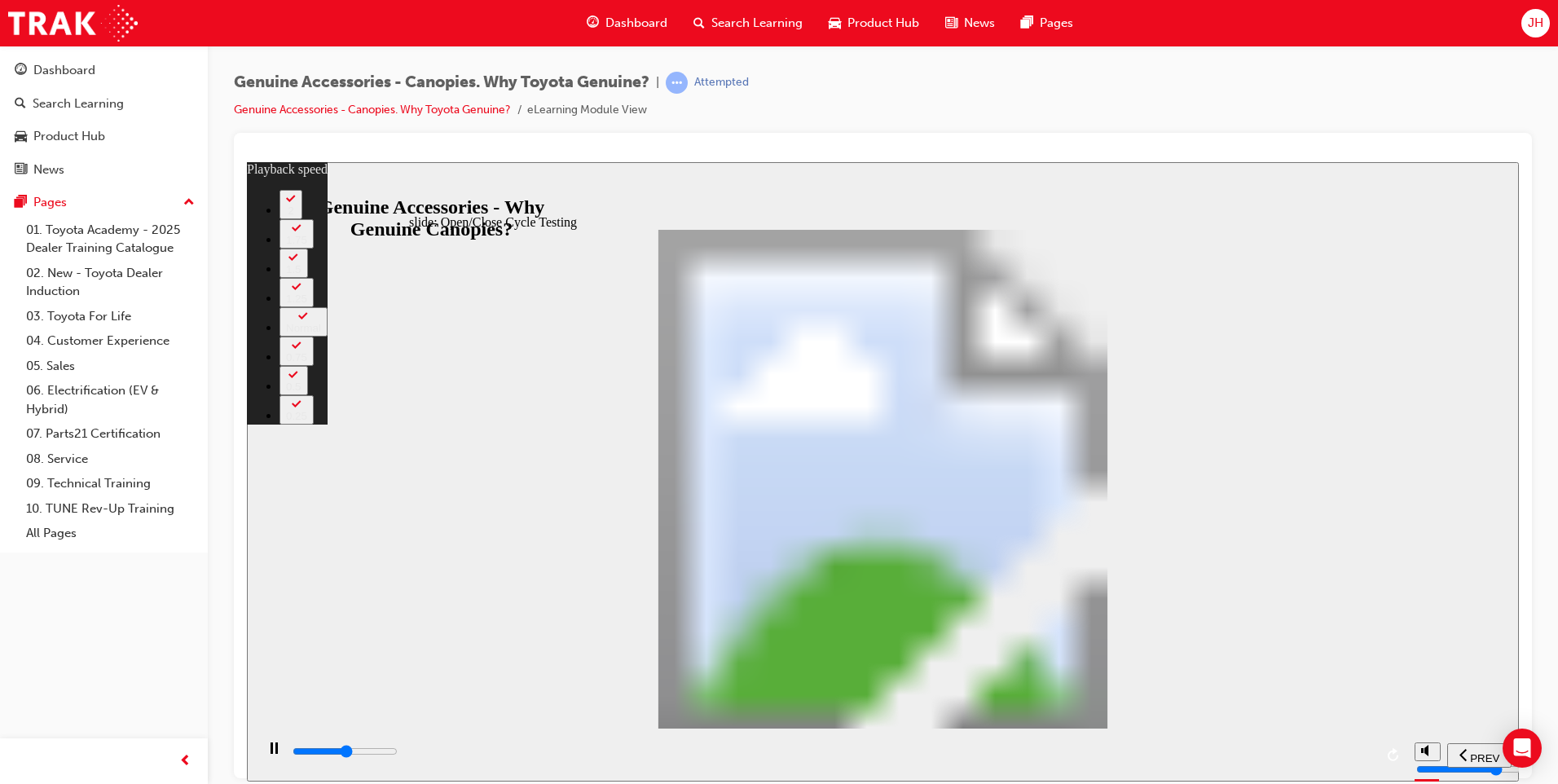
type input "17700"
type input "12"
type input "18000"
type input "12"
type input "18300"
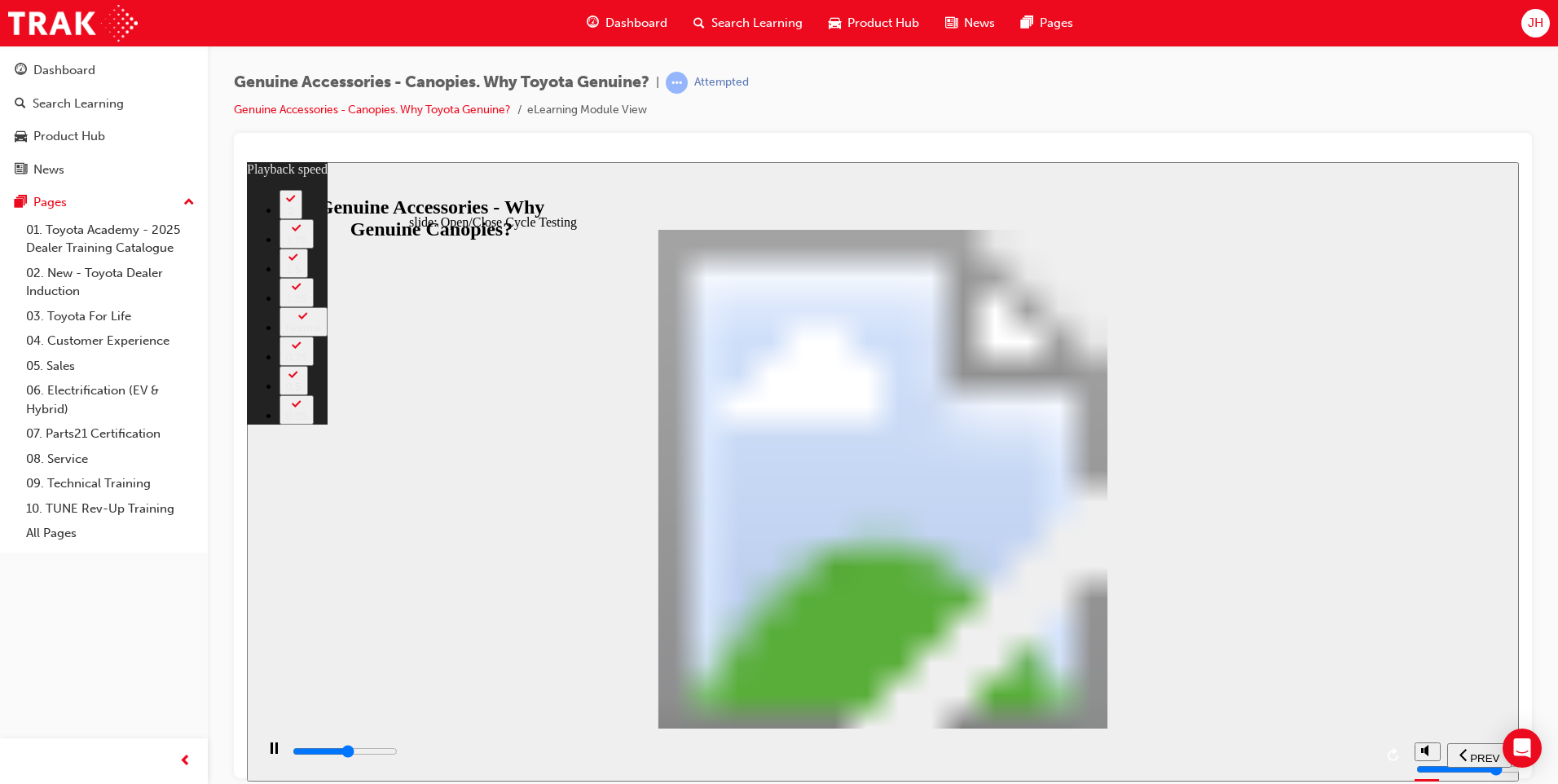
type input "13"
type input "18500"
type input "13"
type input "18800"
type input "13"
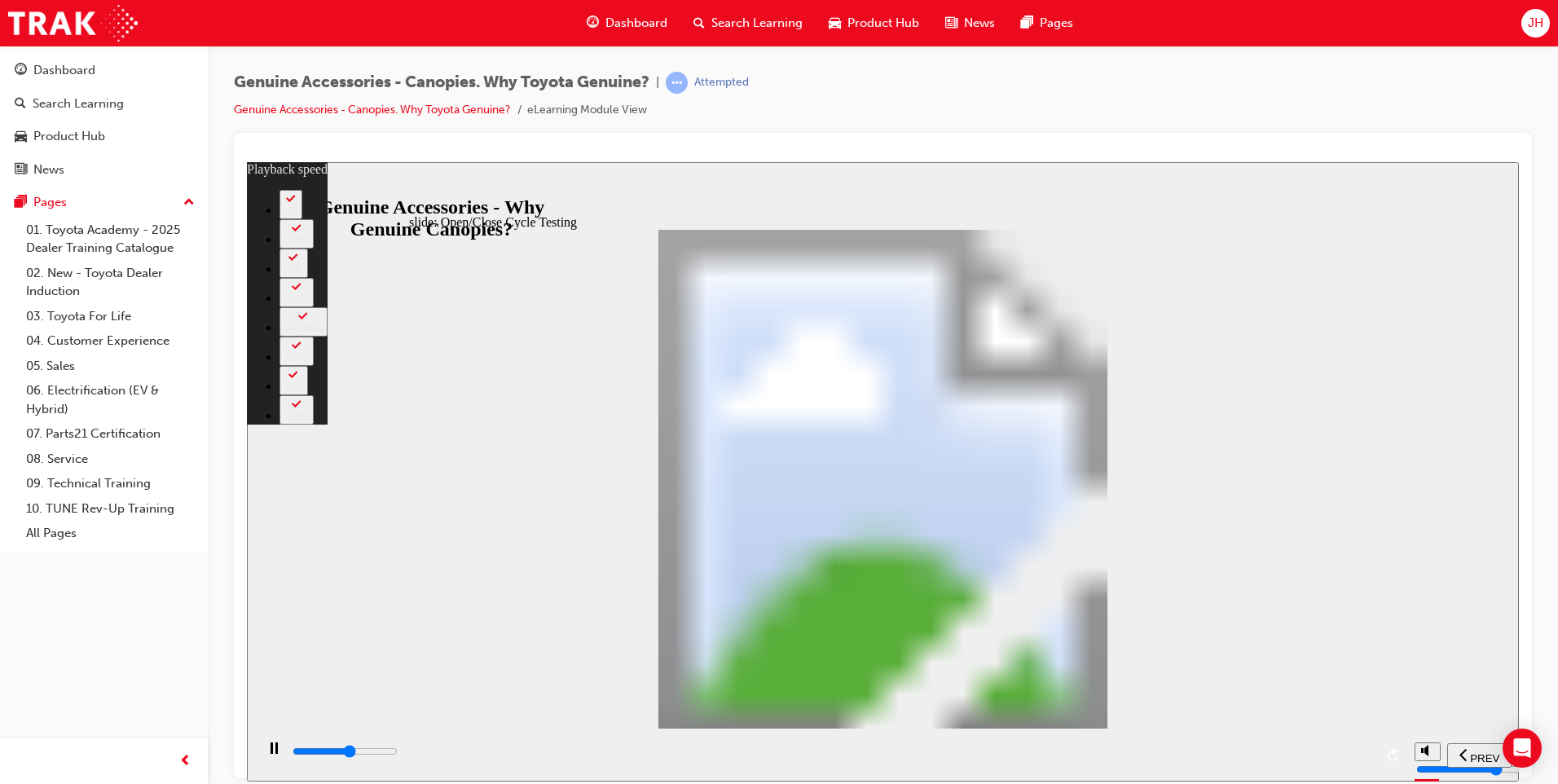
type input "19100"
type input "14"
type input "19300"
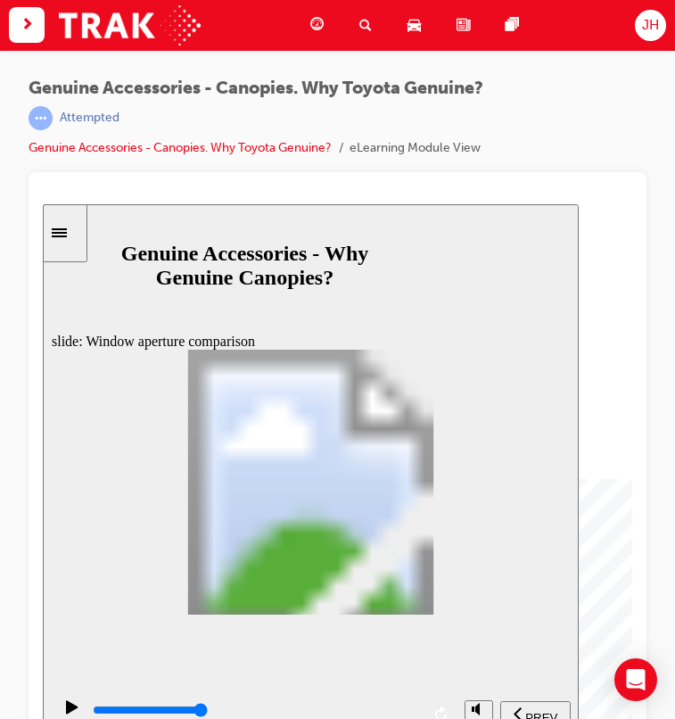
drag, startPoint x: 382, startPoint y: 539, endPoint x: 364, endPoint y: 545, distance: 18.9
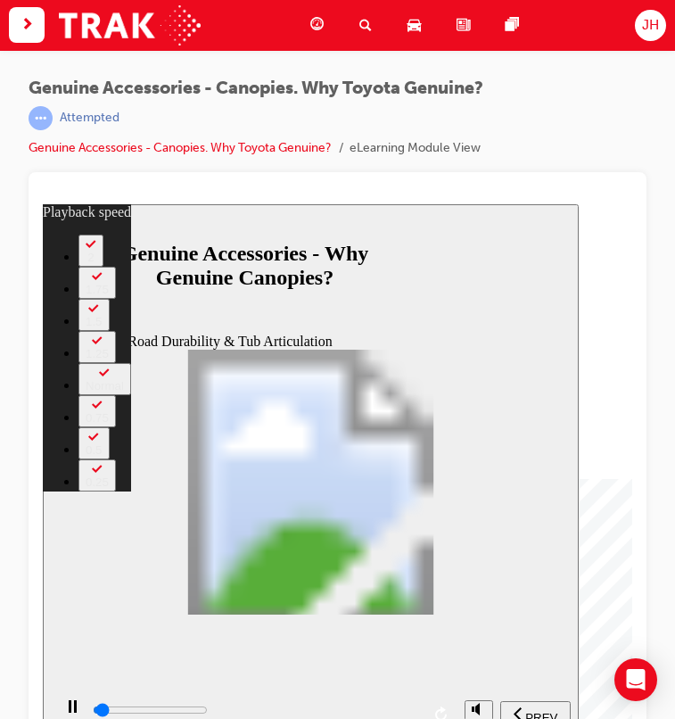
type input "1000"
type input "0"
type input "1000"
type input "0"
type input "1100"
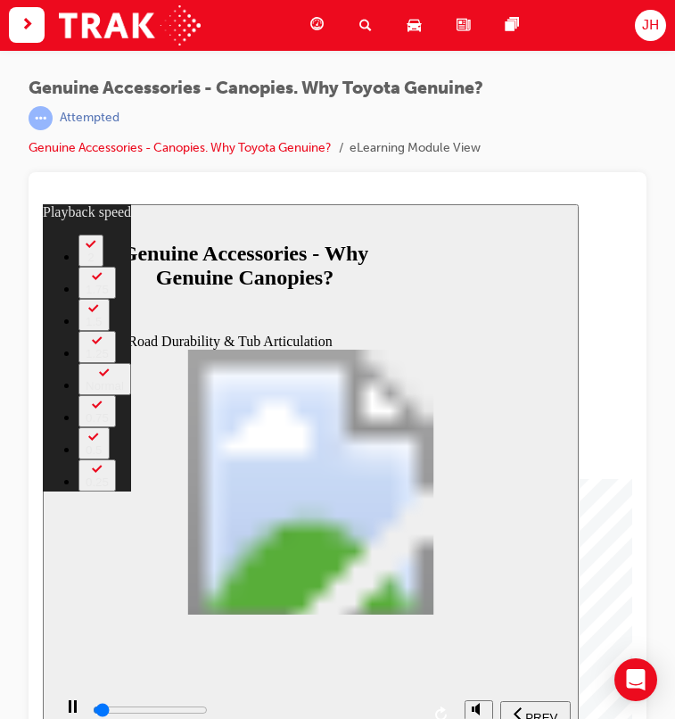
type input "0"
type input "1100"
type input "0"
type input "1100"
type input "0"
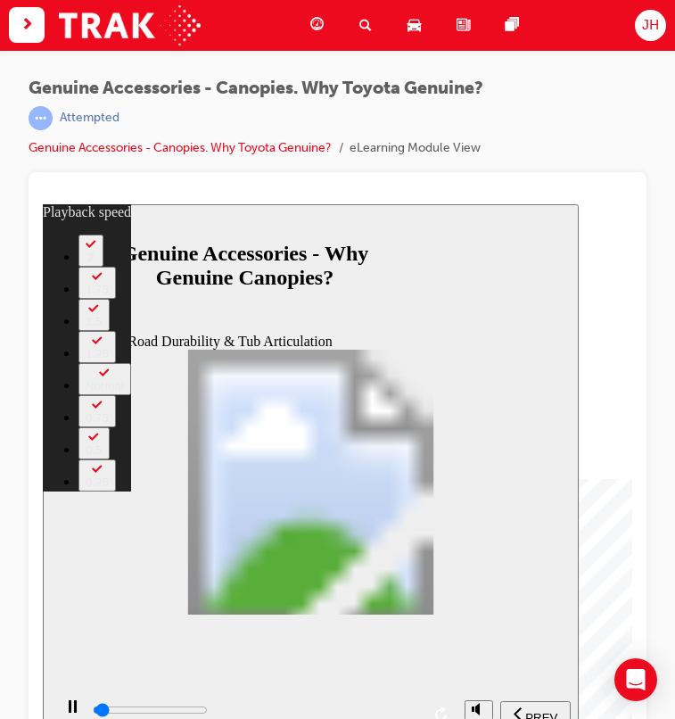
type input "1100"
type input "0"
type input "1100"
type input "0"
type input "1200"
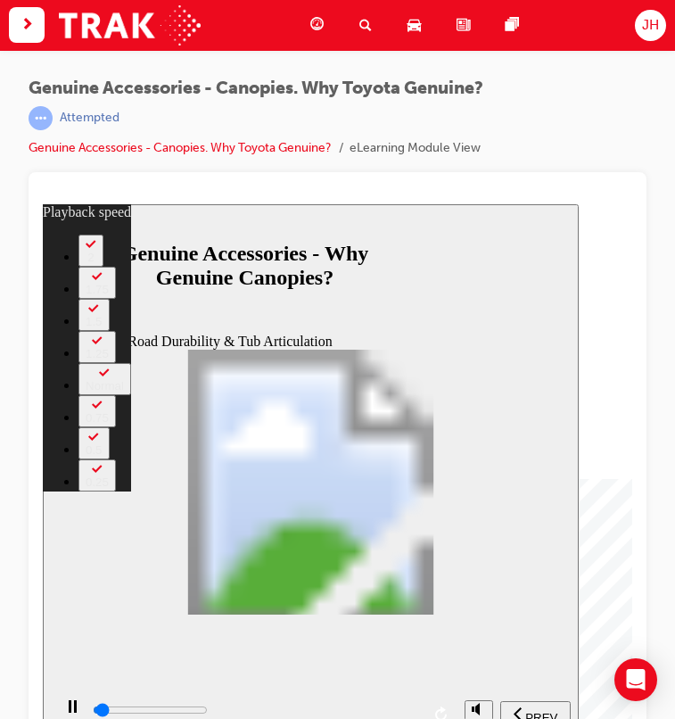
type input "0"
type input "1200"
type input "0"
type input "1200"
type input "0"
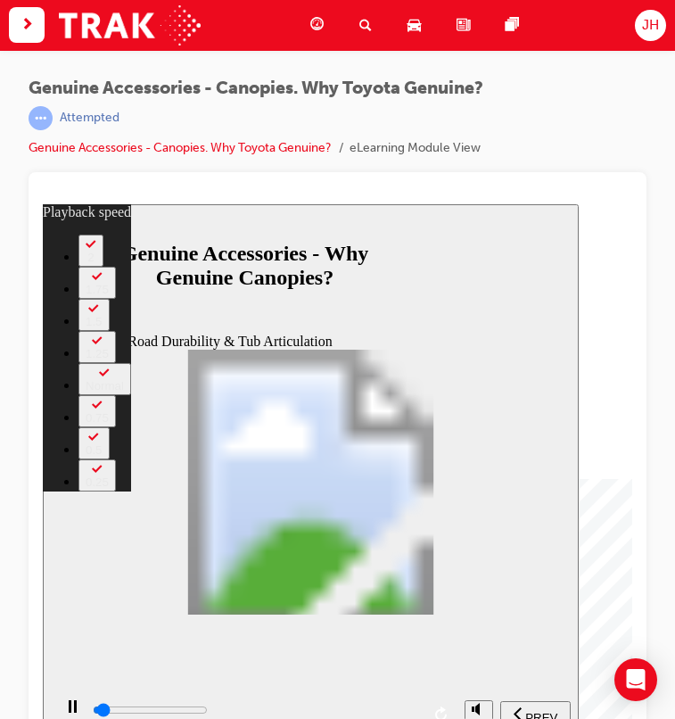
type input "1200"
type input "0"
type input "1200"
type input "0"
type input "1300"
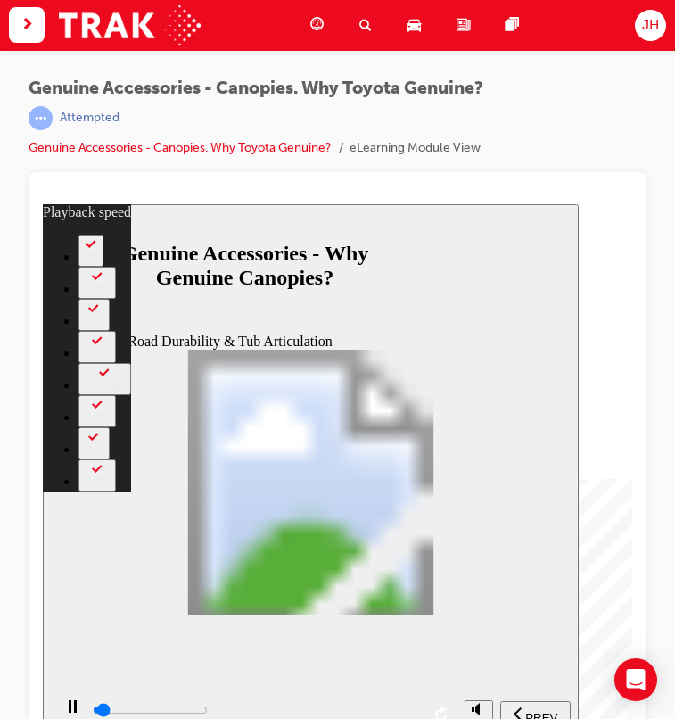
type input "0"
type input "1300"
type input "0"
type input "1300"
type input "0"
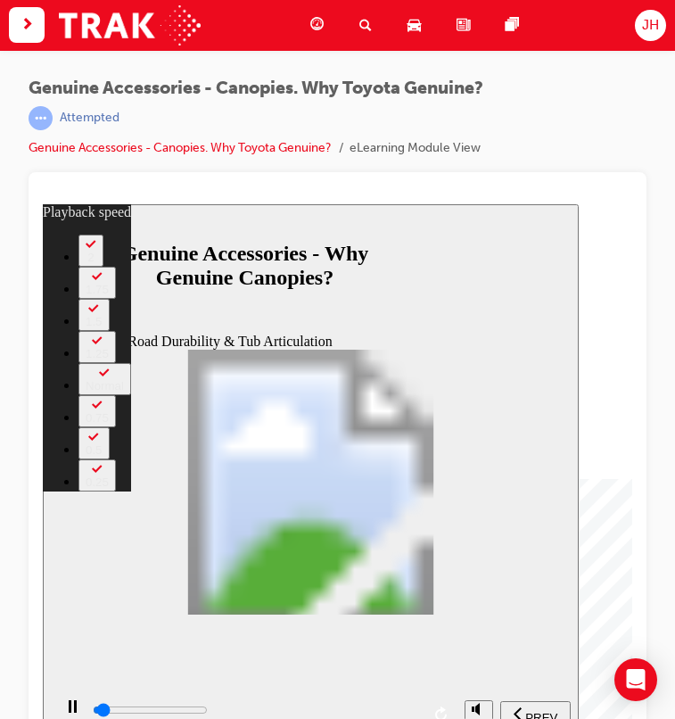
type input "1300"
type input "0"
type input "1300"
type input "0"
type input "1400"
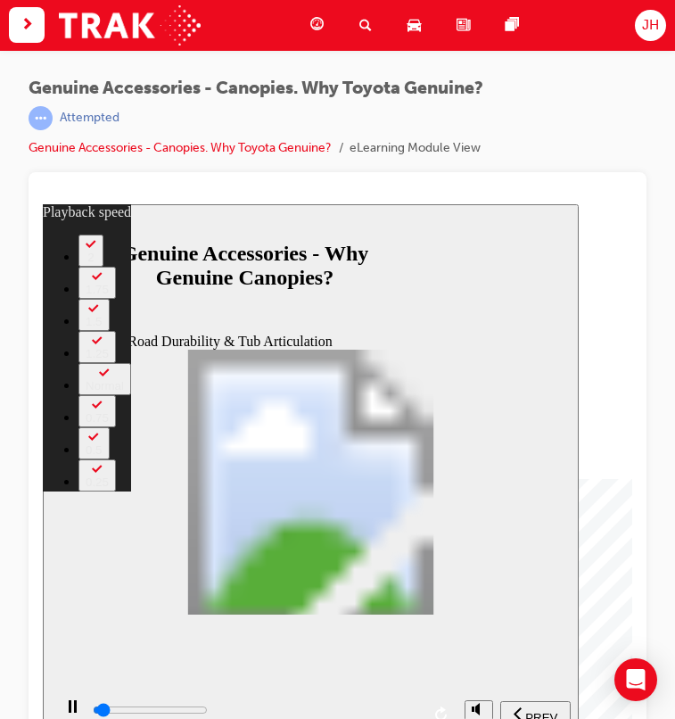
type input "0"
type input "1400"
type input "0"
type input "1400"
type input "0"
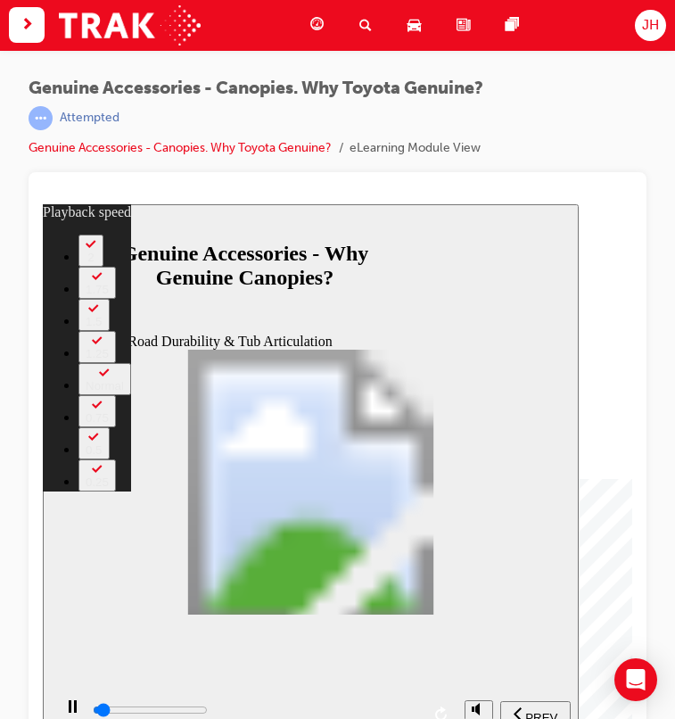
type input "1400"
type input "0"
type input "1400"
type input "0"
type input "1500"
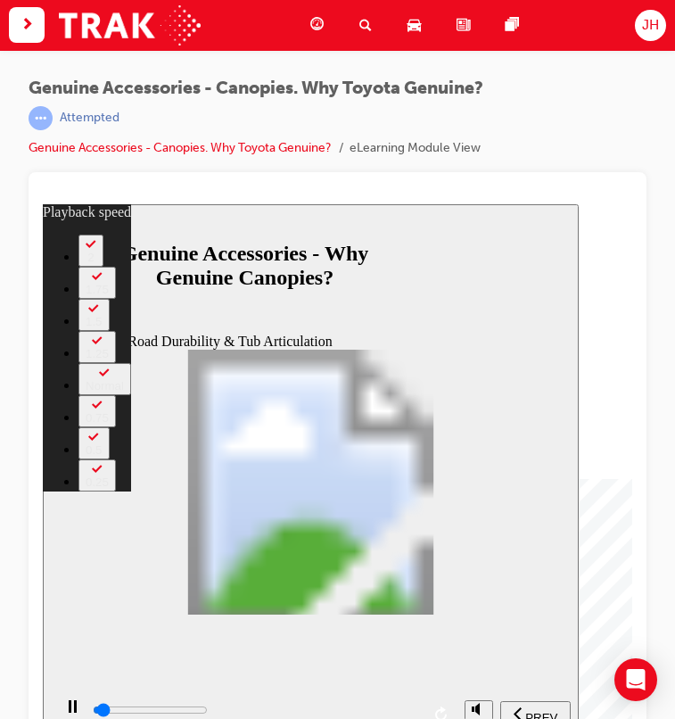
type input "0"
type input "1500"
type input "0"
type input "1500"
type input "0"
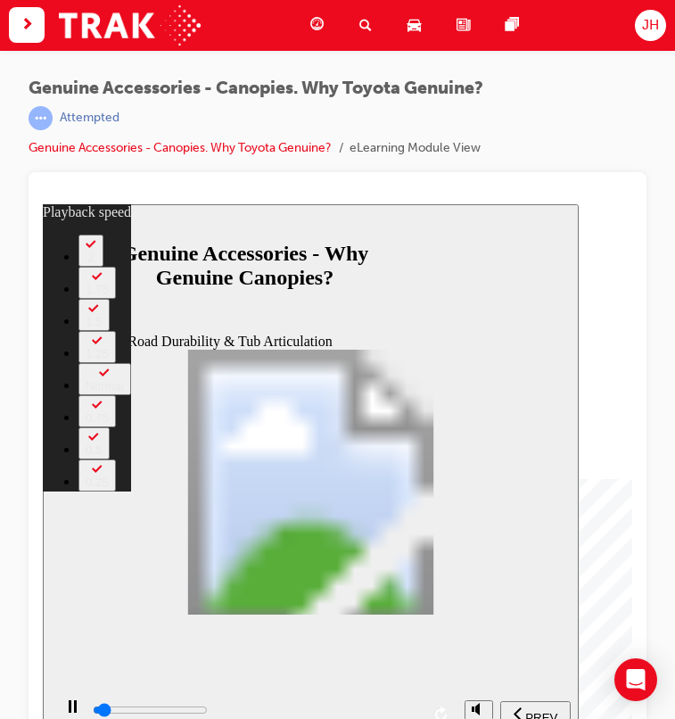
type input "1500"
type input "0"
type input "1500"
type input "0"
type input "1600"
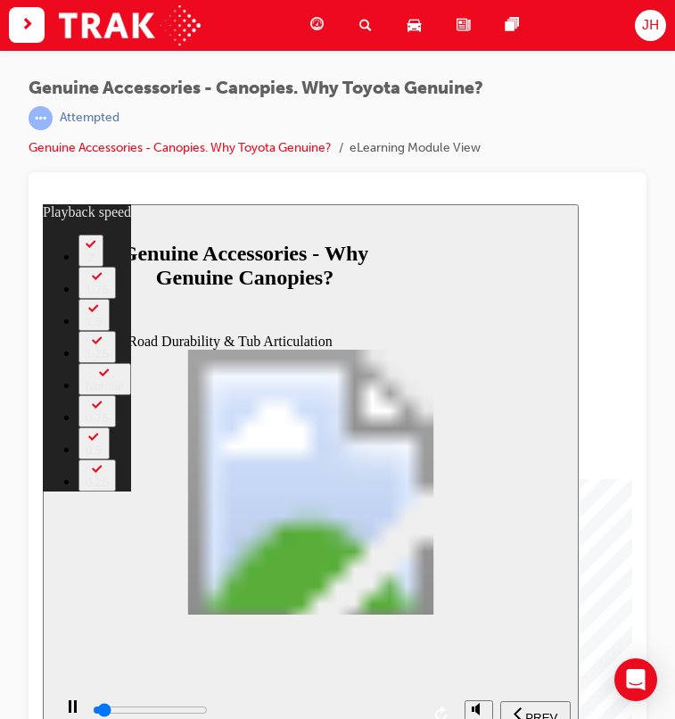
type input "0"
type input "1600"
type input "0"
type input "1600"
type input "0"
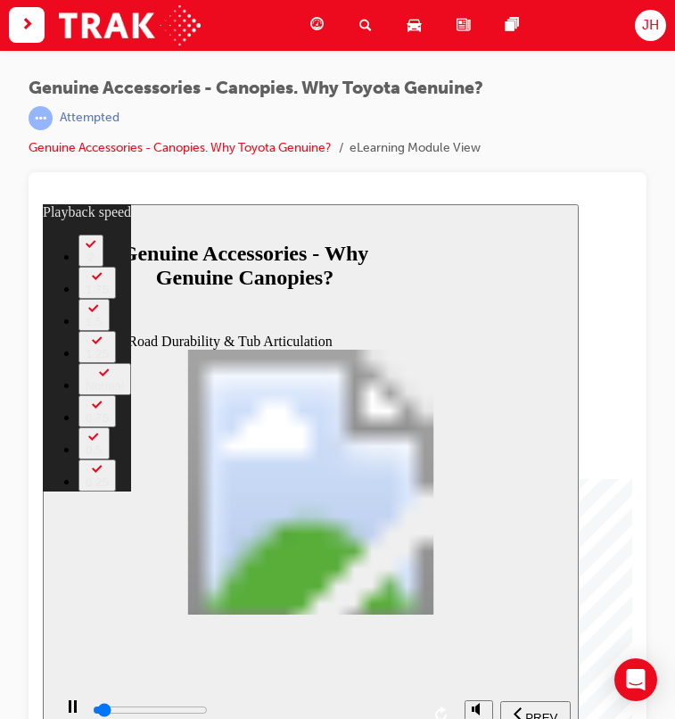
type input "1600"
type input "0"
type input "1600"
type input "0"
type input "1700"
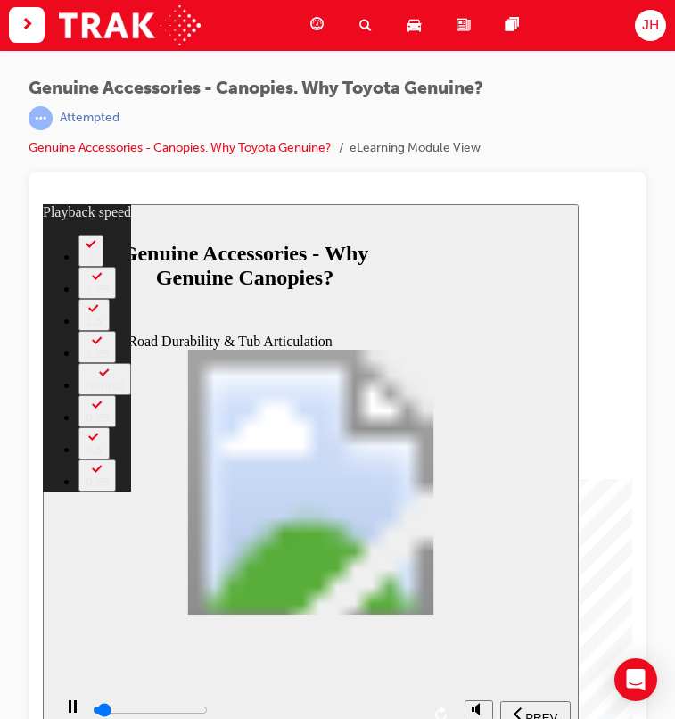
type input "0"
type input "1700"
type input "0"
type input "1700"
type input "0"
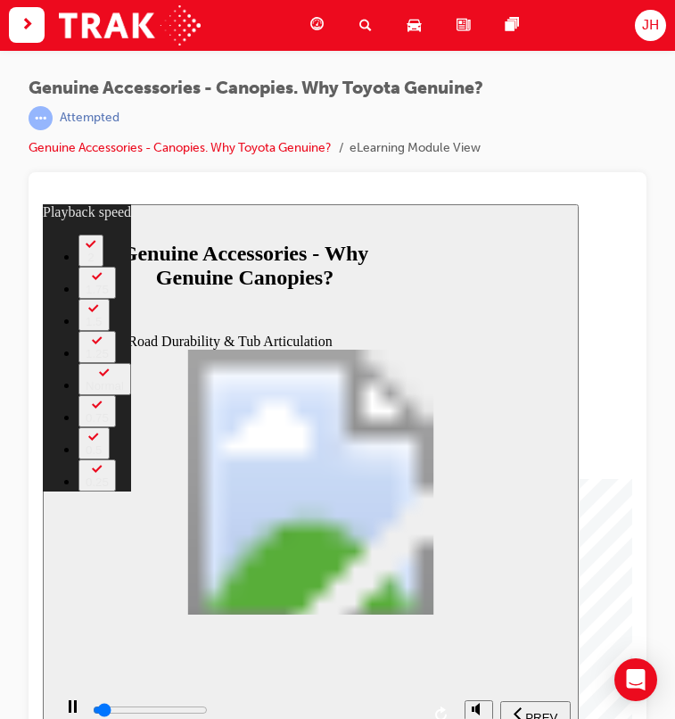
type input "1700"
type input "0"
type input "1700"
type input "0"
type input "1800"
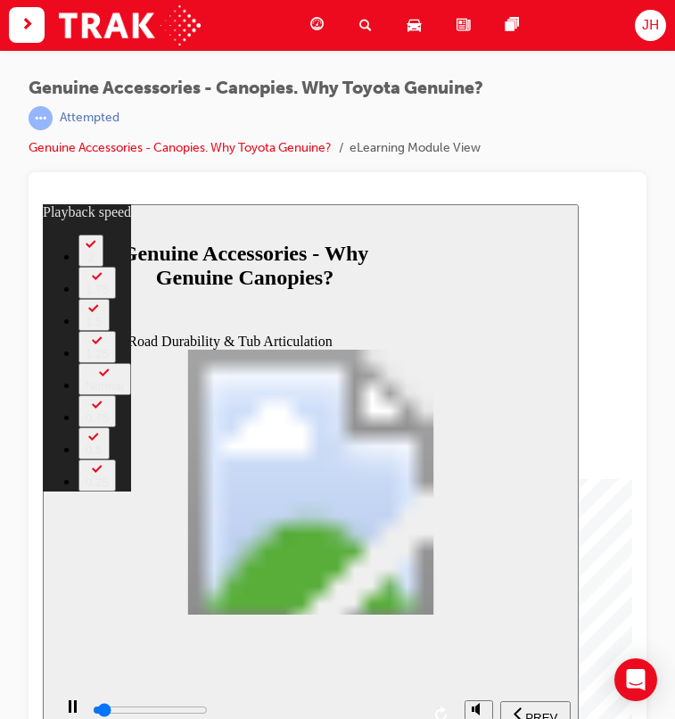
type input "0"
type input "1800"
type input "0"
type input "1800"
type input "0"
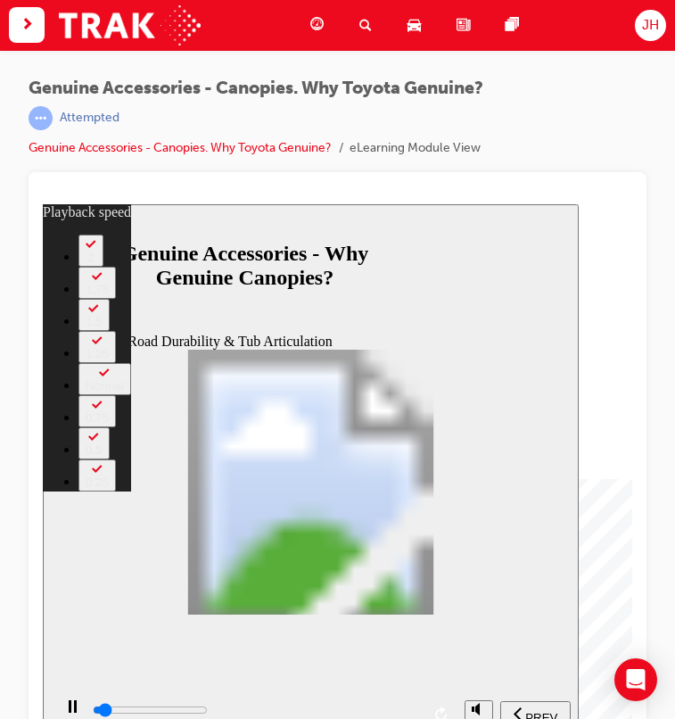
type input "1800"
type input "1"
type input "1800"
type input "1"
type input "1800"
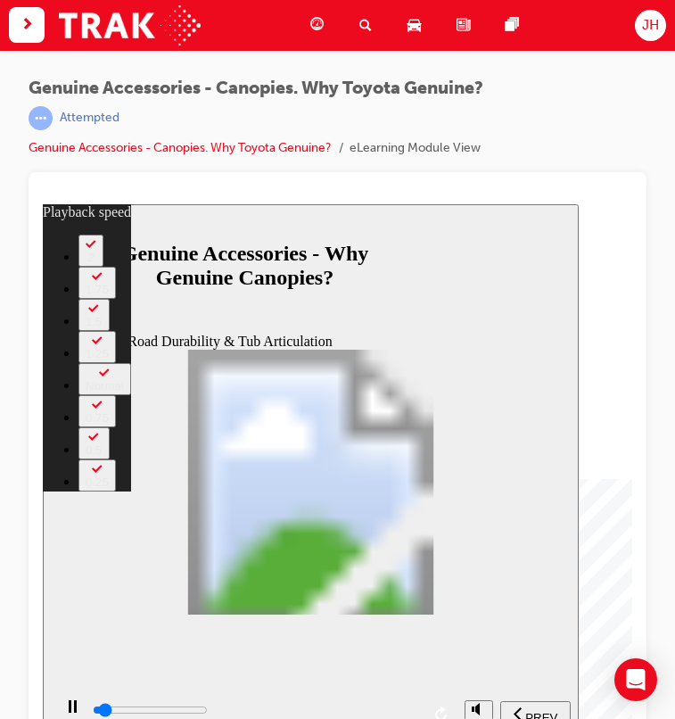
type input "1"
type input "1900"
type input "1"
type input "1900"
type input "1"
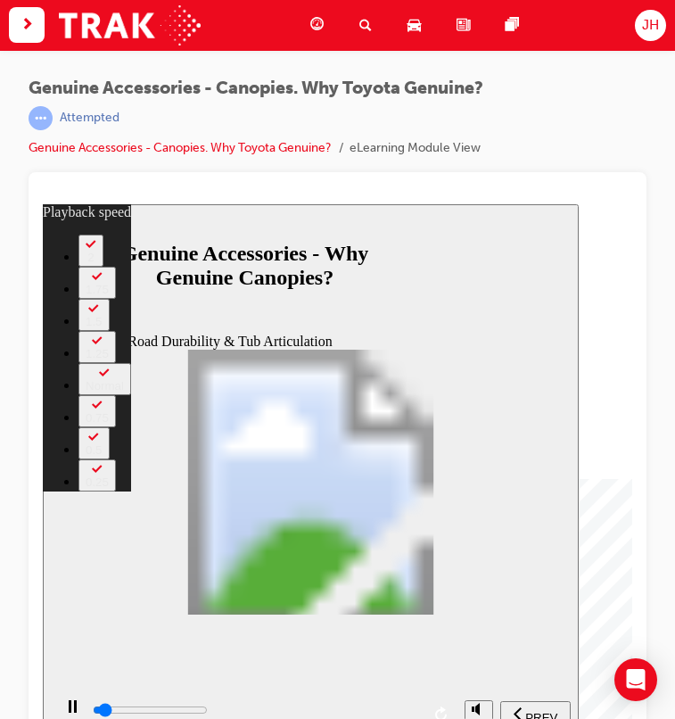
type input "1900"
type input "1"
type input "1900"
type input "1"
type input "1900"
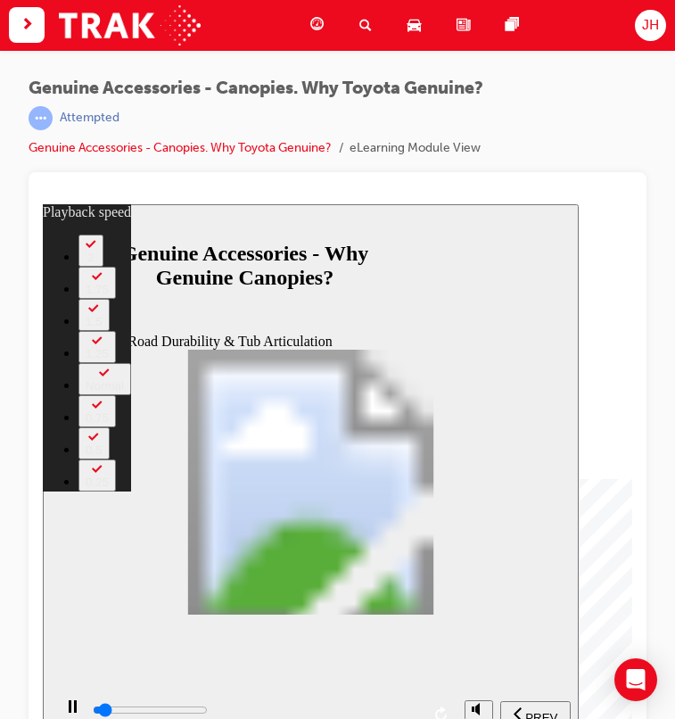
type input "1"
type input "1900"
type input "1"
type input "2000"
type input "1"
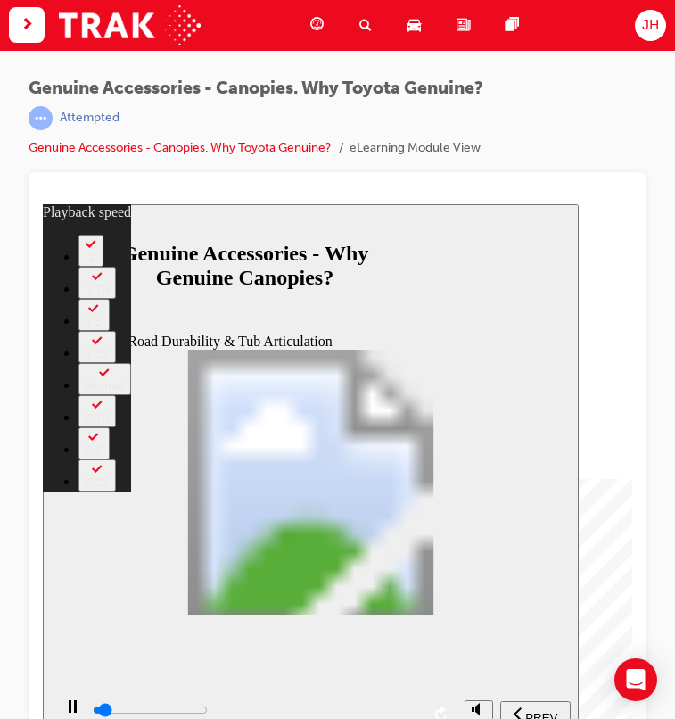
type input "2000"
type input "1"
type input "2000"
type input "1"
type input "2000"
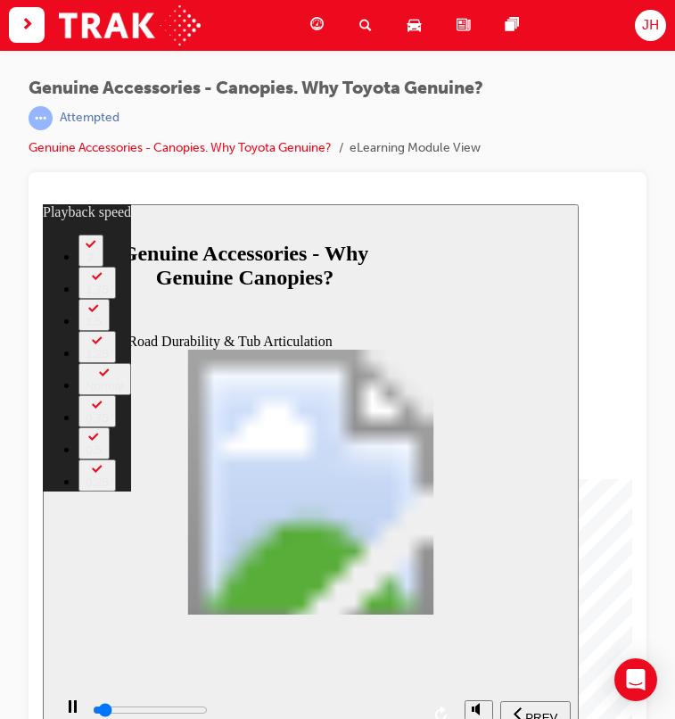
type input "1"
type input "2000"
type input "1"
type input "2000"
type input "1"
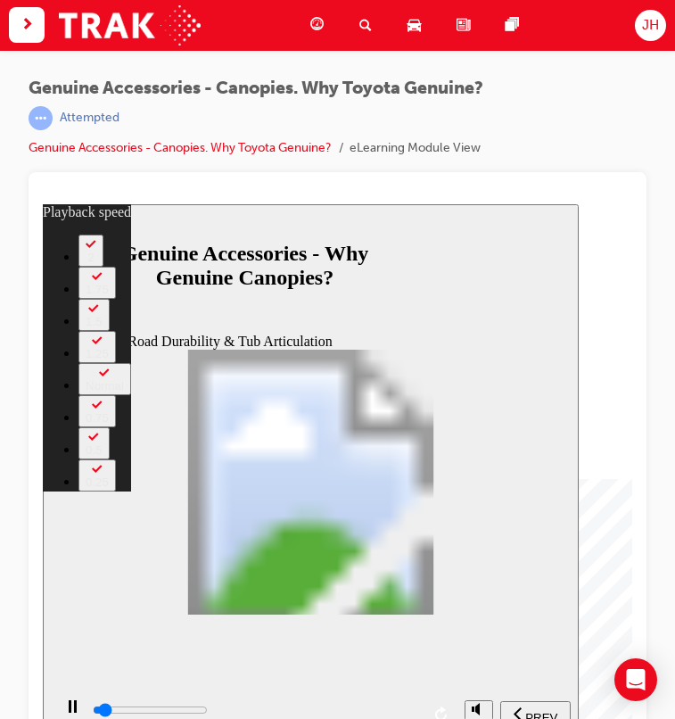
type input "2100"
type input "1"
type input "2100"
type input "1"
type input "2100"
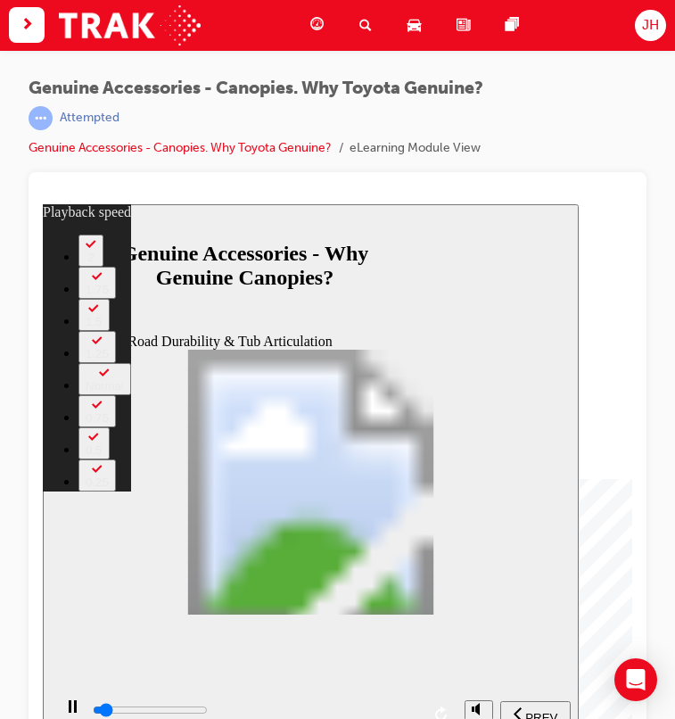
type input "1"
type input "2100"
type input "1"
type input "2100"
type input "1"
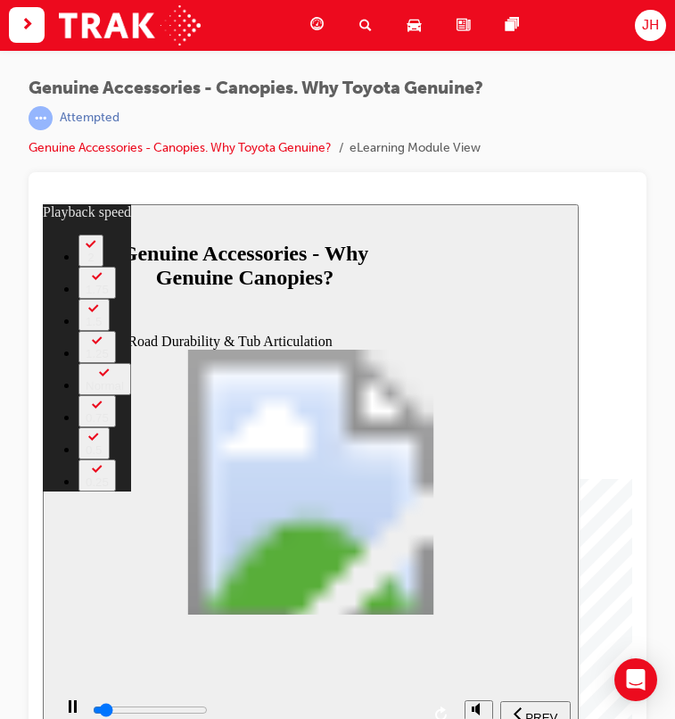
type input "2100"
type input "1"
type input "2200"
type input "1"
type input "2200"
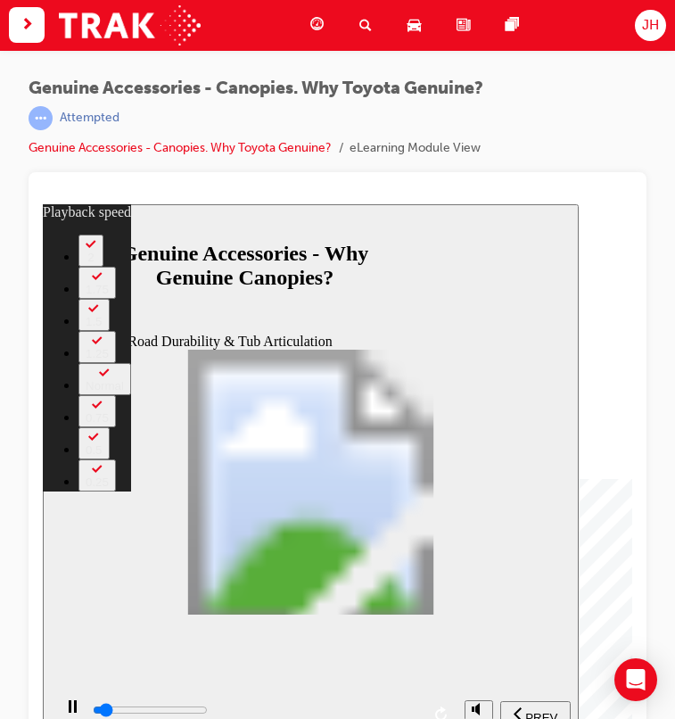
type input "1"
type input "2200"
type input "1"
type input "2200"
type input "1"
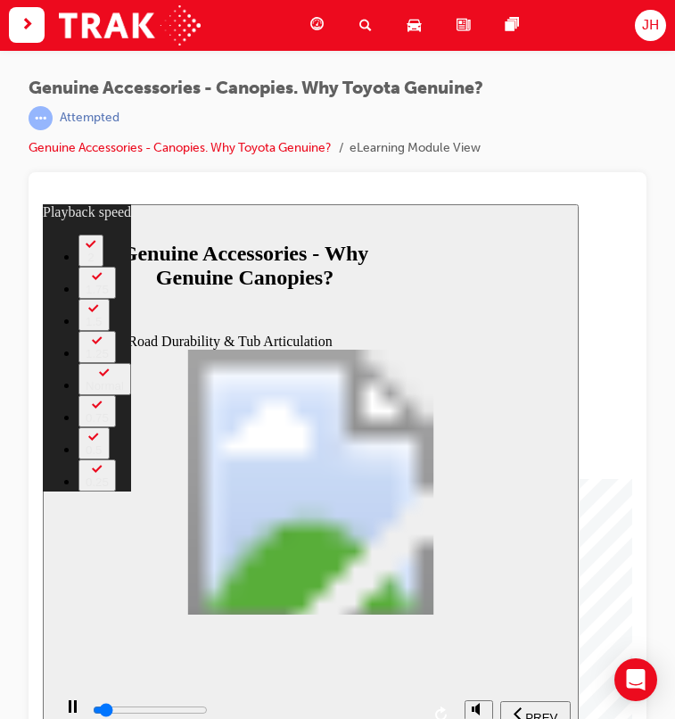
type input "2200"
type input "1"
type input "2200"
type input "1"
type input "2300"
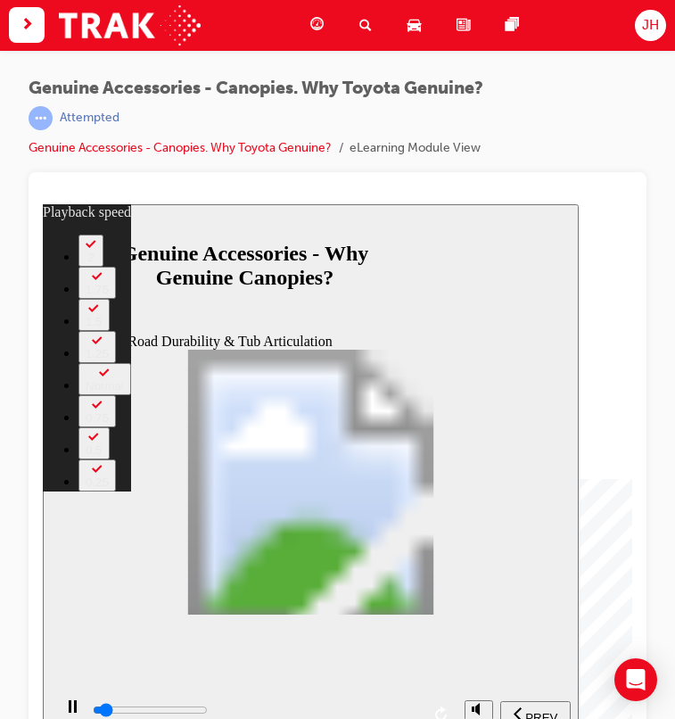
type input "1"
type input "2300"
type input "1"
type input "2600"
type input "2"
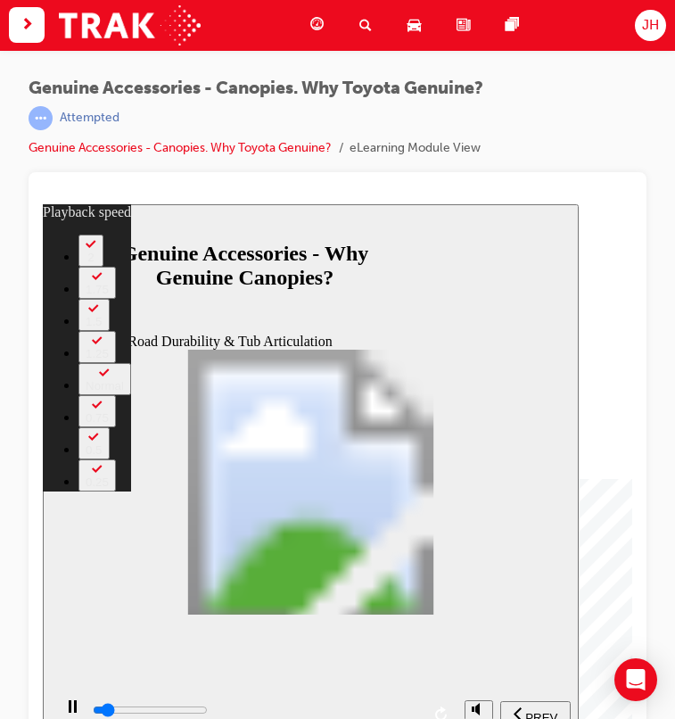
type input "2900"
type input "2"
type input "3100"
type input "2"
type input "3400"
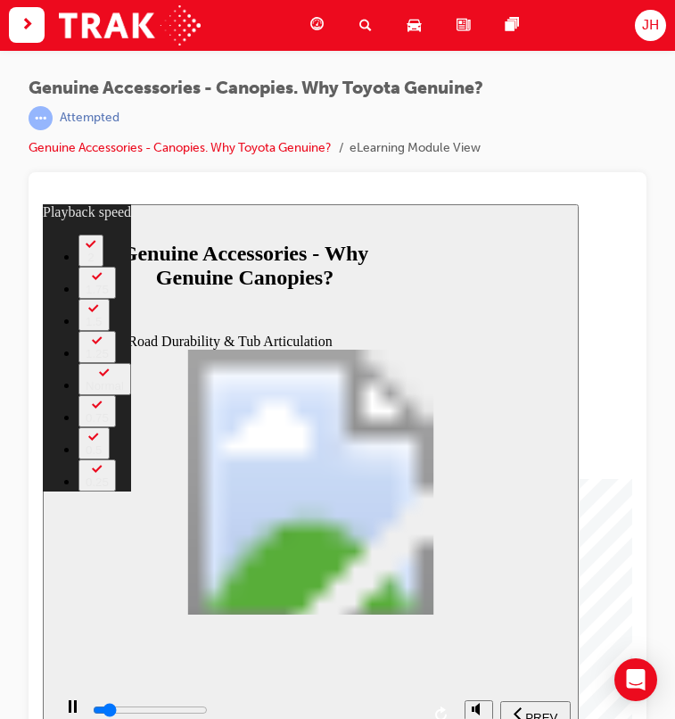
type input "2"
type input "3700"
type input "3"
type input "3900"
type input "3"
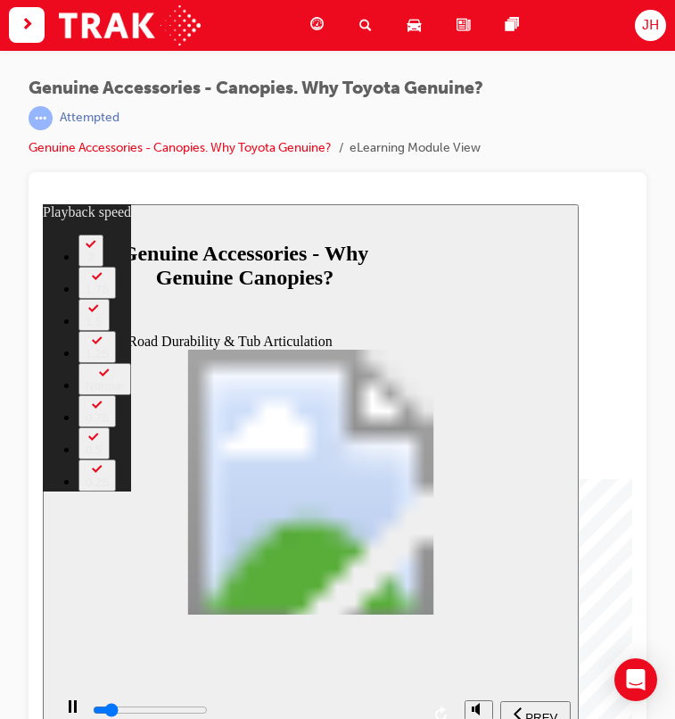
type input "4000"
type input "3"
type input "4200"
type input "3"
type input "4500"
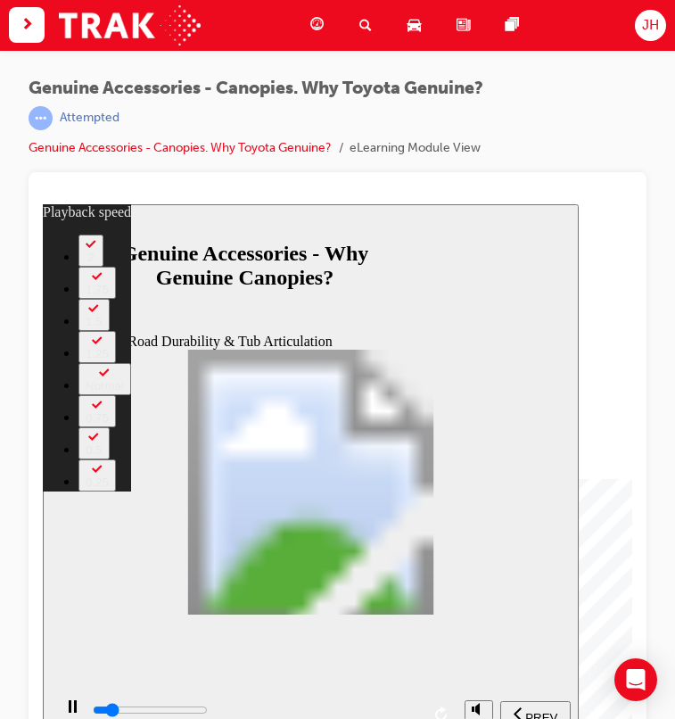
type input "3"
type input "4700"
type input "4"
type input "5000"
type input "4"
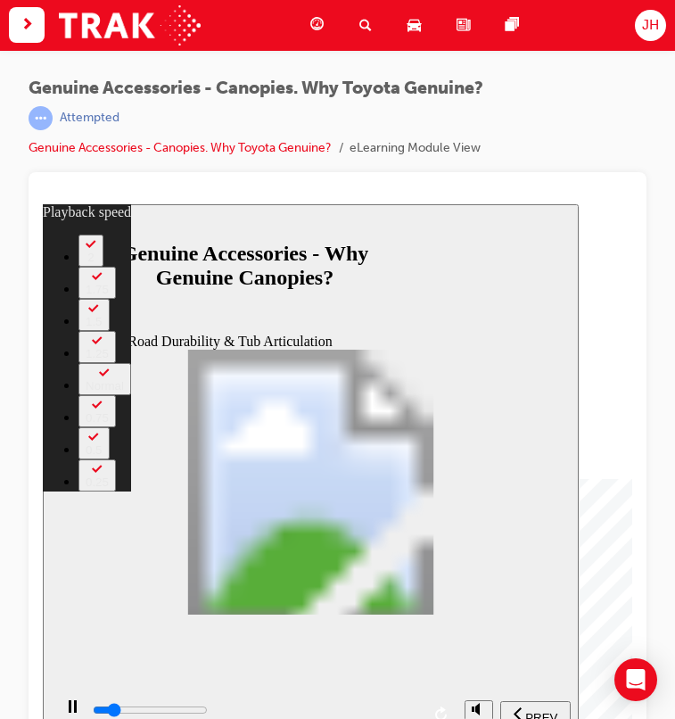
type input "5300"
type input "4"
type input "5500"
type input "4"
type input "5800"
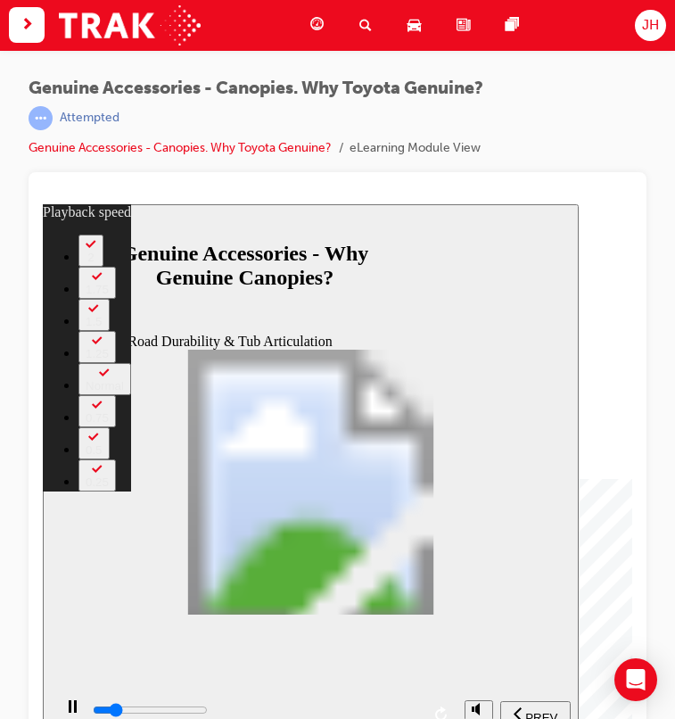
type input "5"
type input "6100"
type input "5"
type input "6300"
type input "5"
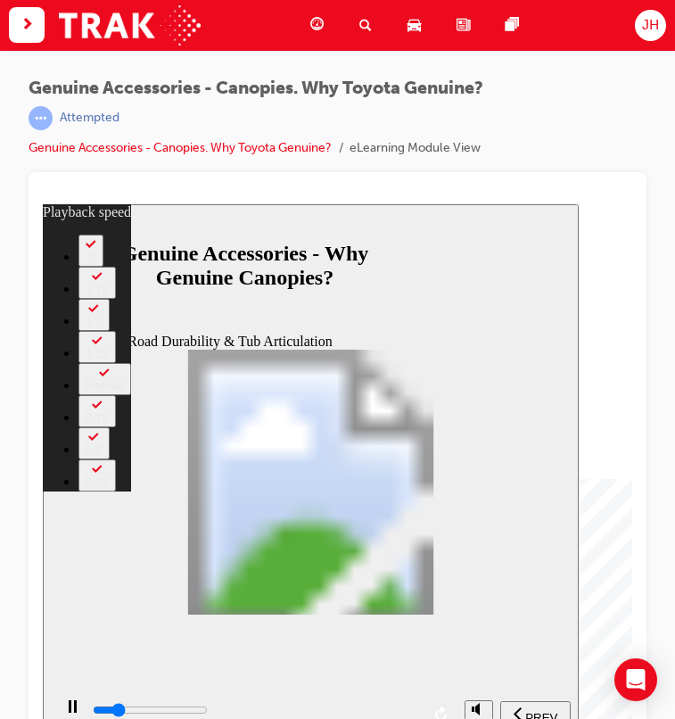
type input "6600"
type input "6"
type input "6900"
type input "6"
type input "7100"
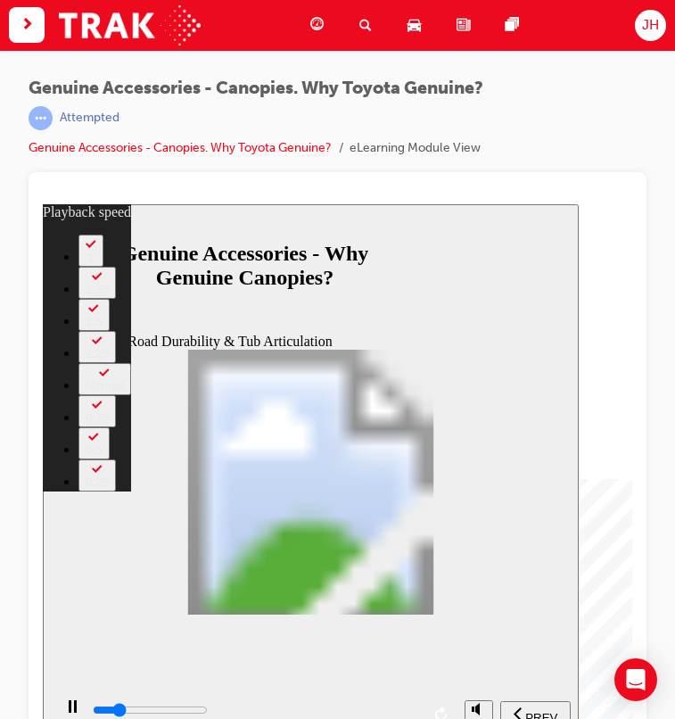
type input "6"
type input "7400"
type input "6"
type input "7600"
type input "7"
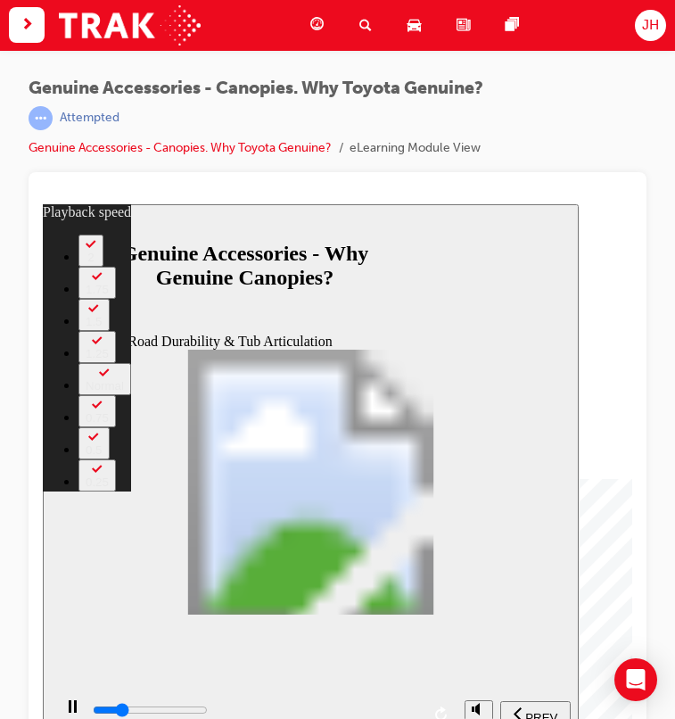
type input "7900"
type input "7"
type input "8200"
type input "7"
type input "8400"
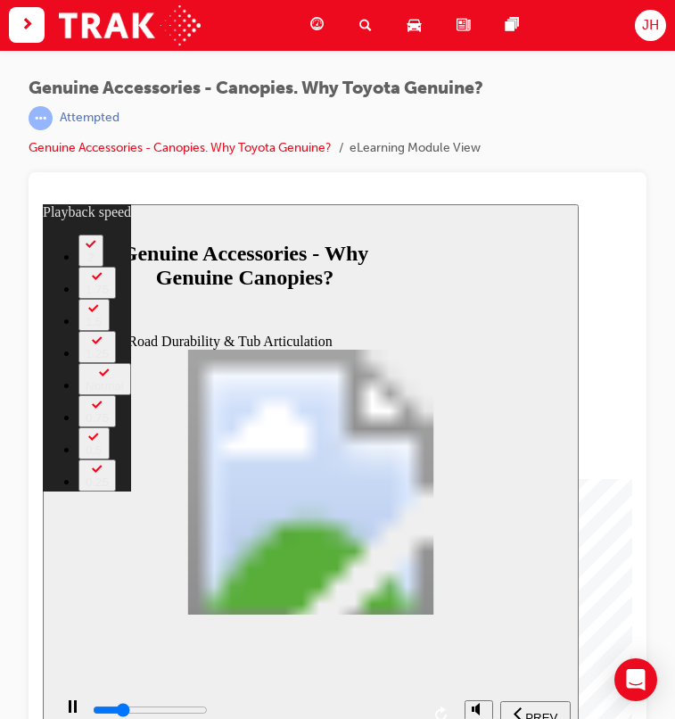
type input "7"
type input "8700"
type input "8"
type input "9000"
type input "8"
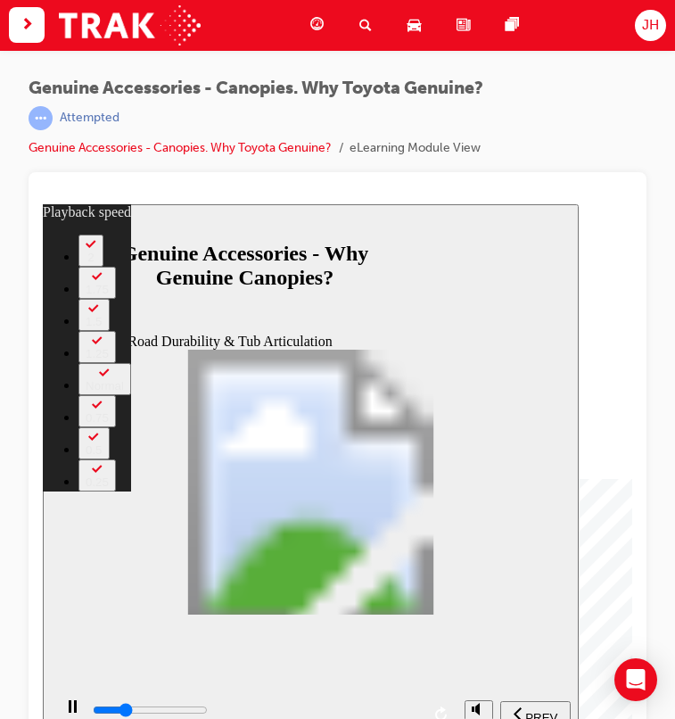
type input "9200"
type input "8"
type input "9500"
type input "8"
type input "9800"
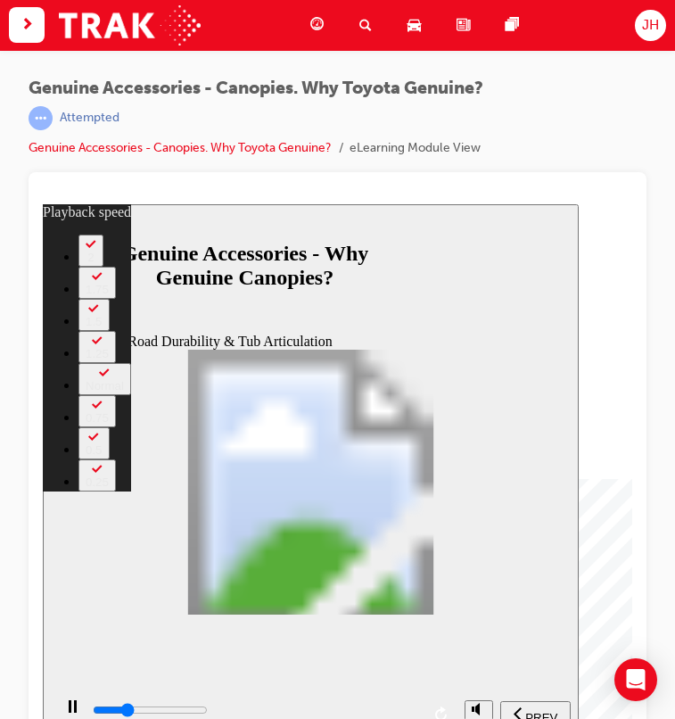
type input "9"
type input "10000"
type input "9"
type input "10300"
type input "9"
